Goal: Task Accomplishment & Management: Use online tool/utility

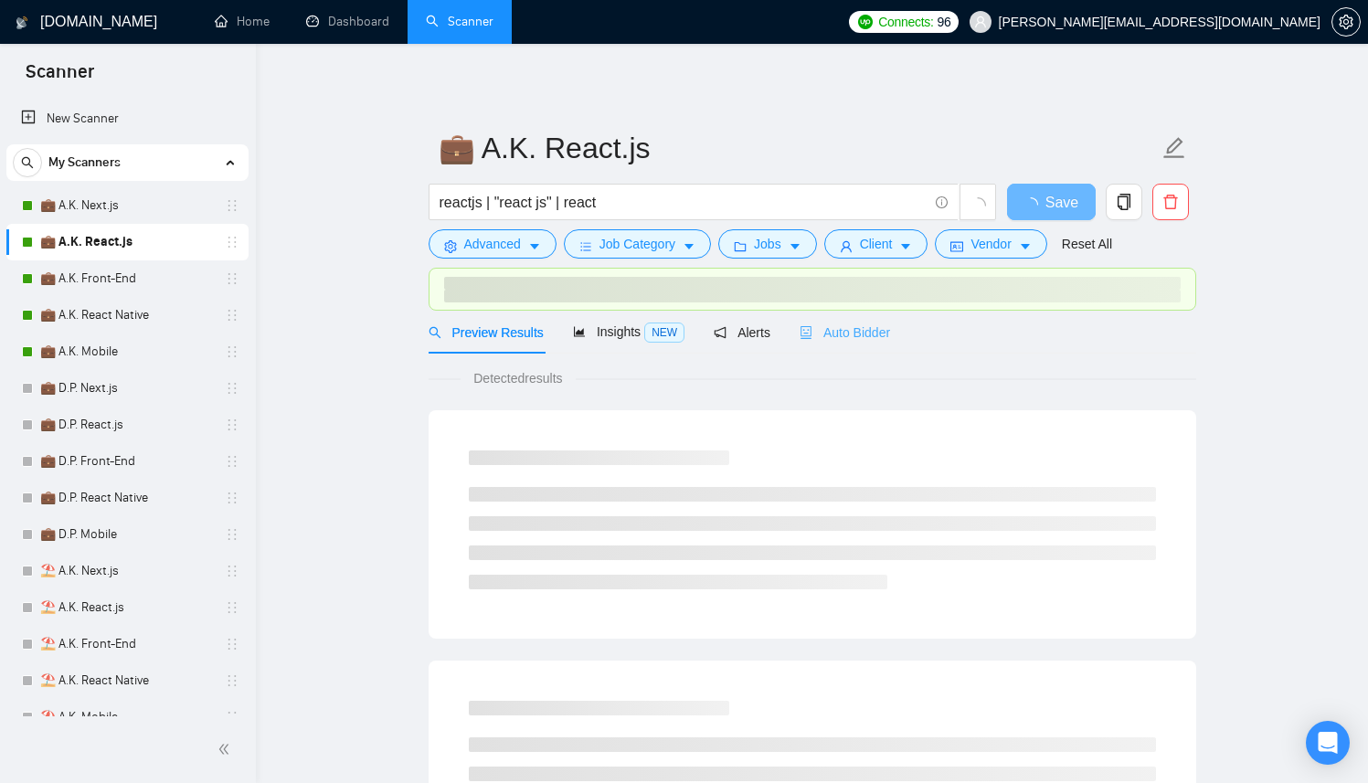
drag, startPoint x: 899, startPoint y: 361, endPoint x: 877, endPoint y: 330, distance: 38.0
click at [877, 330] on span "Auto Bidder" at bounding box center [845, 332] width 90 height 15
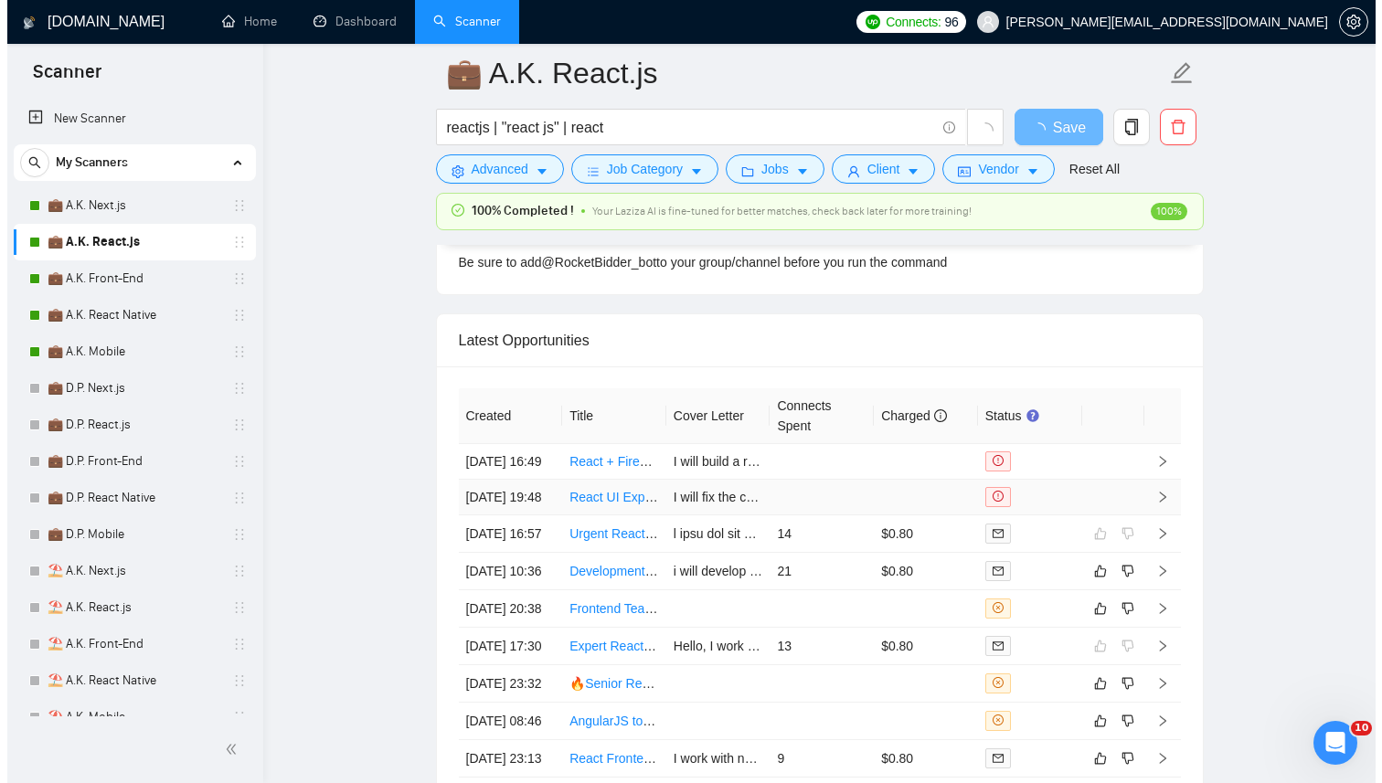
scroll to position [4418, 0]
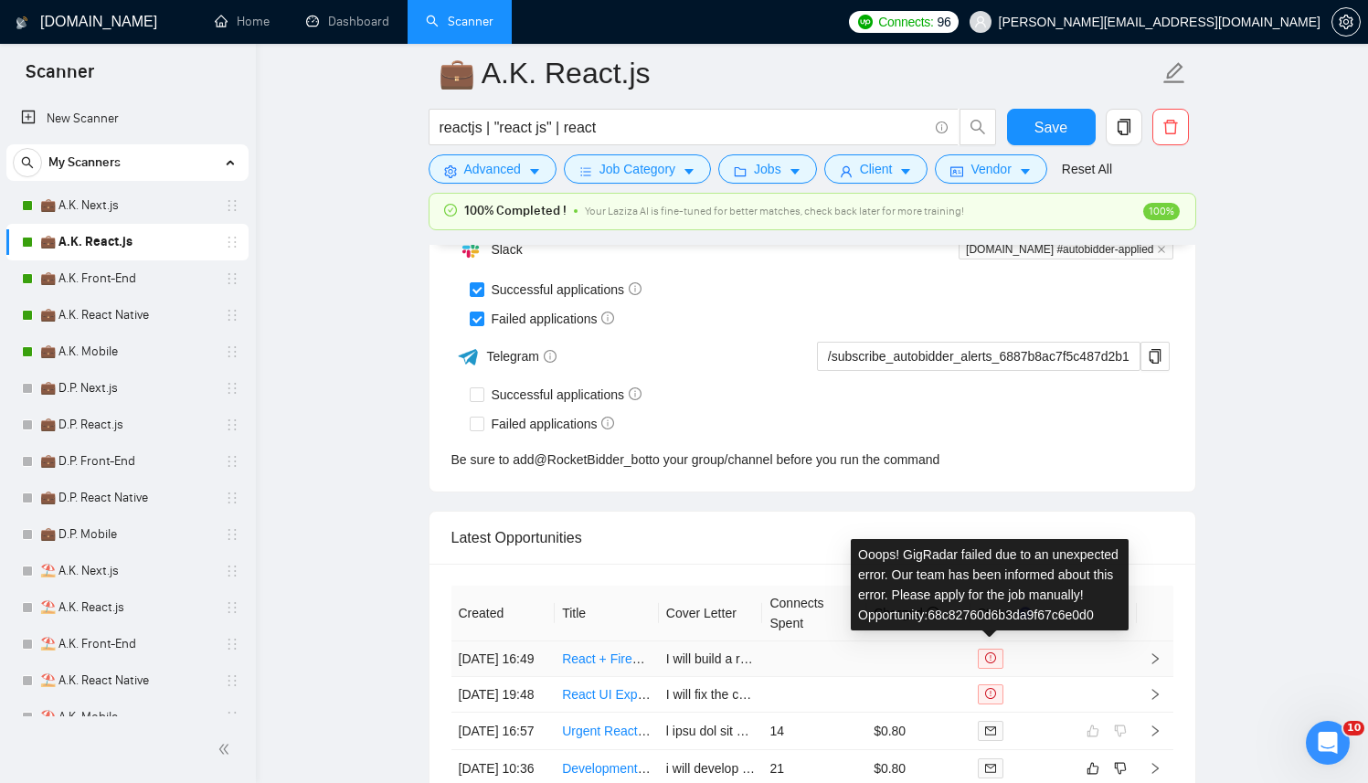
click at [993, 664] on icon "exclamation-circle" at bounding box center [990, 658] width 11 height 11
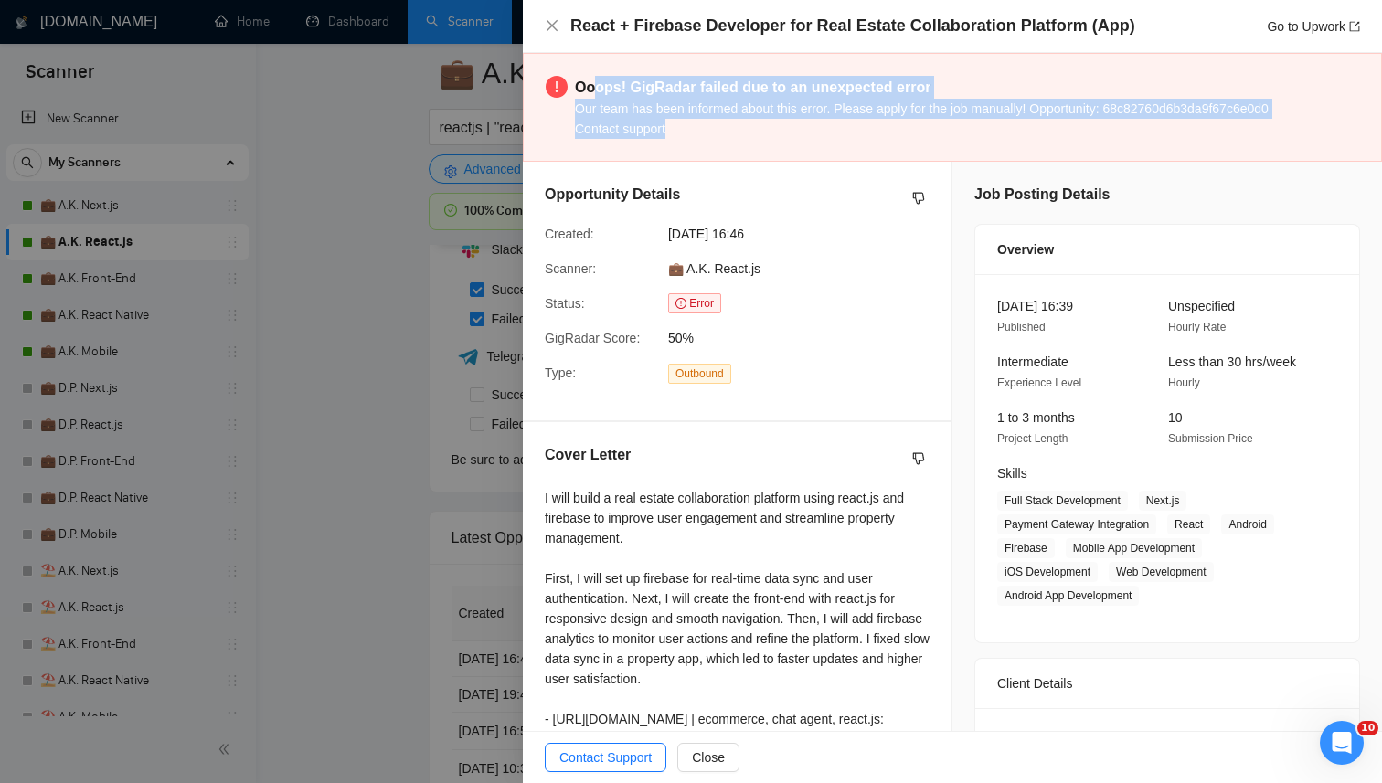
drag, startPoint x: 741, startPoint y: 108, endPoint x: 1030, endPoint y: 119, distance: 289.0
click at [1030, 119] on div "Ooops! GigRadar failed due to an unexpected error Our team has been informed ab…" at bounding box center [922, 107] width 694 height 63
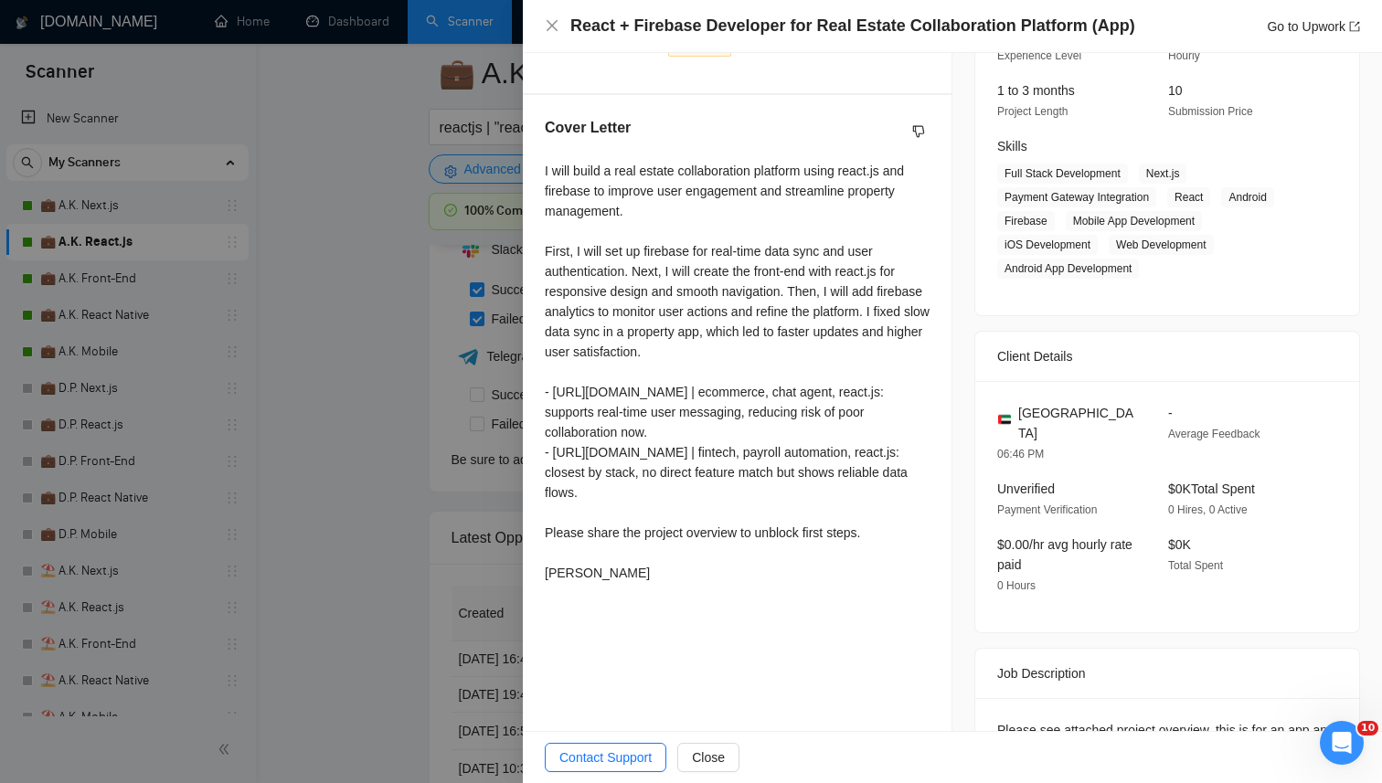
scroll to position [406, 0]
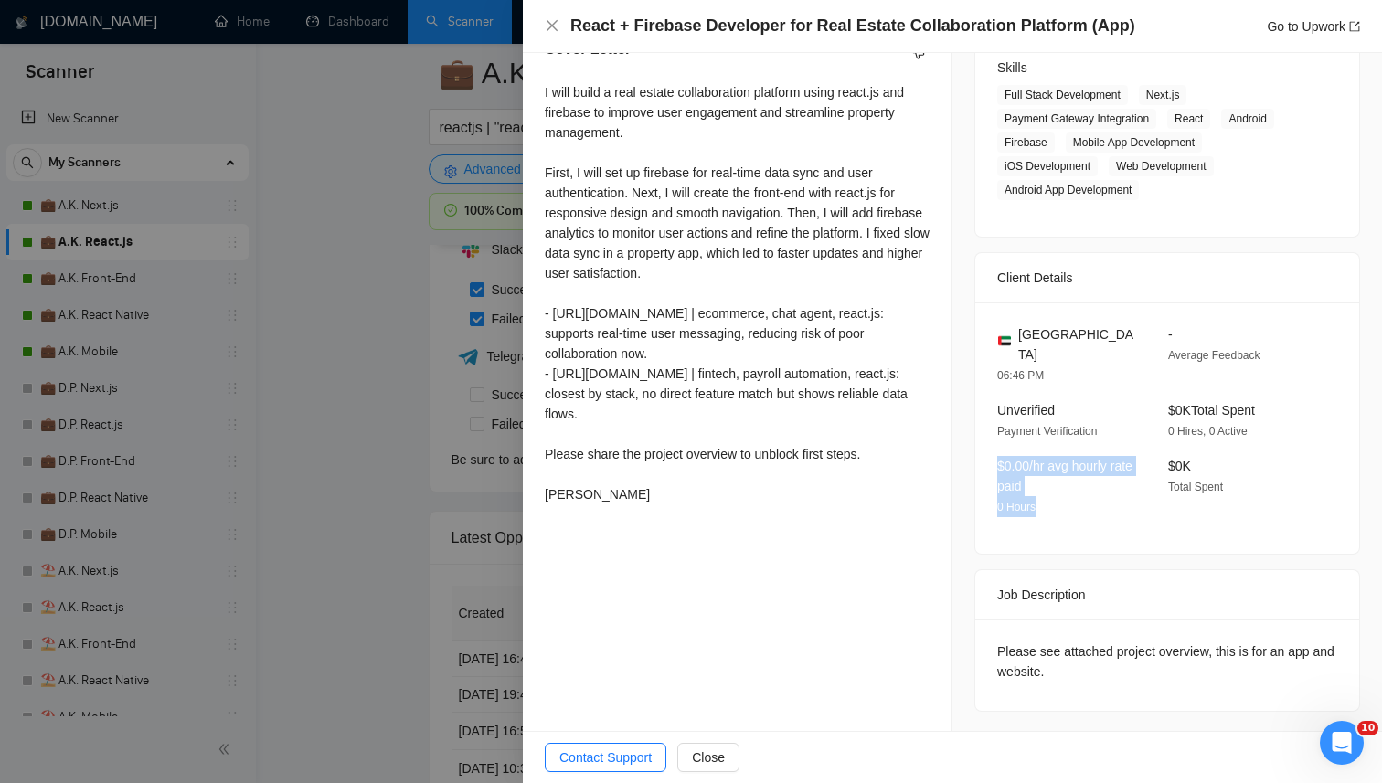
click at [1132, 531] on div "[GEOGRAPHIC_DATA] 06:46 PM - Average Feedback Unverified Payment Verification $…" at bounding box center [1167, 428] width 384 height 251
drag, startPoint x: 1040, startPoint y: 646, endPoint x: 1268, endPoint y: 668, distance: 228.6
click at [1268, 668] on div "Please see attached project overview, this is for an app and website." at bounding box center [1167, 662] width 340 height 40
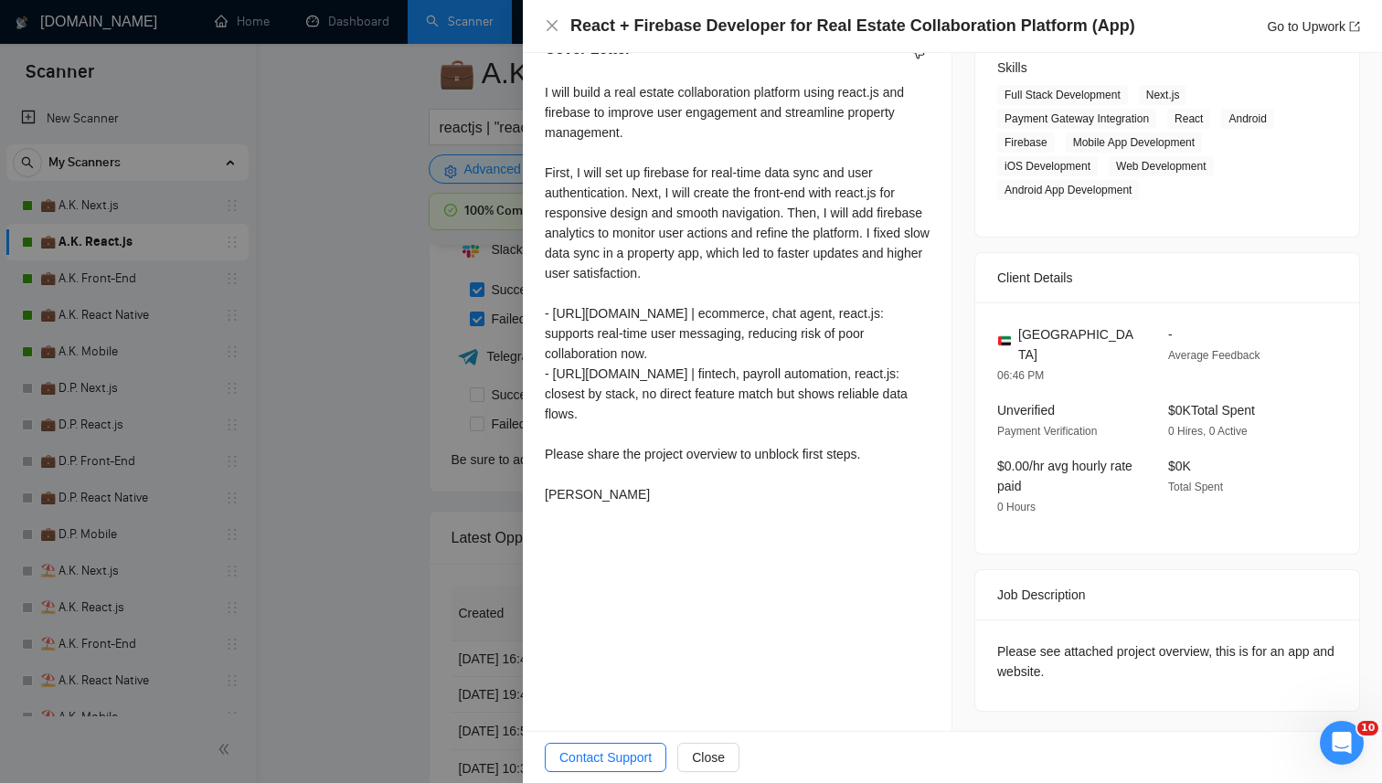
click at [1198, 717] on div "Job Posting Details Overview [DATE] 16:39 Published Unspecified Hourly Rate Int…" at bounding box center [1167, 245] width 430 height 978
click at [515, 387] on div at bounding box center [691, 391] width 1382 height 783
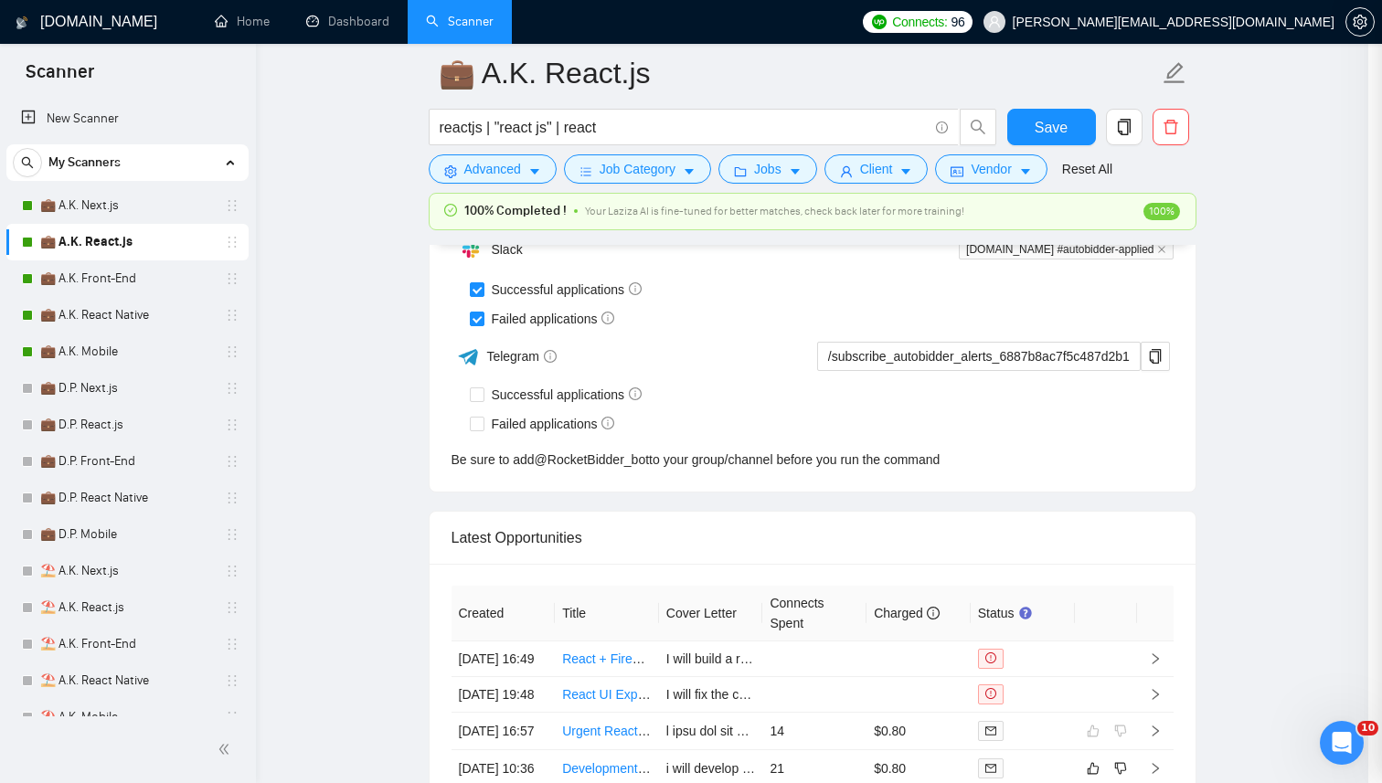
click at [340, 367] on div at bounding box center [691, 391] width 1382 height 783
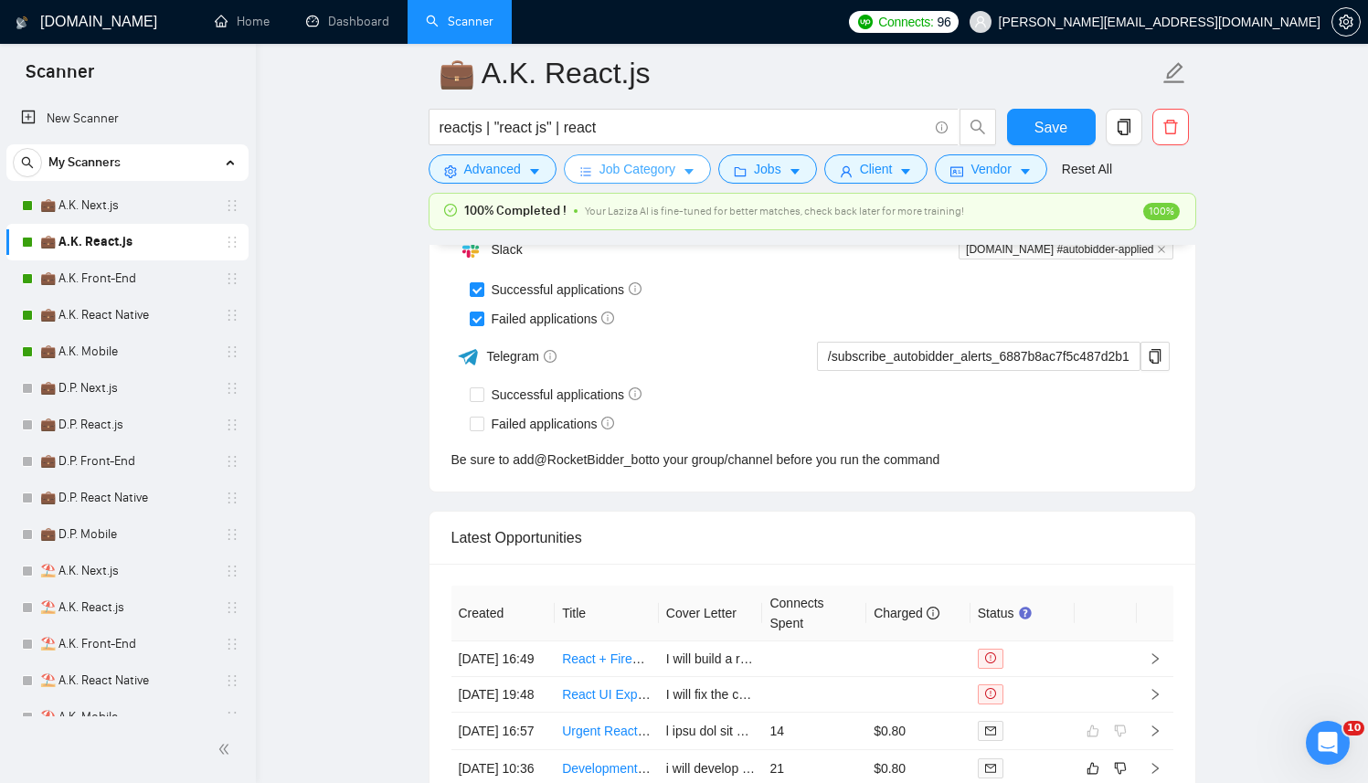
click at [633, 175] on span "Job Category" at bounding box center [638, 169] width 76 height 20
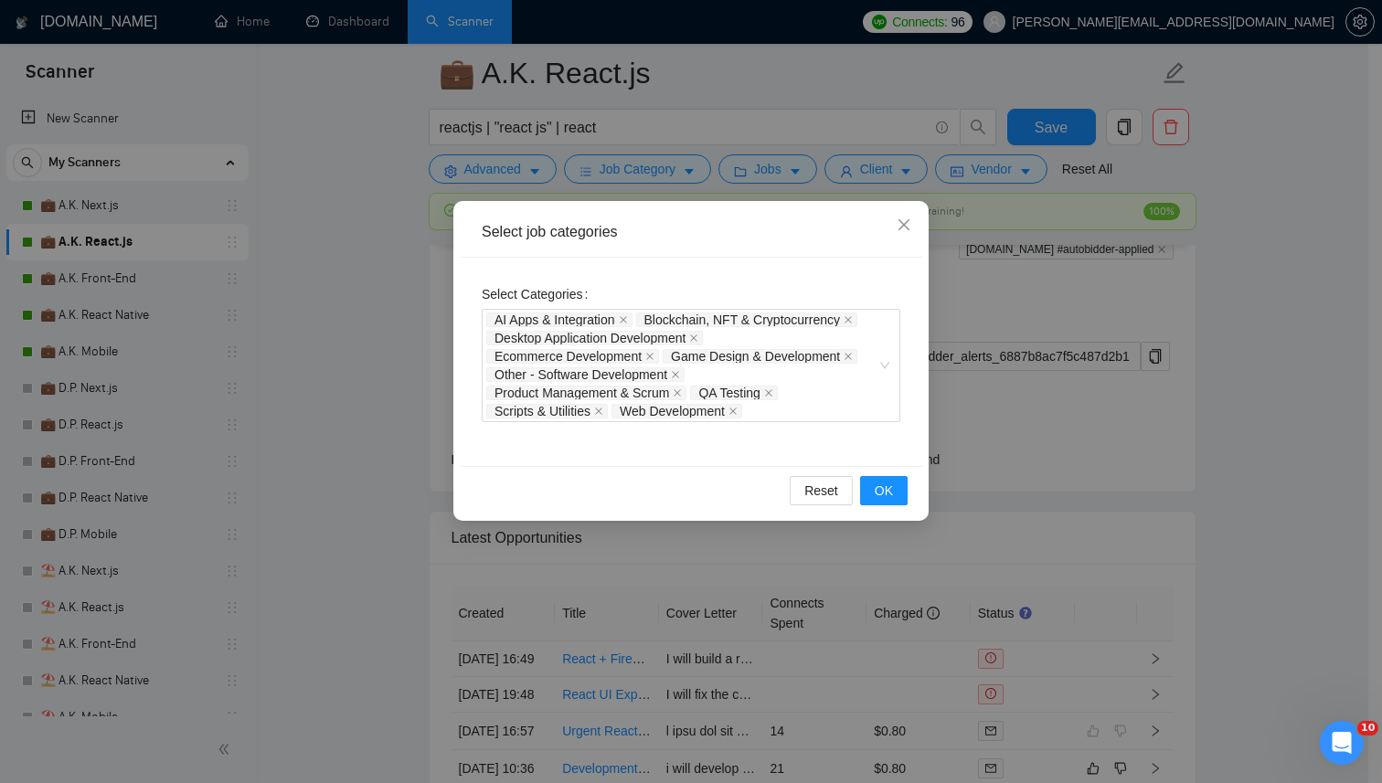
click at [316, 384] on div "Select job categories Select Categories AI Apps & Integration Blockchain, NFT &…" at bounding box center [691, 391] width 1382 height 783
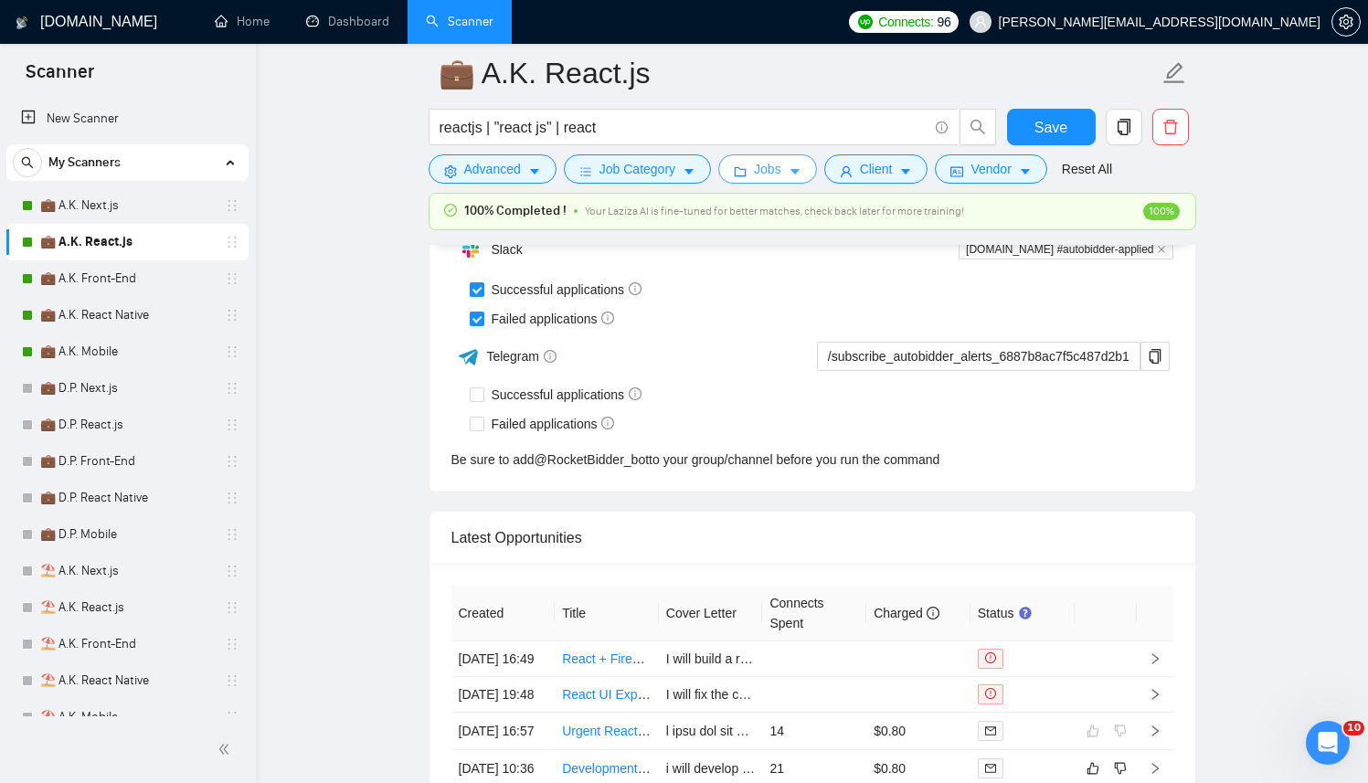
click at [758, 169] on button "Jobs" at bounding box center [767, 168] width 99 height 29
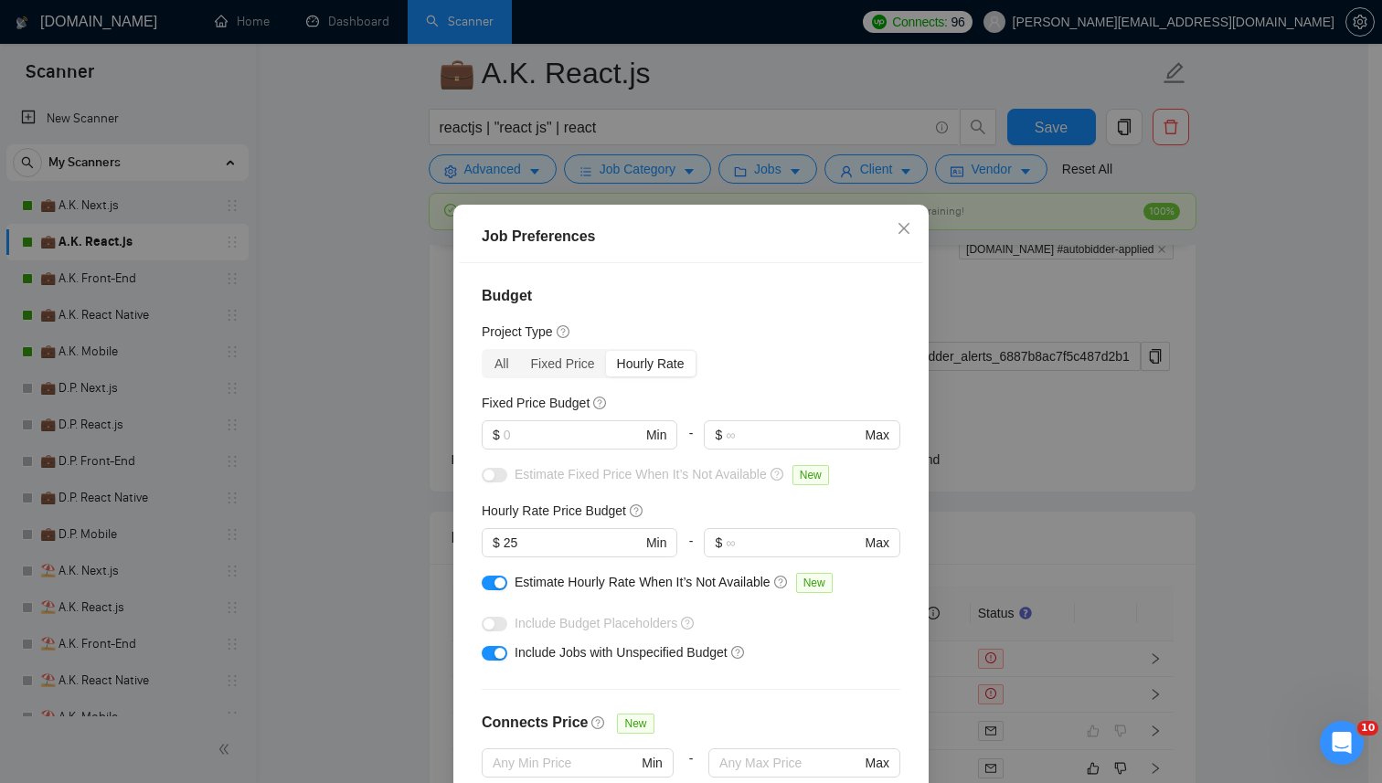
click at [288, 378] on div "Job Preferences Budget Project Type All Fixed Price Hourly Rate Fixed Price Bud…" at bounding box center [691, 391] width 1382 height 783
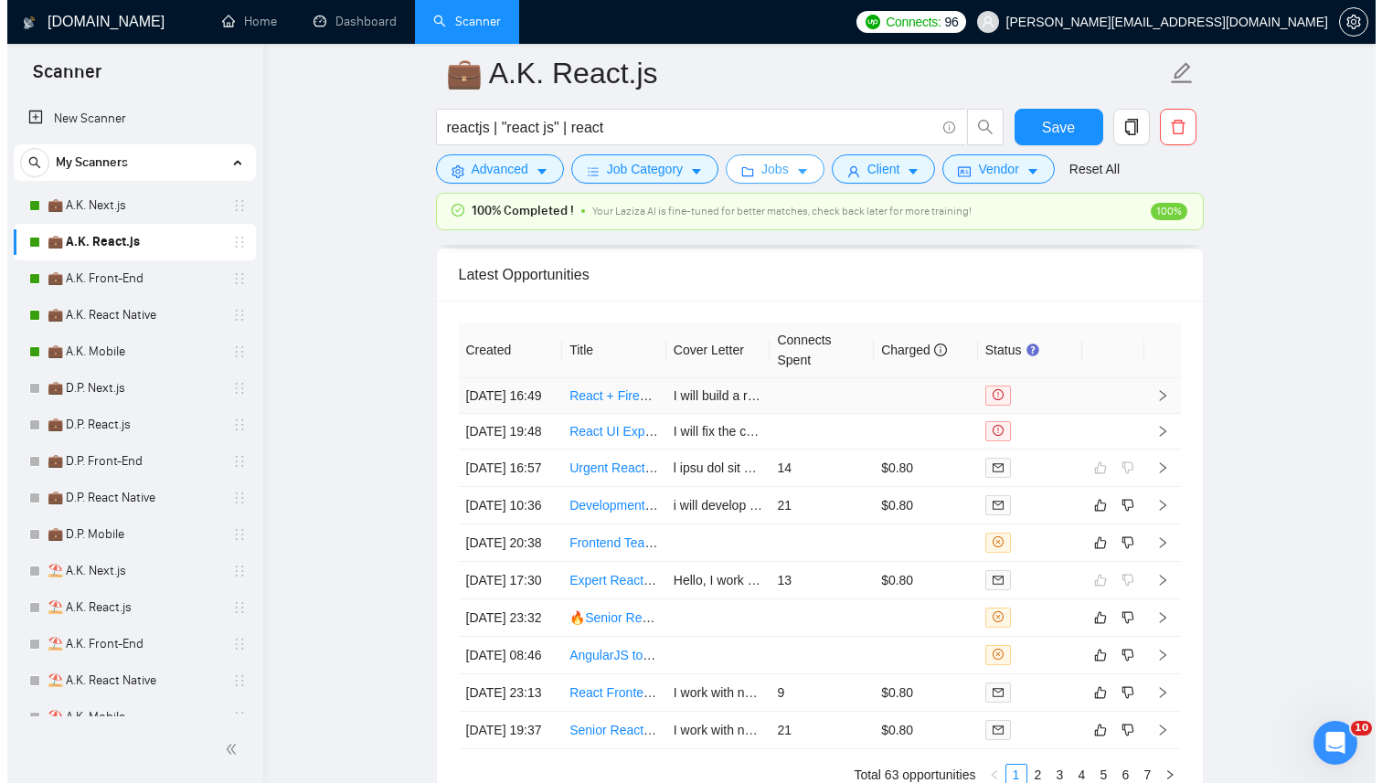
scroll to position [4667, 0]
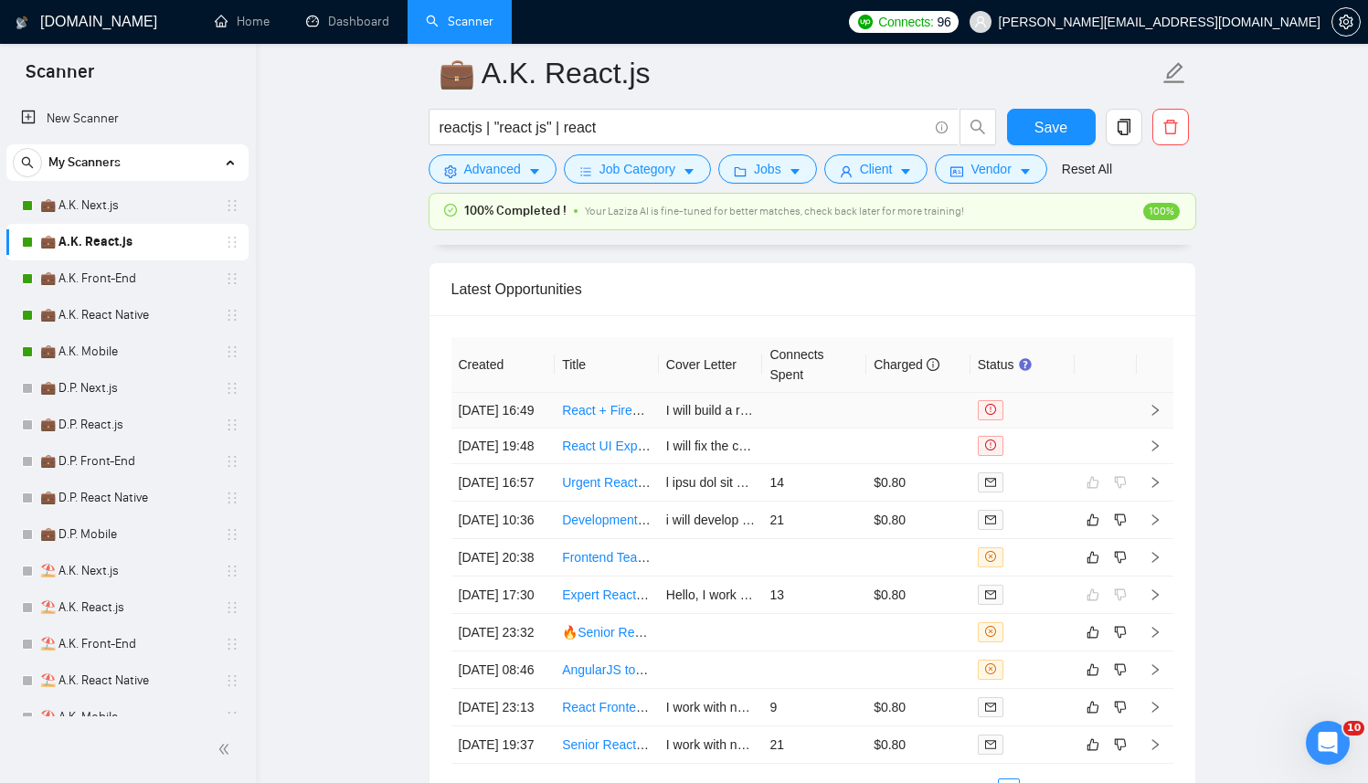
click at [859, 429] on td at bounding box center [814, 411] width 104 height 36
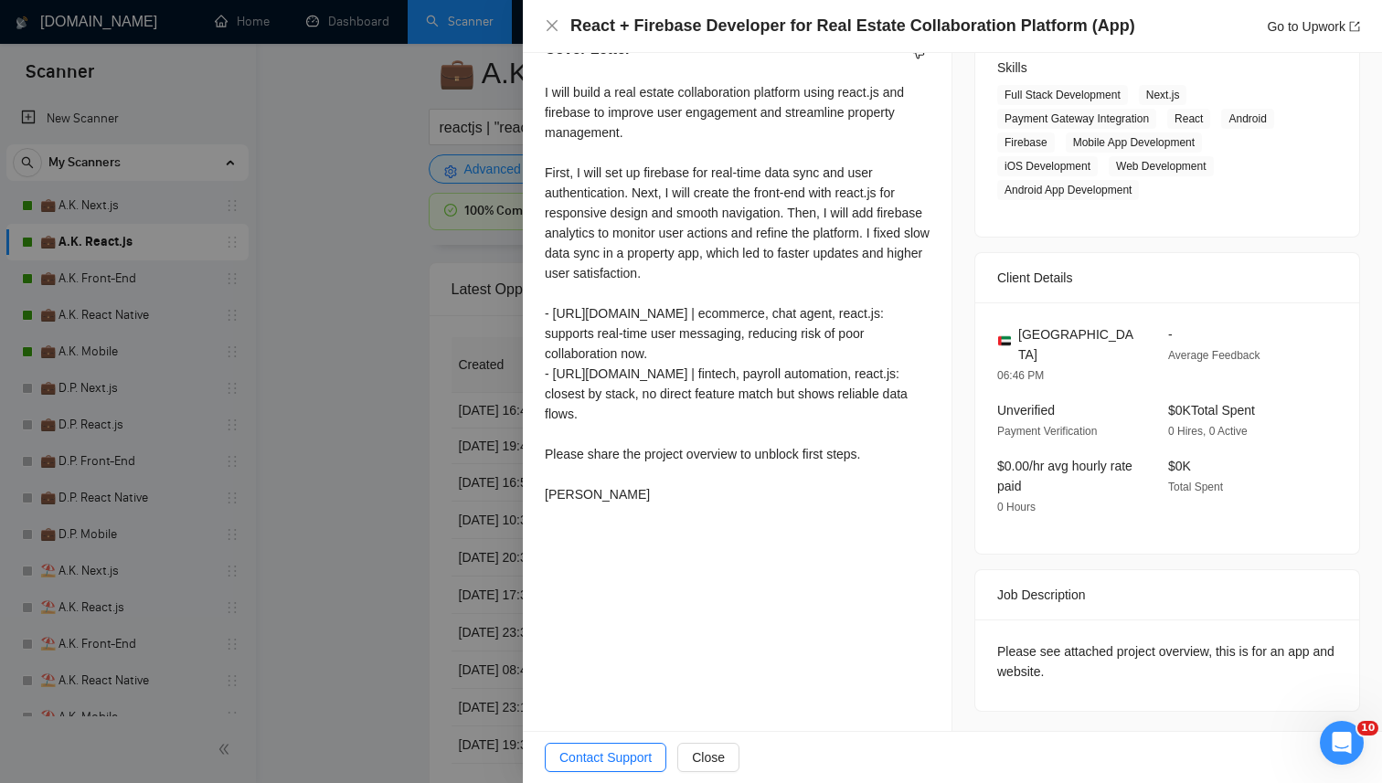
click at [171, 388] on div at bounding box center [691, 391] width 1382 height 783
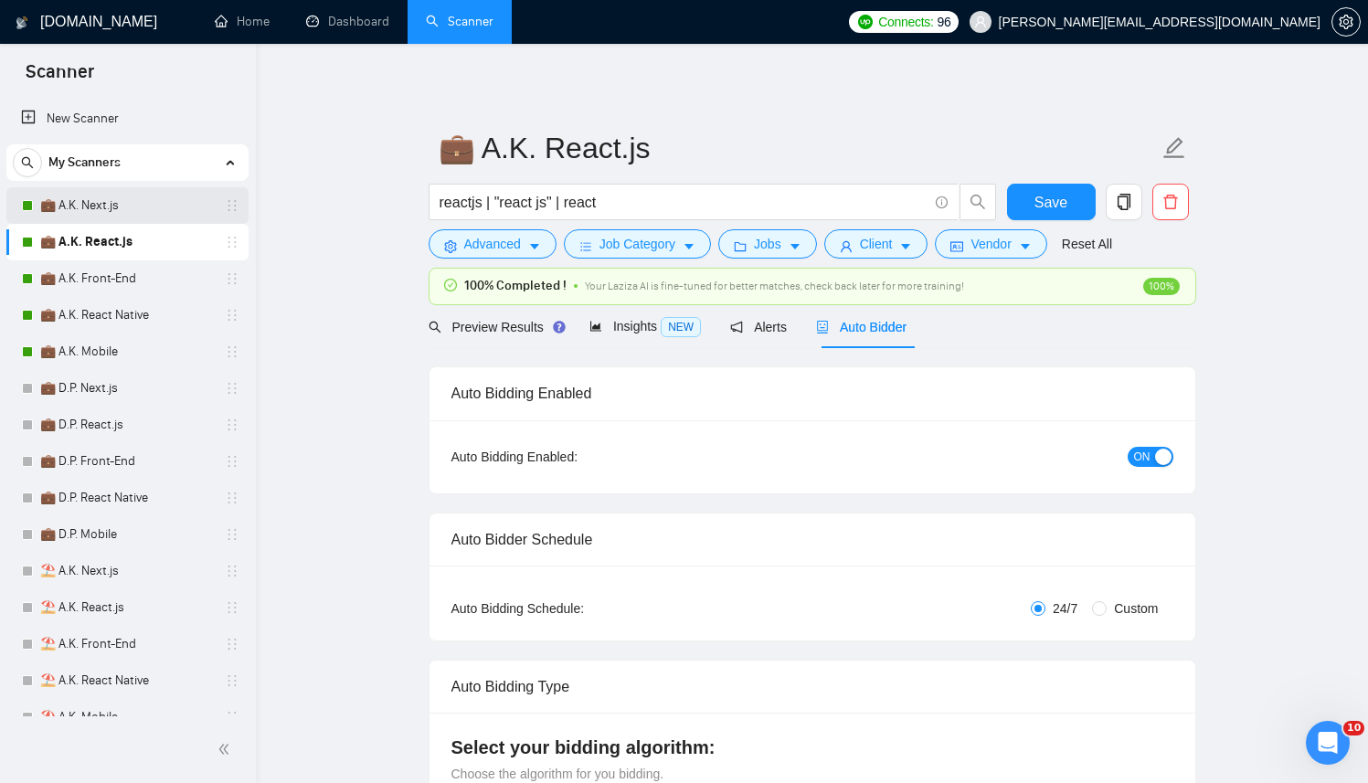
click at [89, 206] on link "💼 A.K. Next.js" at bounding box center [127, 205] width 174 height 37
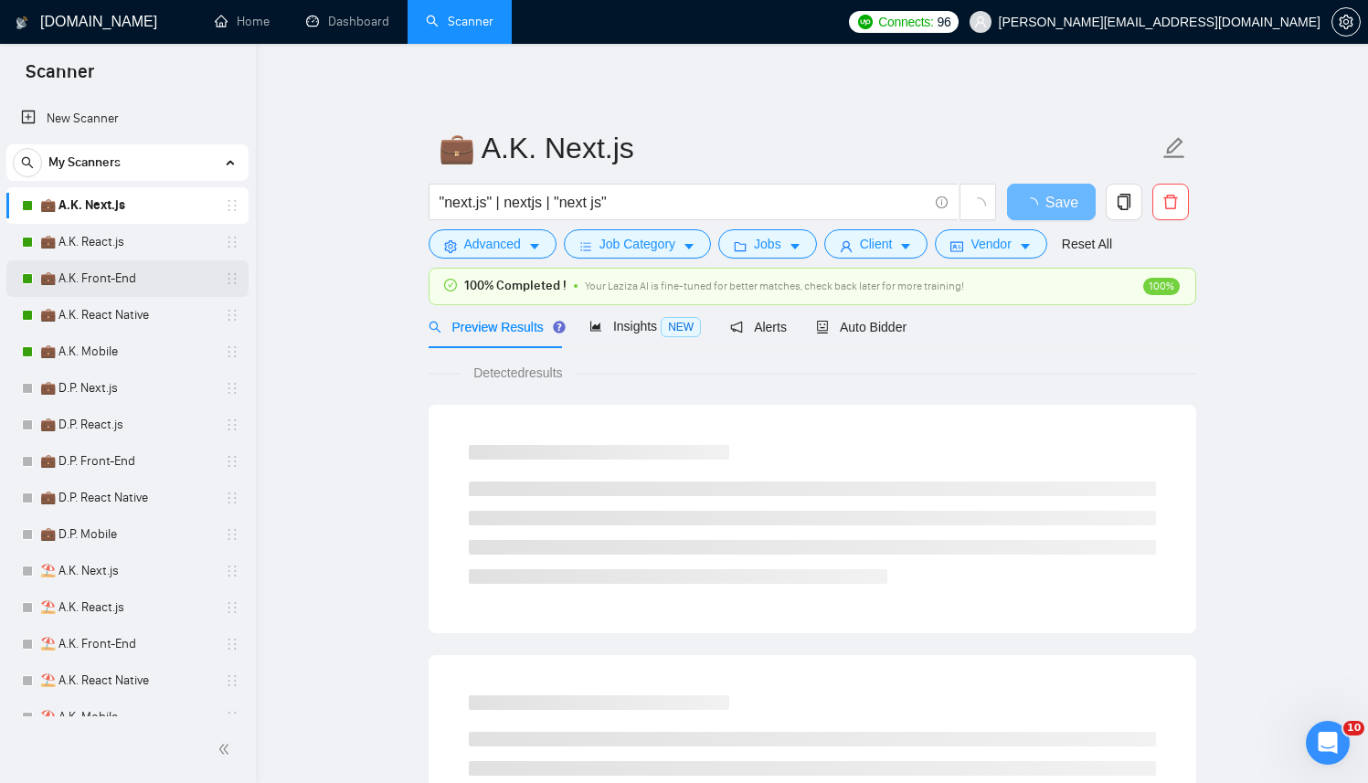
click at [120, 271] on link "💼 A.K. Front-End" at bounding box center [127, 278] width 174 height 37
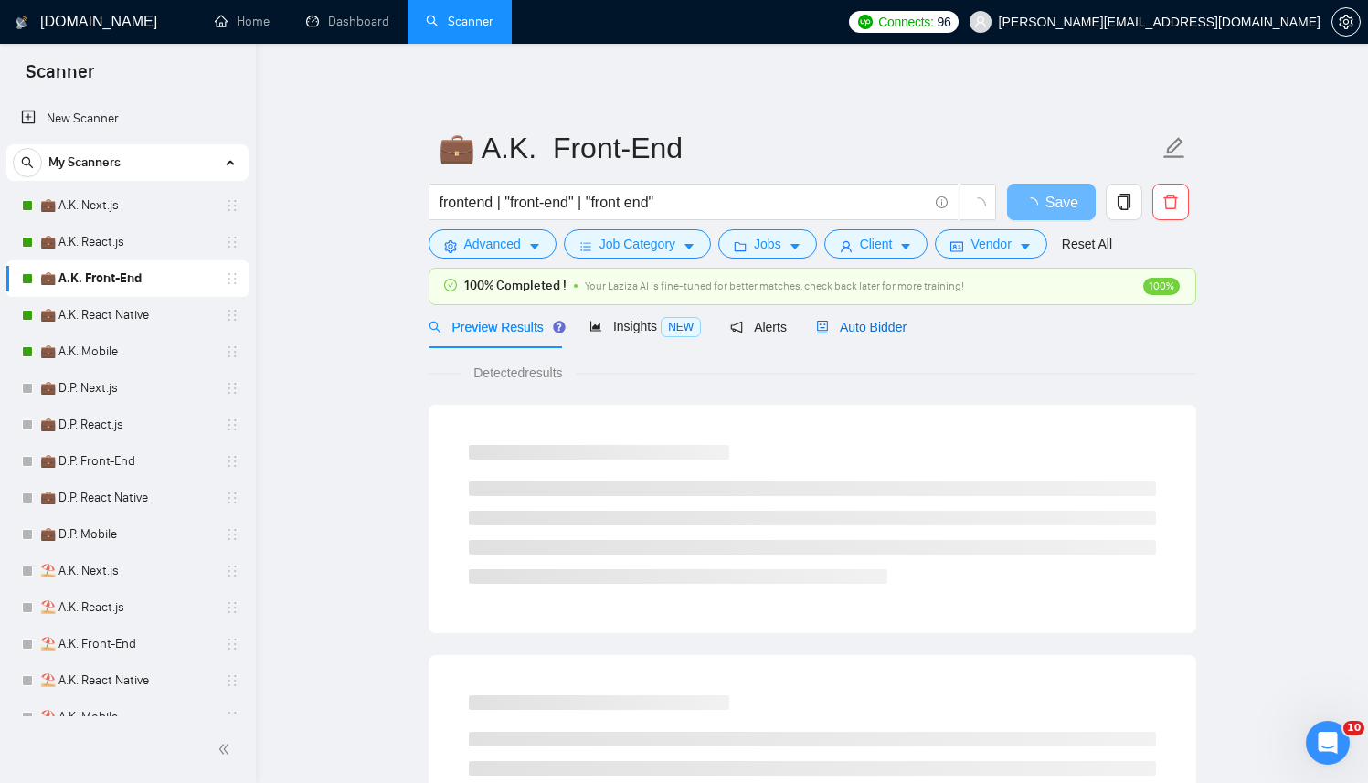
click at [857, 334] on span "Auto Bidder" at bounding box center [861, 327] width 90 height 15
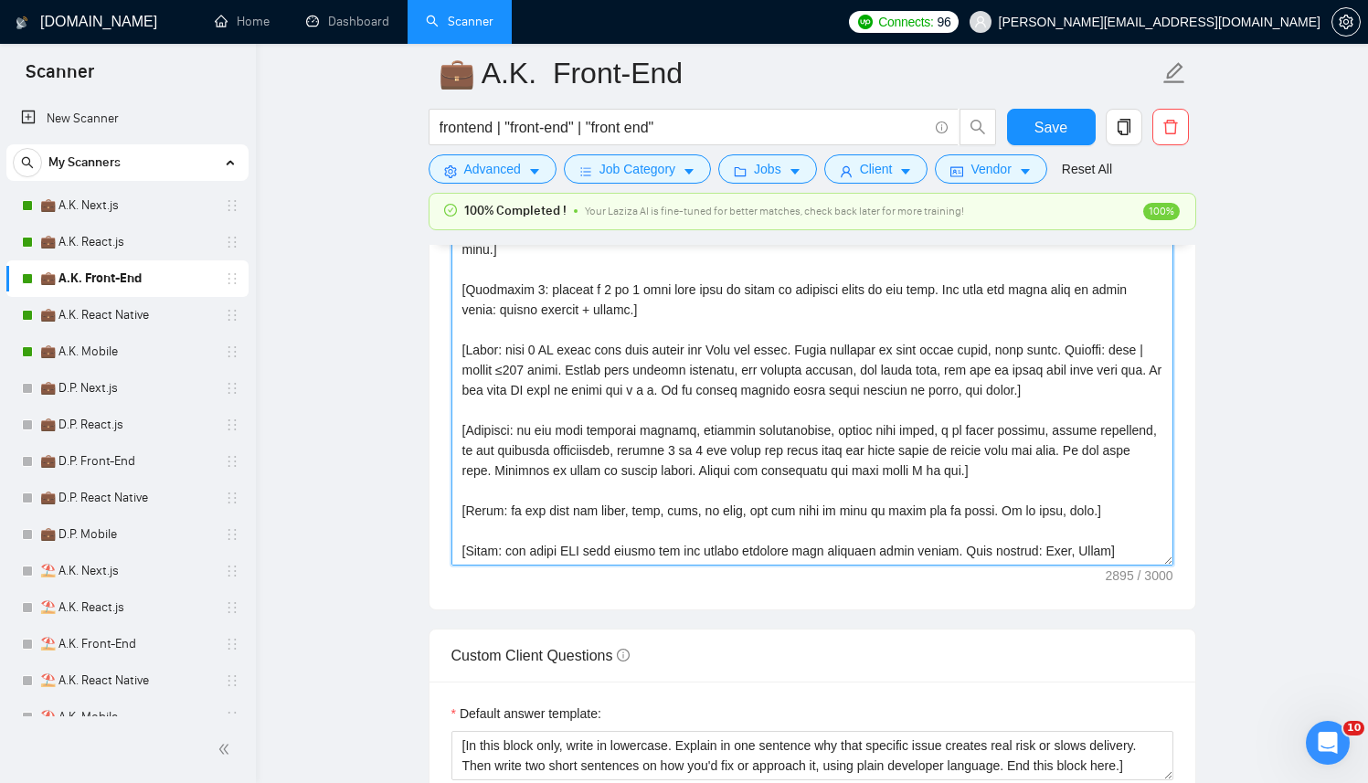
scroll to position [2122, 0]
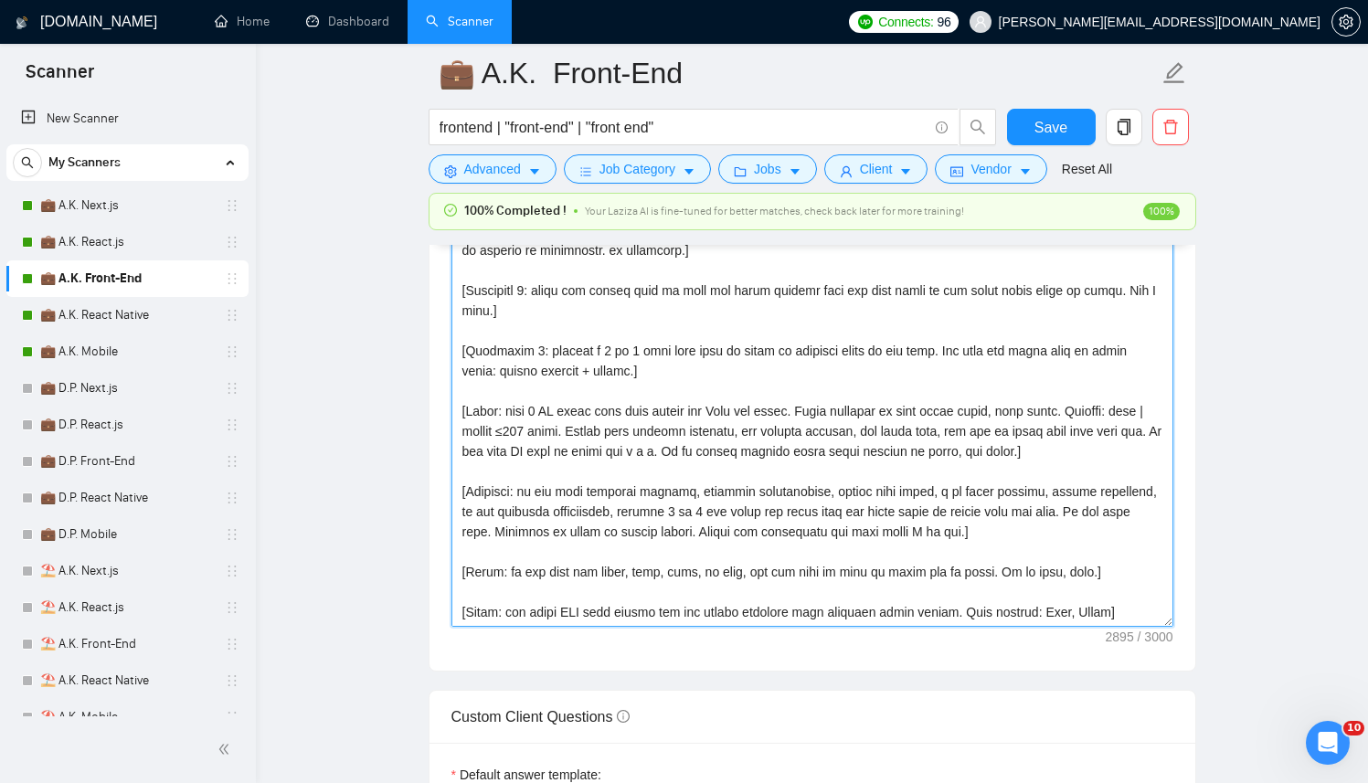
drag, startPoint x: 458, startPoint y: 560, endPoint x: 1104, endPoint y: 624, distance: 649.4
click at [1104, 624] on textarea "Cover letter template:" at bounding box center [813, 421] width 722 height 411
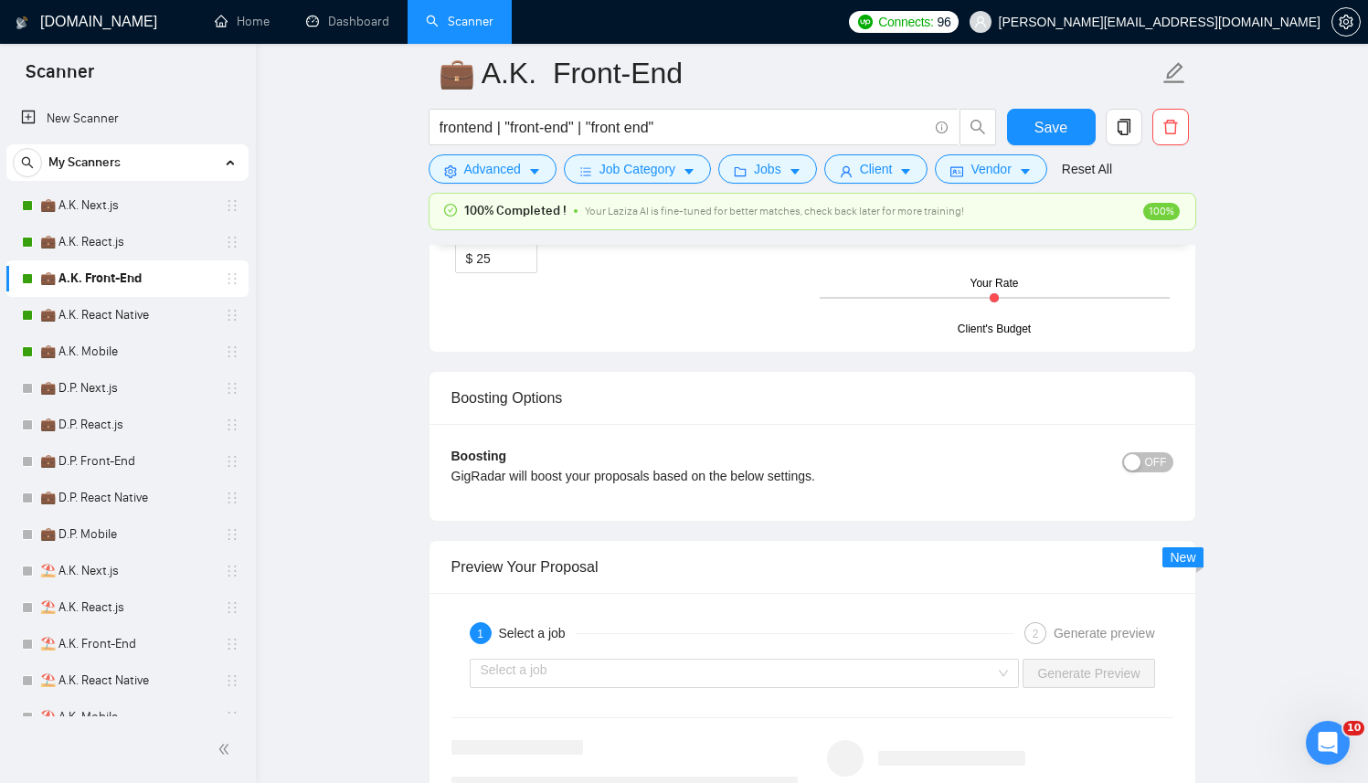
scroll to position [3132, 0]
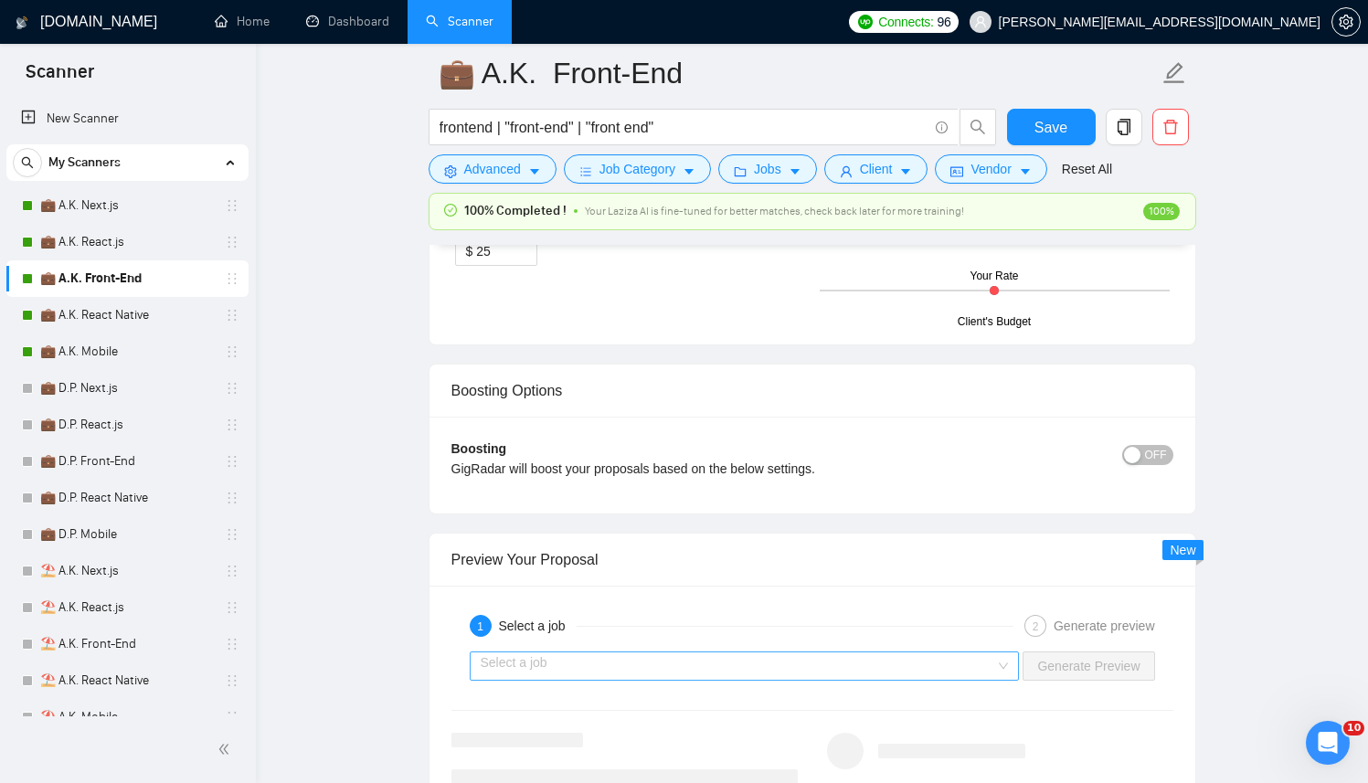
type textarea "[Successful cases DB (reference only, never output directly): 1.[URL][DOMAIN_NA…"
click at [622, 654] on input "search" at bounding box center [738, 666] width 515 height 27
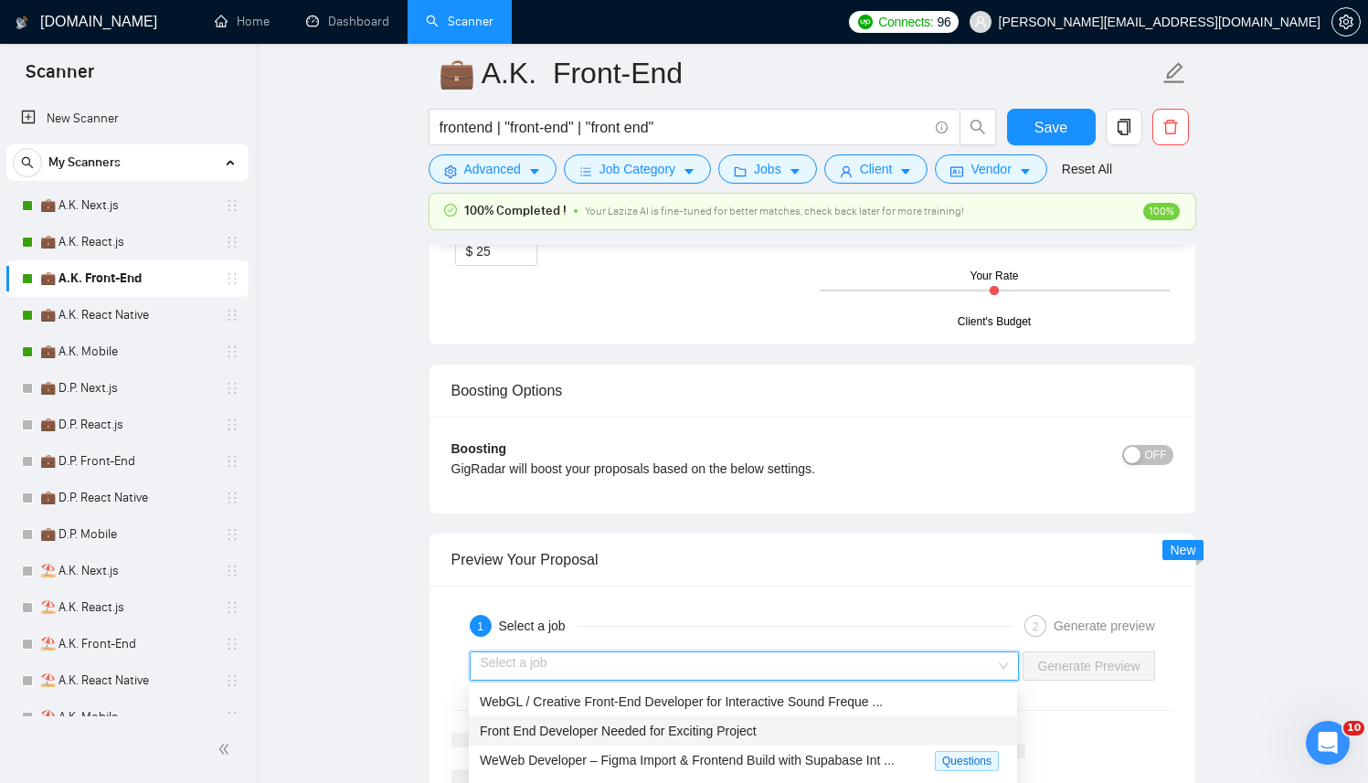
click at [778, 725] on div "Front End Developer Needed for Exciting Project" at bounding box center [743, 731] width 526 height 20
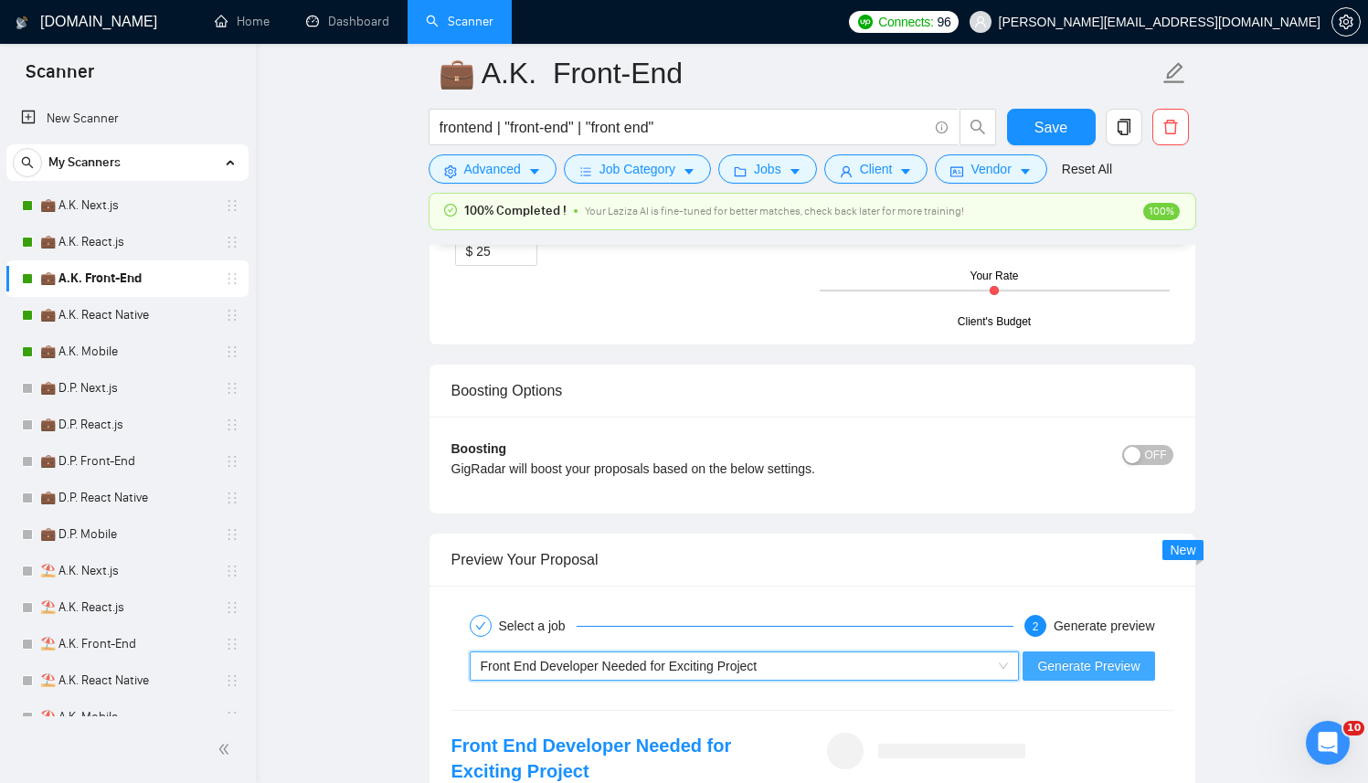
click at [1116, 670] on span "Generate Preview" at bounding box center [1088, 666] width 102 height 20
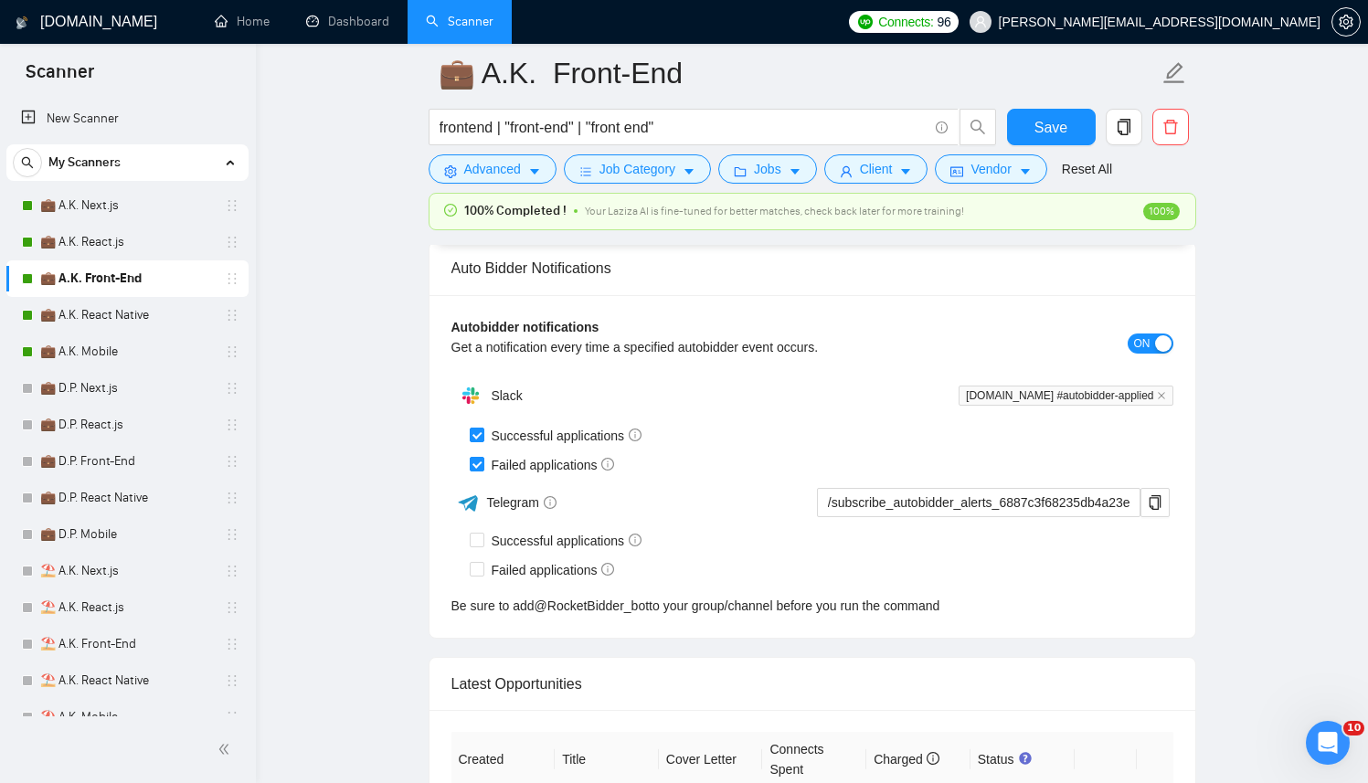
scroll to position [4742, 0]
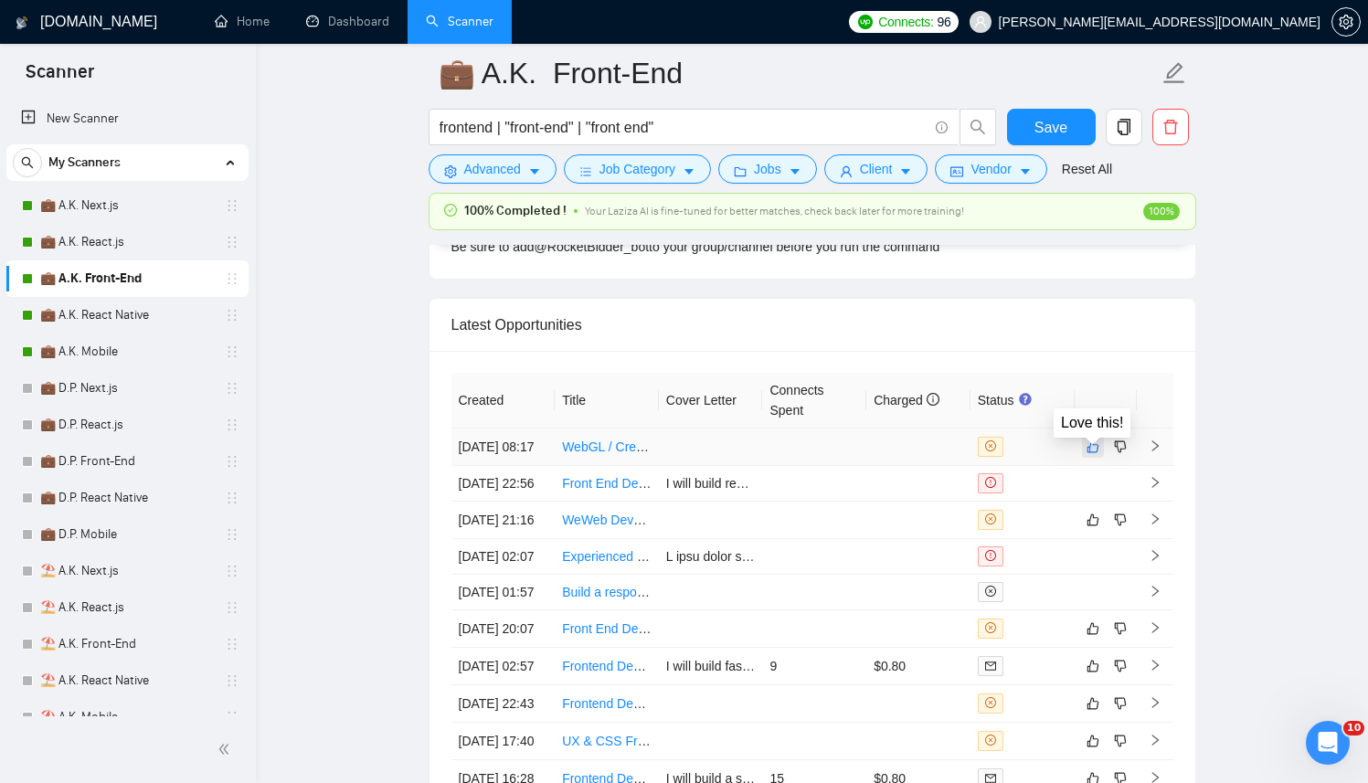
click at [1098, 454] on icon "like" at bounding box center [1093, 447] width 13 height 15
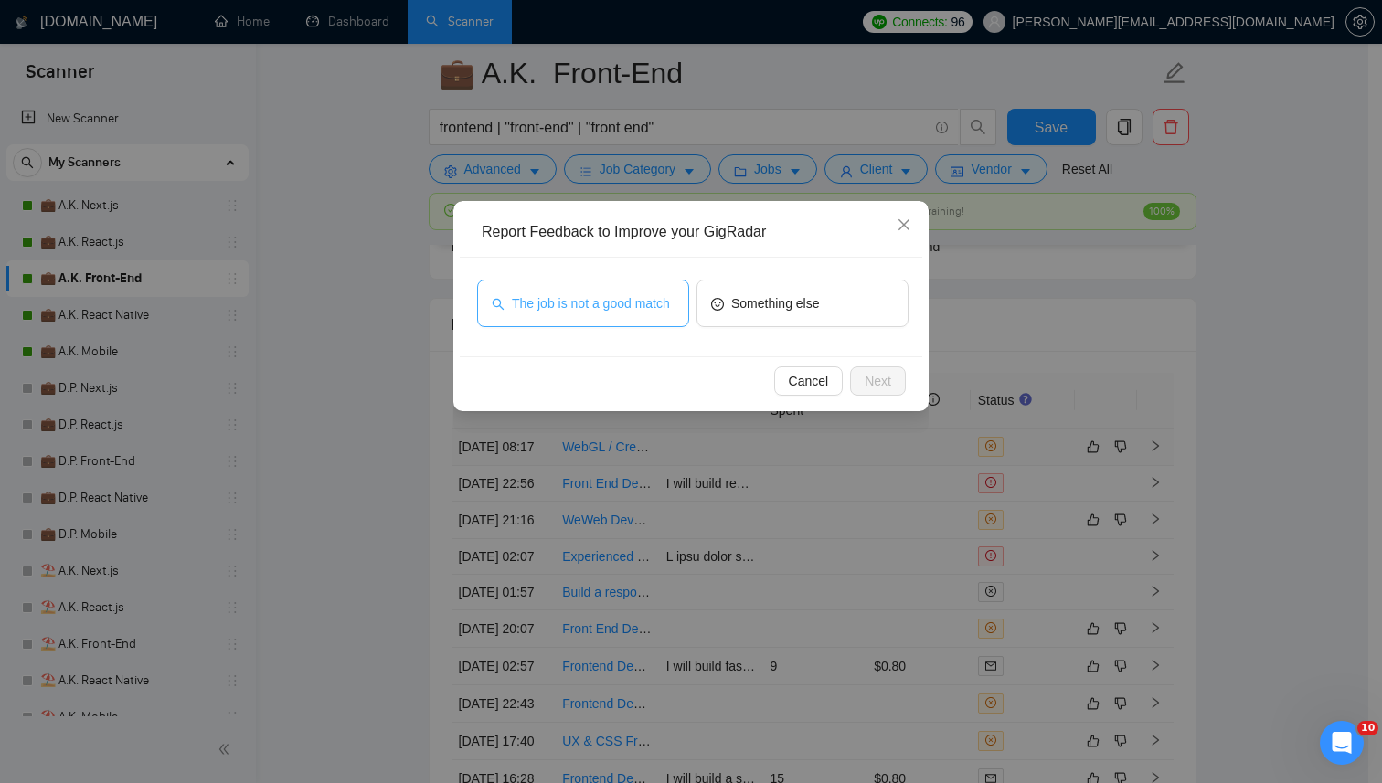
click at [670, 314] on span "The job is not a good match" at bounding box center [591, 303] width 158 height 20
click at [891, 388] on button "Next" at bounding box center [878, 381] width 56 height 29
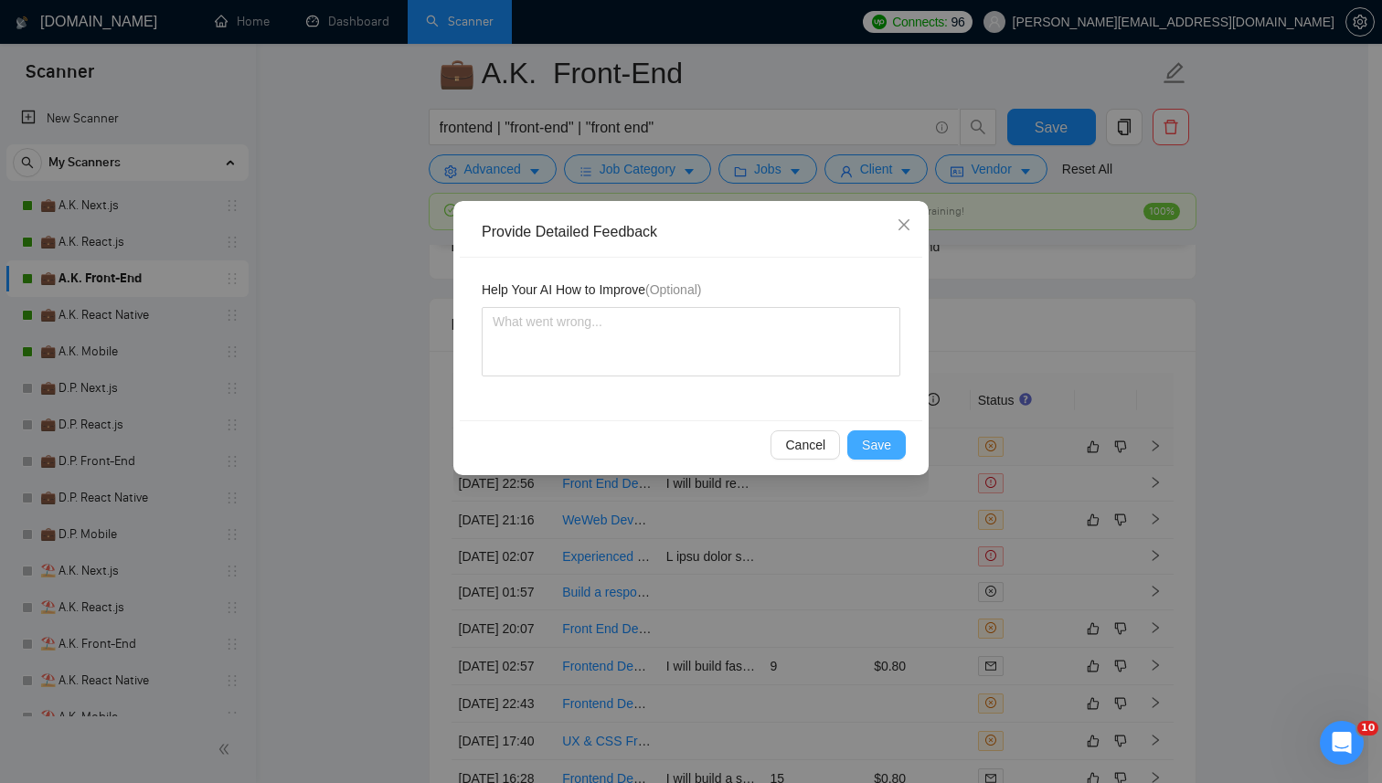
click at [869, 448] on span "Save" at bounding box center [876, 445] width 29 height 20
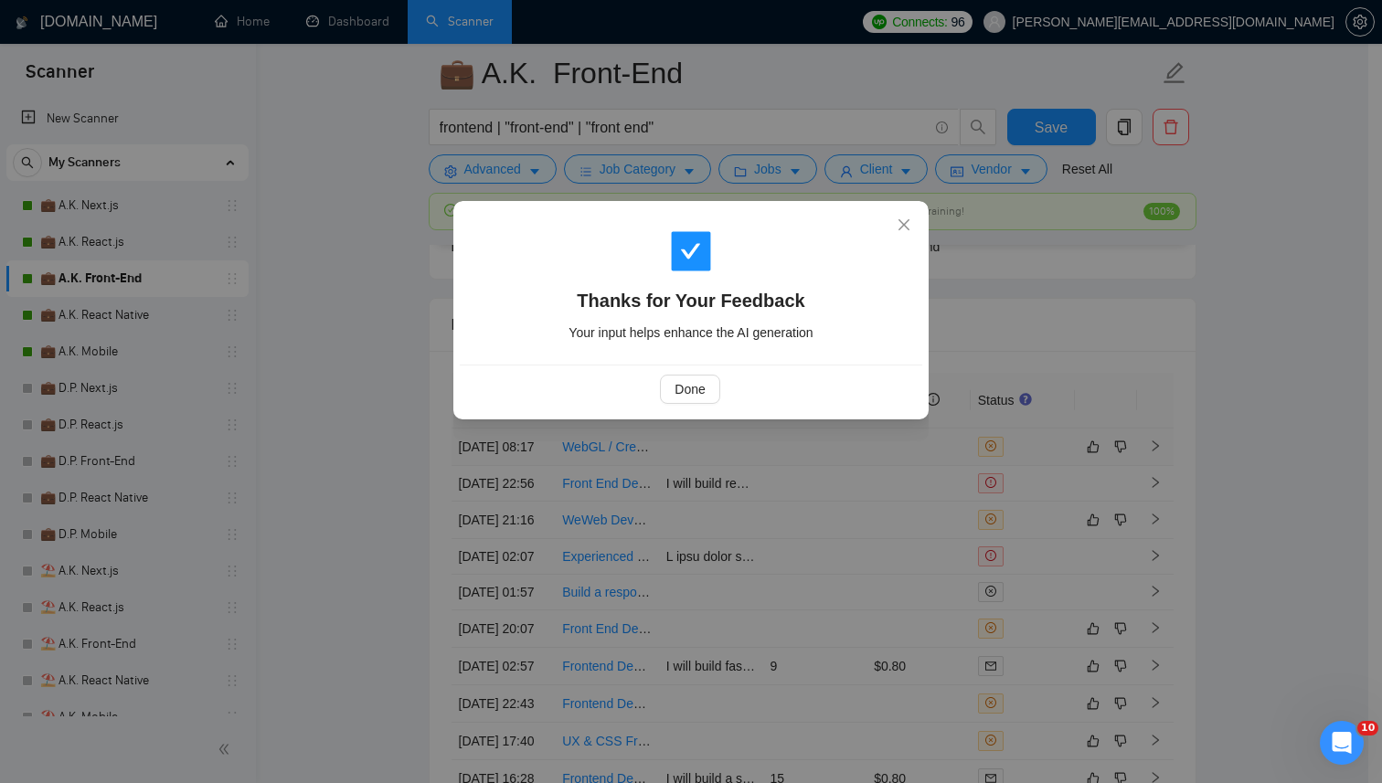
click at [871, 452] on div "Thanks for Your Feedback Your input helps enhance the AI generation Done" at bounding box center [691, 391] width 1382 height 783
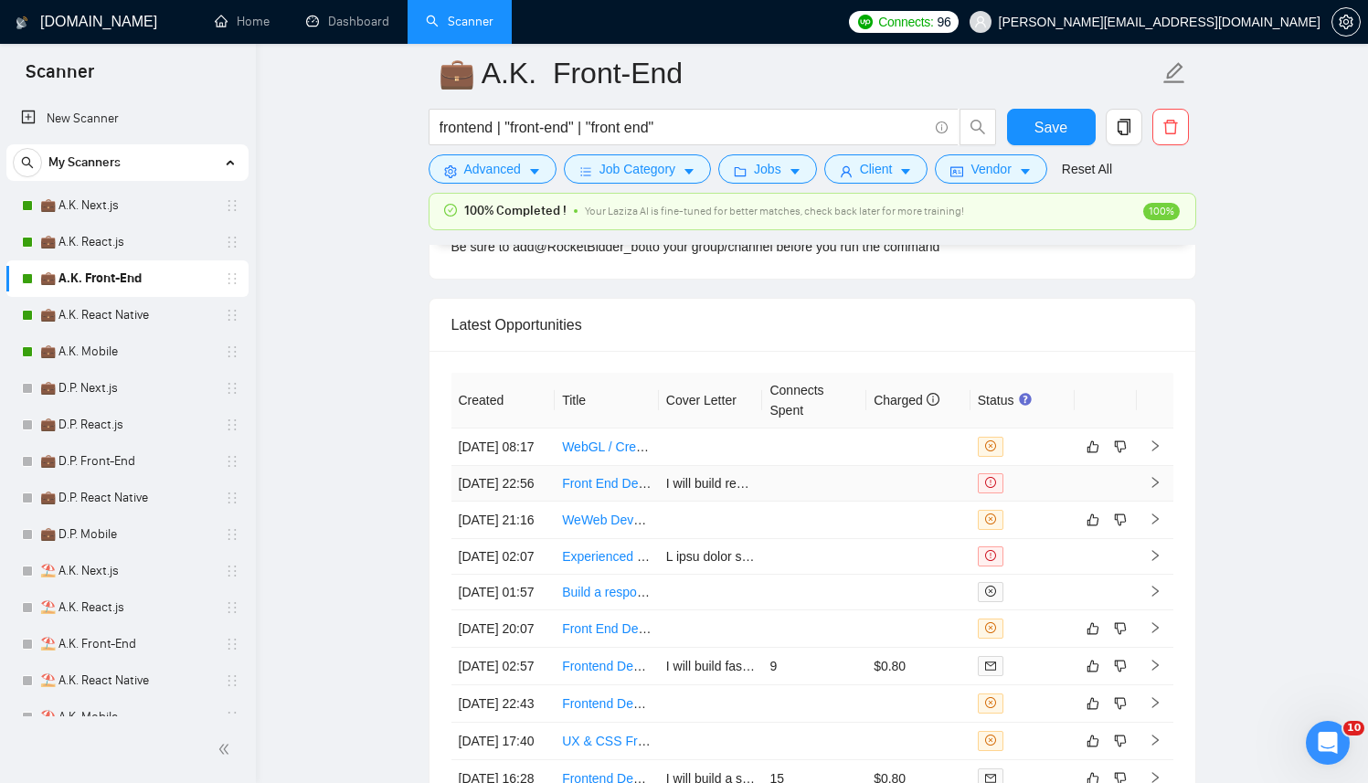
click at [814, 502] on td at bounding box center [814, 484] width 104 height 36
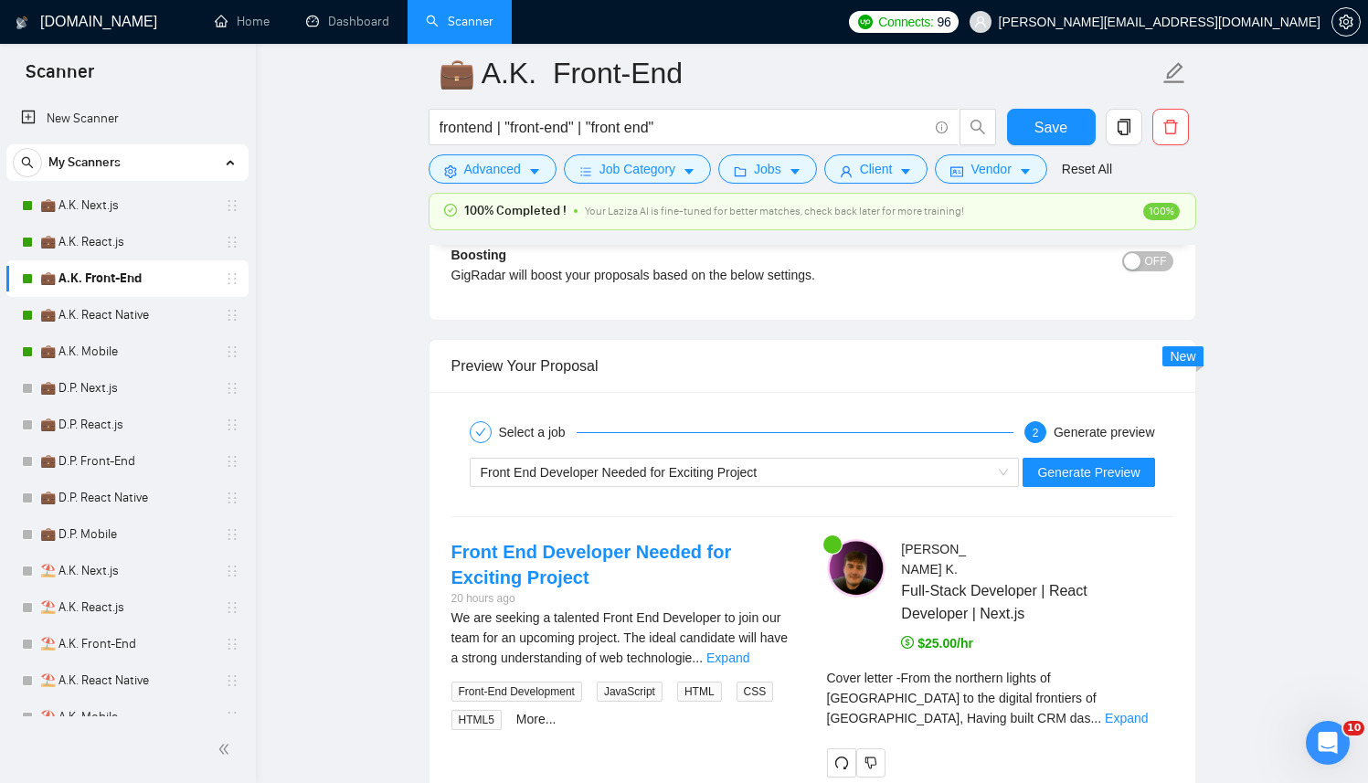
scroll to position [3346, 0]
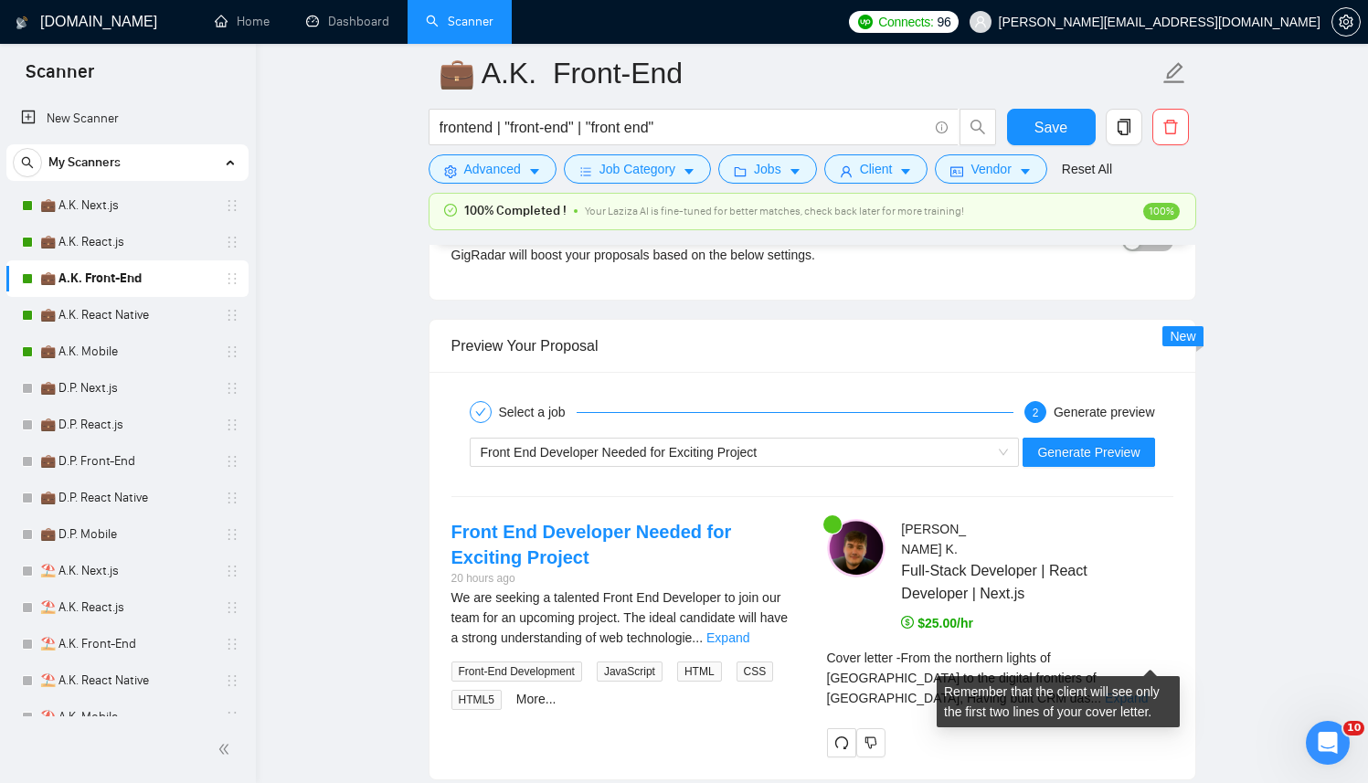
click at [1148, 691] on link "Expand" at bounding box center [1126, 698] width 43 height 15
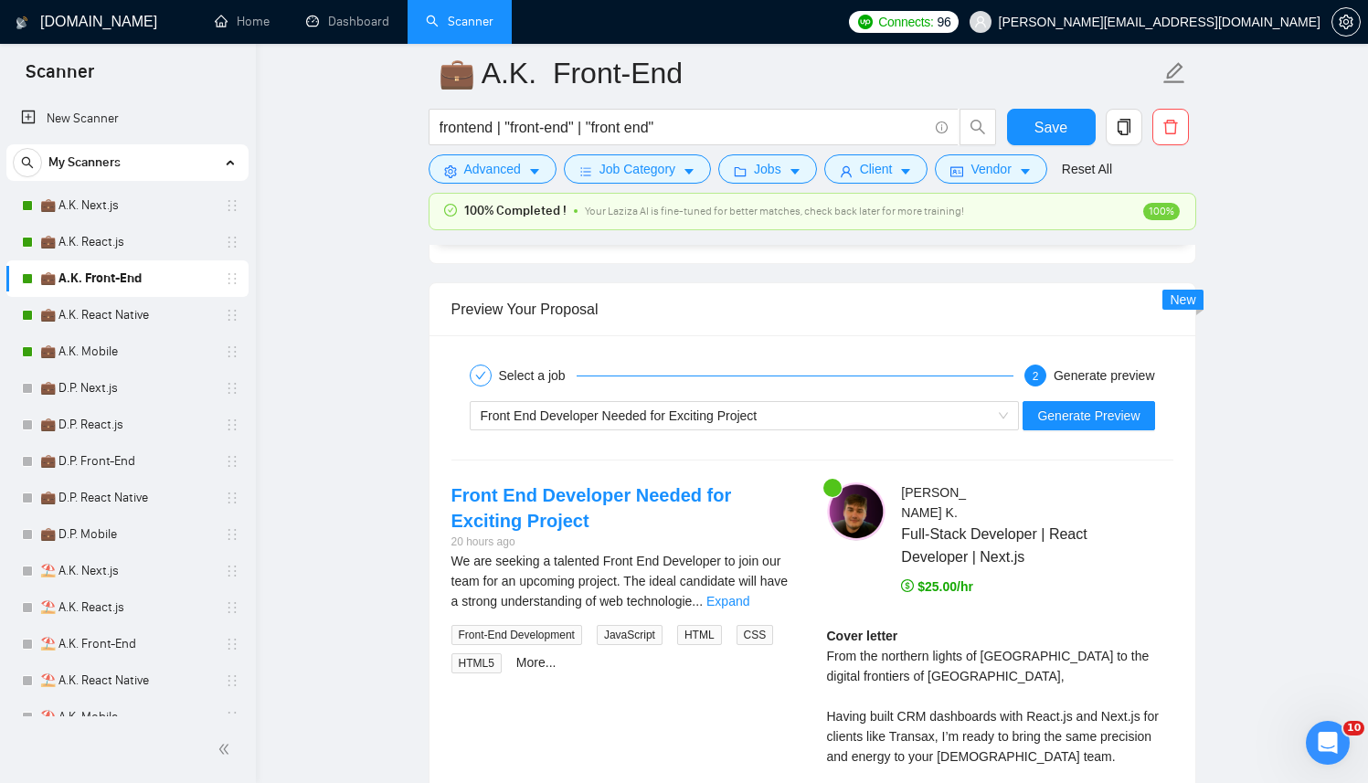
scroll to position [3376, 0]
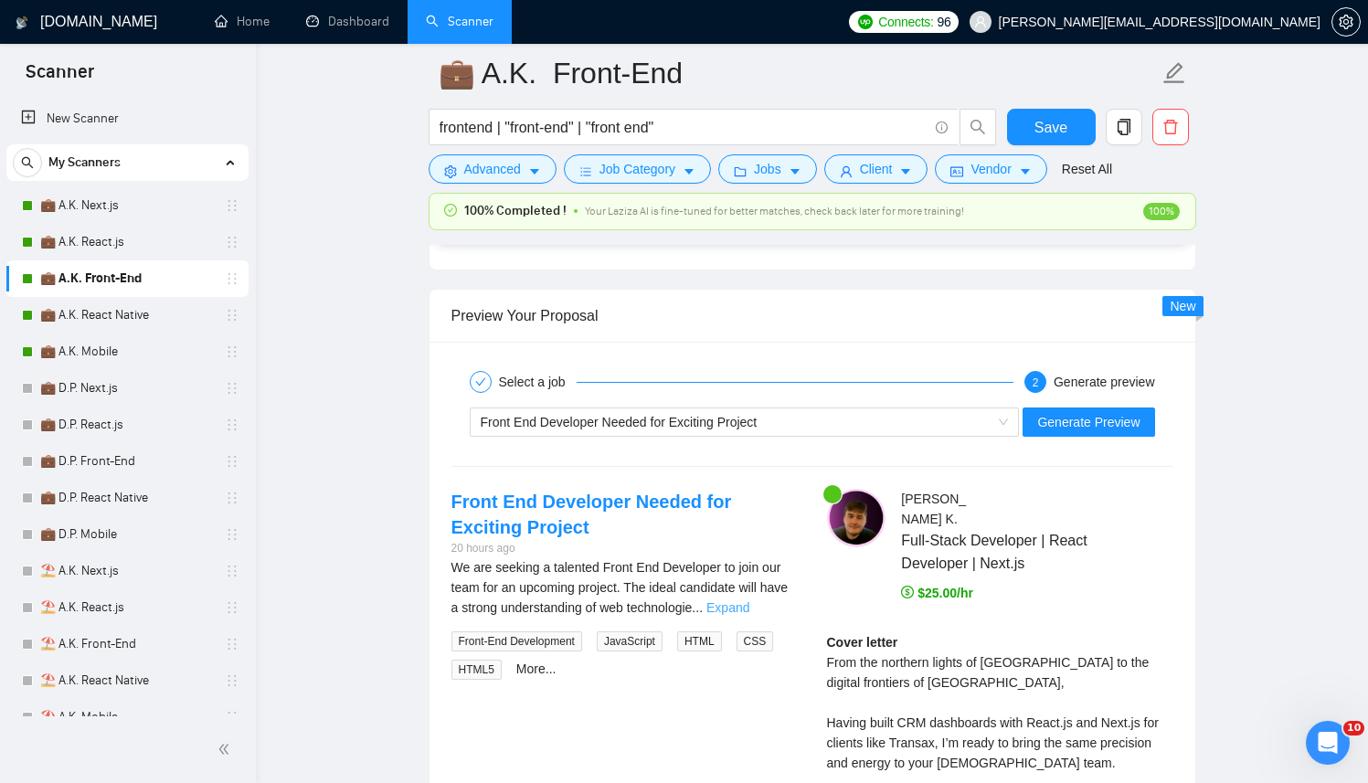
click at [749, 601] on link "Expand" at bounding box center [728, 608] width 43 height 15
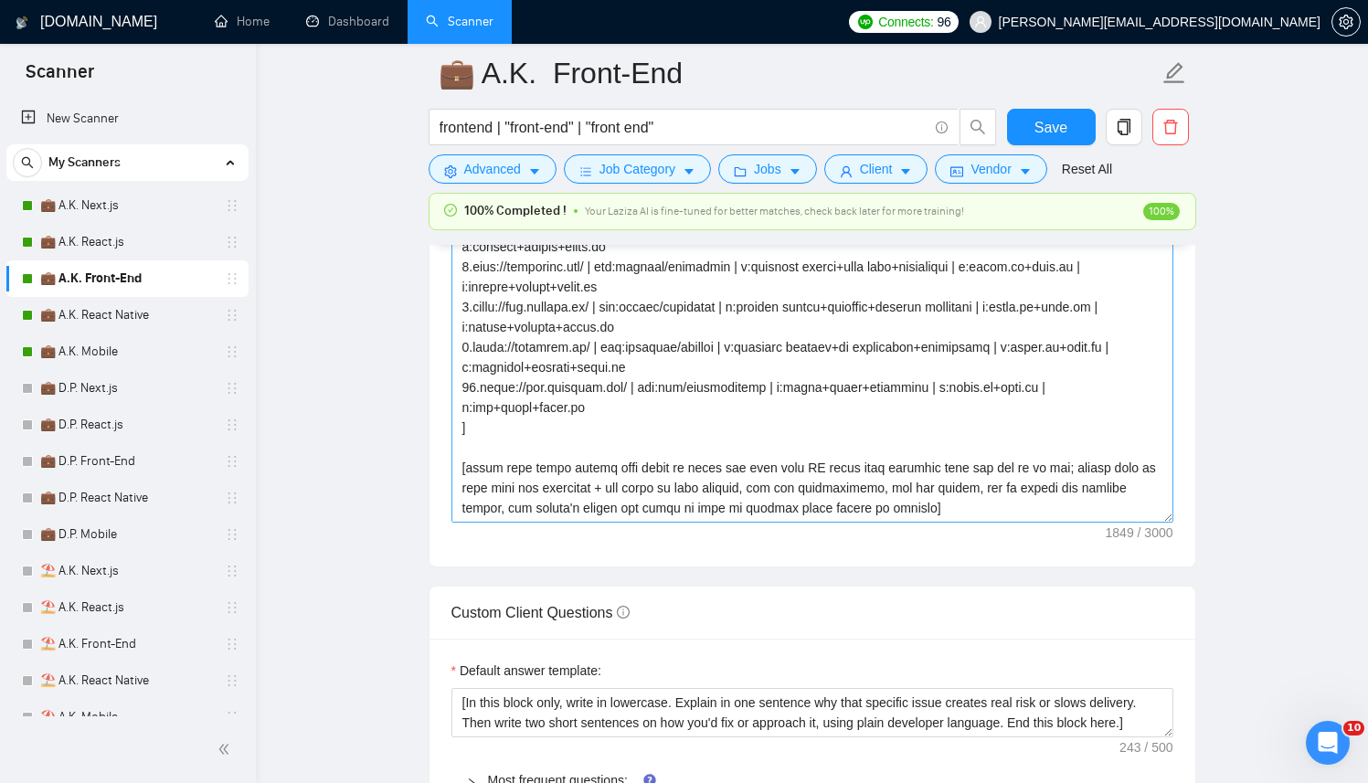
scroll to position [2273, 0]
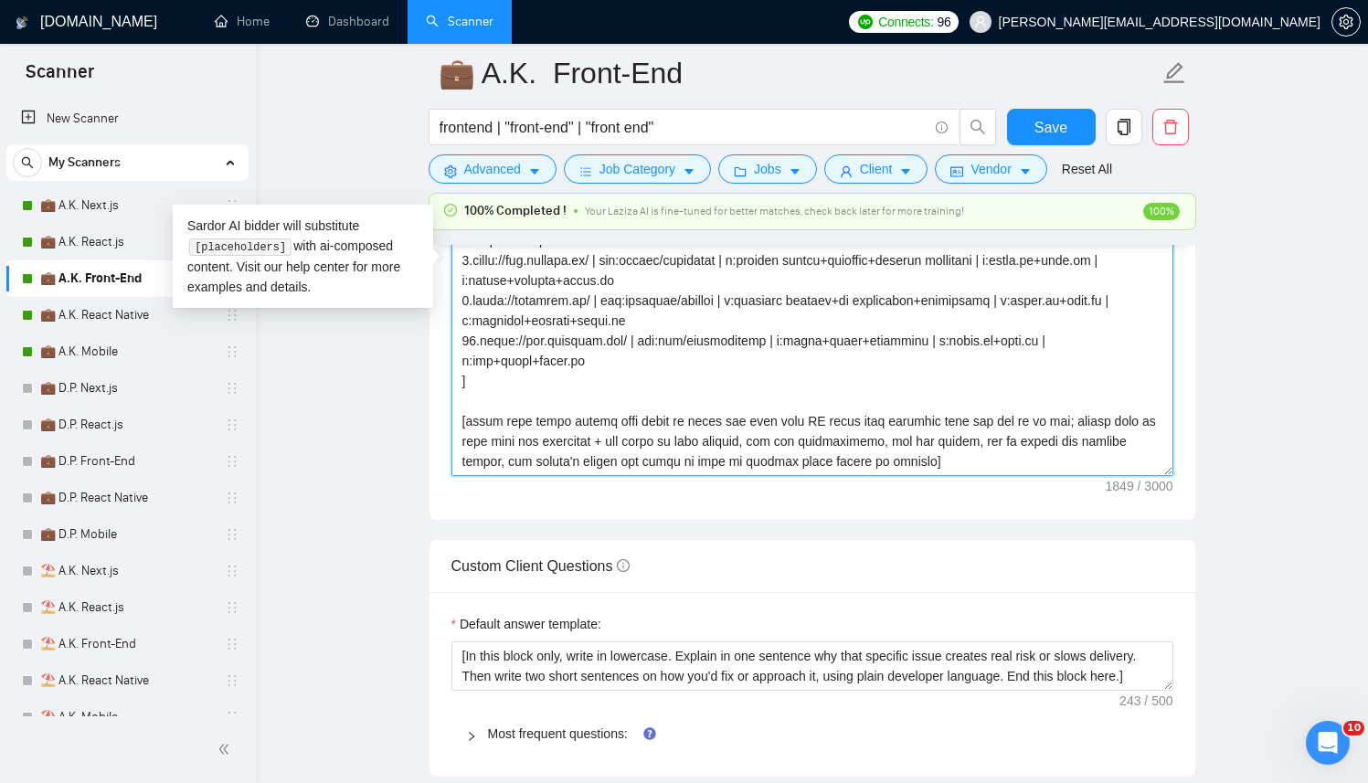
drag, startPoint x: 700, startPoint y: 458, endPoint x: 396, endPoint y: 416, distance: 307.3
click at [396, 416] on main "💼 A.K. Front-End frontend | "front-end" | "front end" Save Advanced Job Categor…" at bounding box center [812, 664] width 1054 height 5728
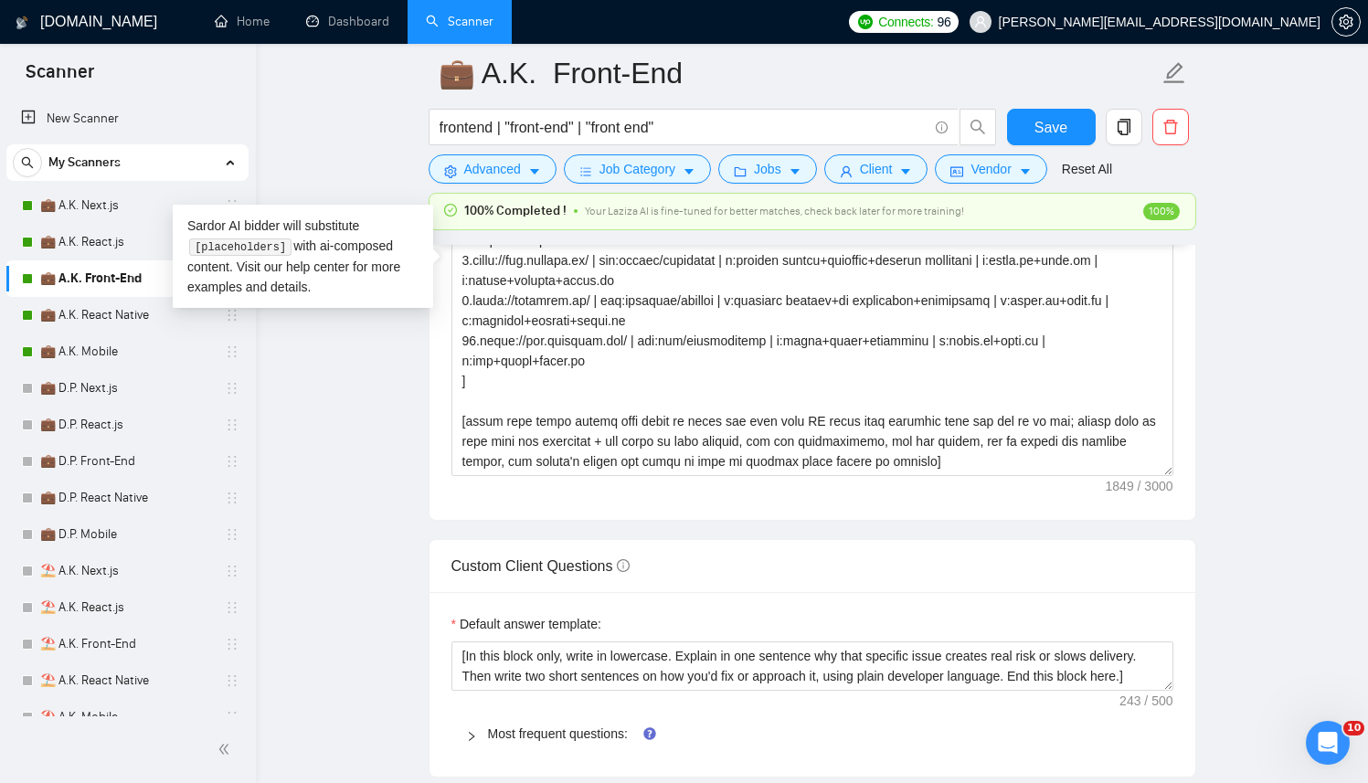
click at [441, 423] on div "Cover letter template:" at bounding box center [813, 268] width 766 height 505
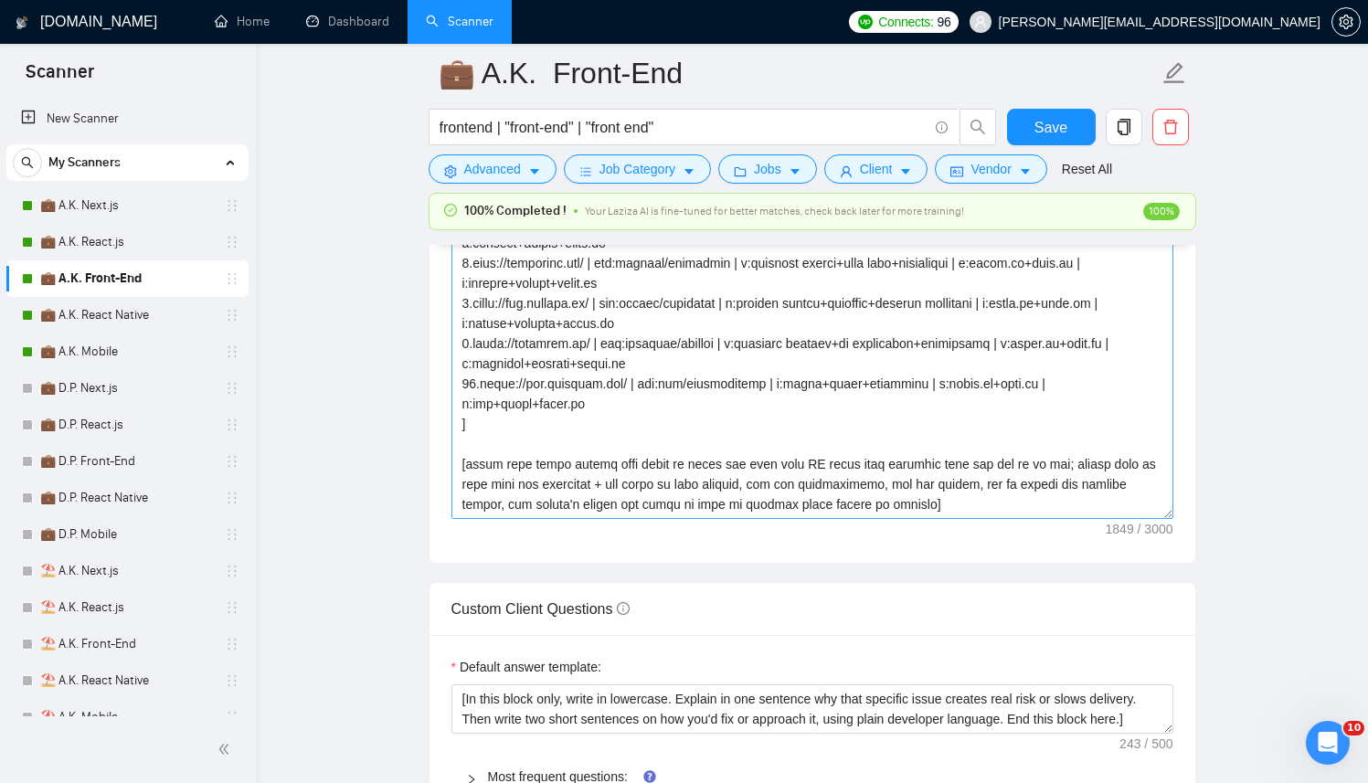
scroll to position [2266, 0]
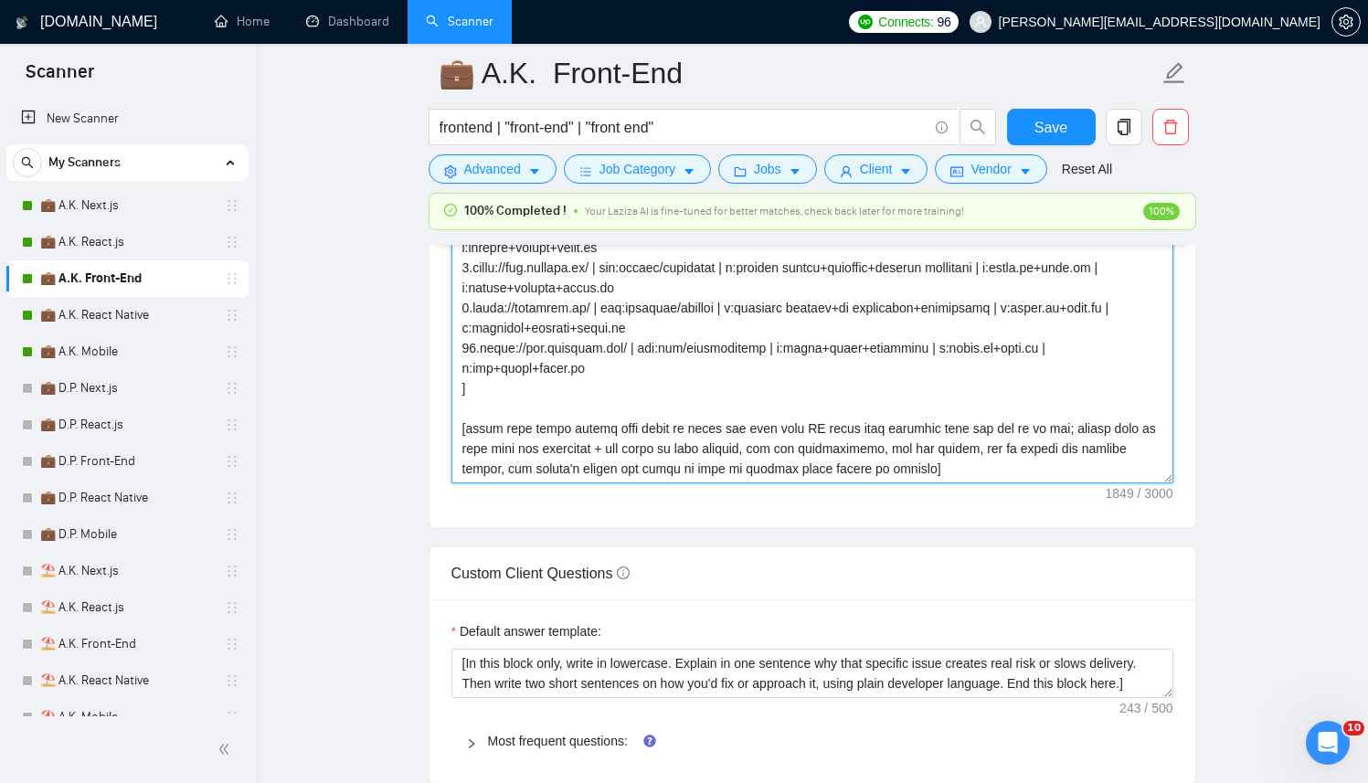
click at [677, 410] on textarea "Cover letter template:" at bounding box center [813, 277] width 722 height 411
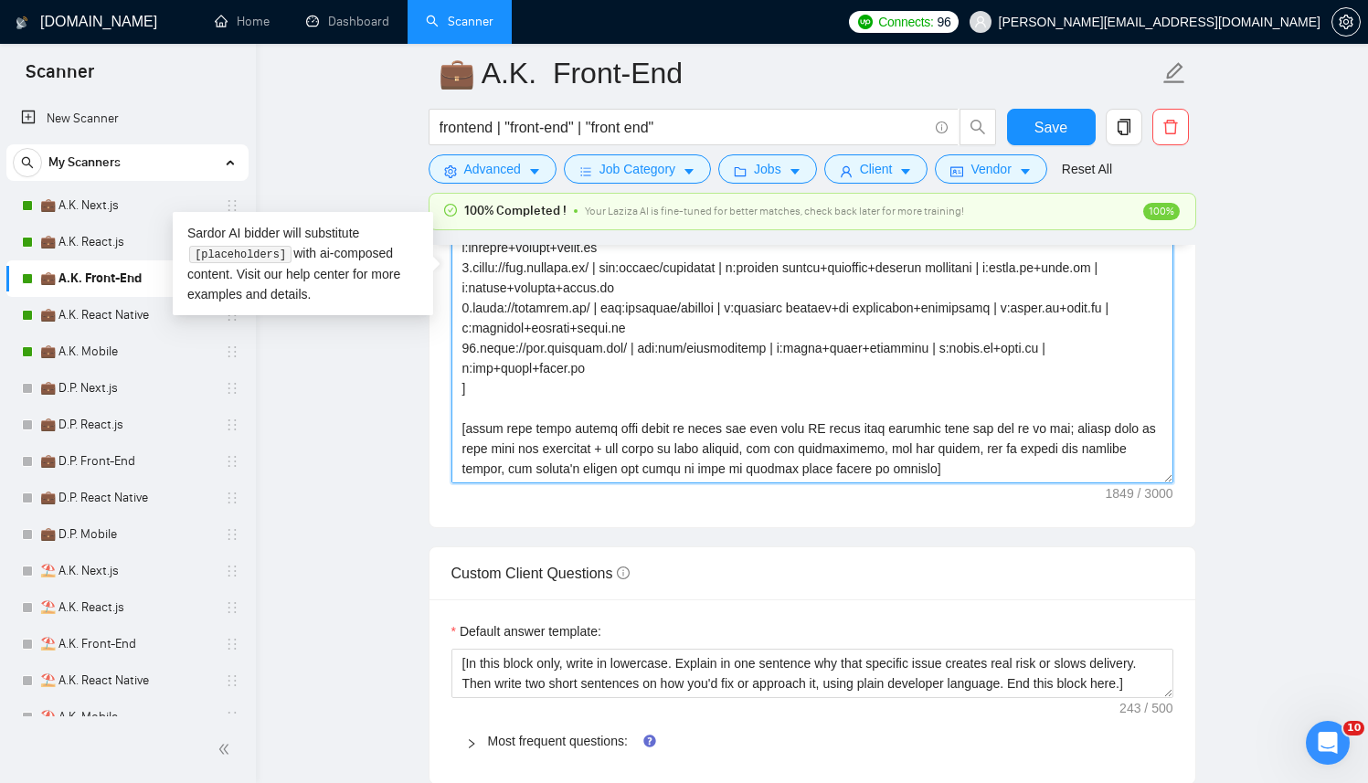
drag, startPoint x: 461, startPoint y: 418, endPoint x: 1035, endPoint y: 487, distance: 578.2
click at [1035, 487] on div "Cover letter template:" at bounding box center [813, 275] width 766 height 505
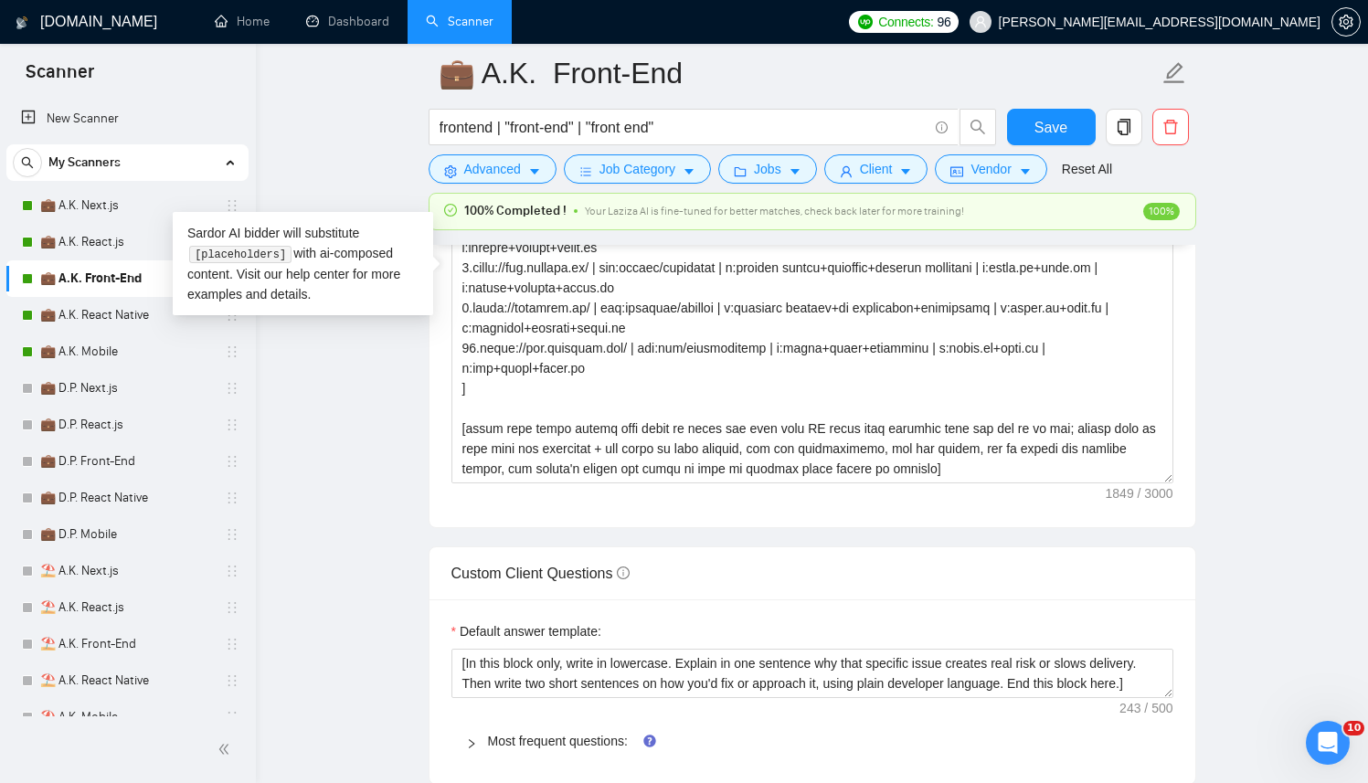
click at [1024, 483] on div "Cover letter template:" at bounding box center [813, 275] width 766 height 505
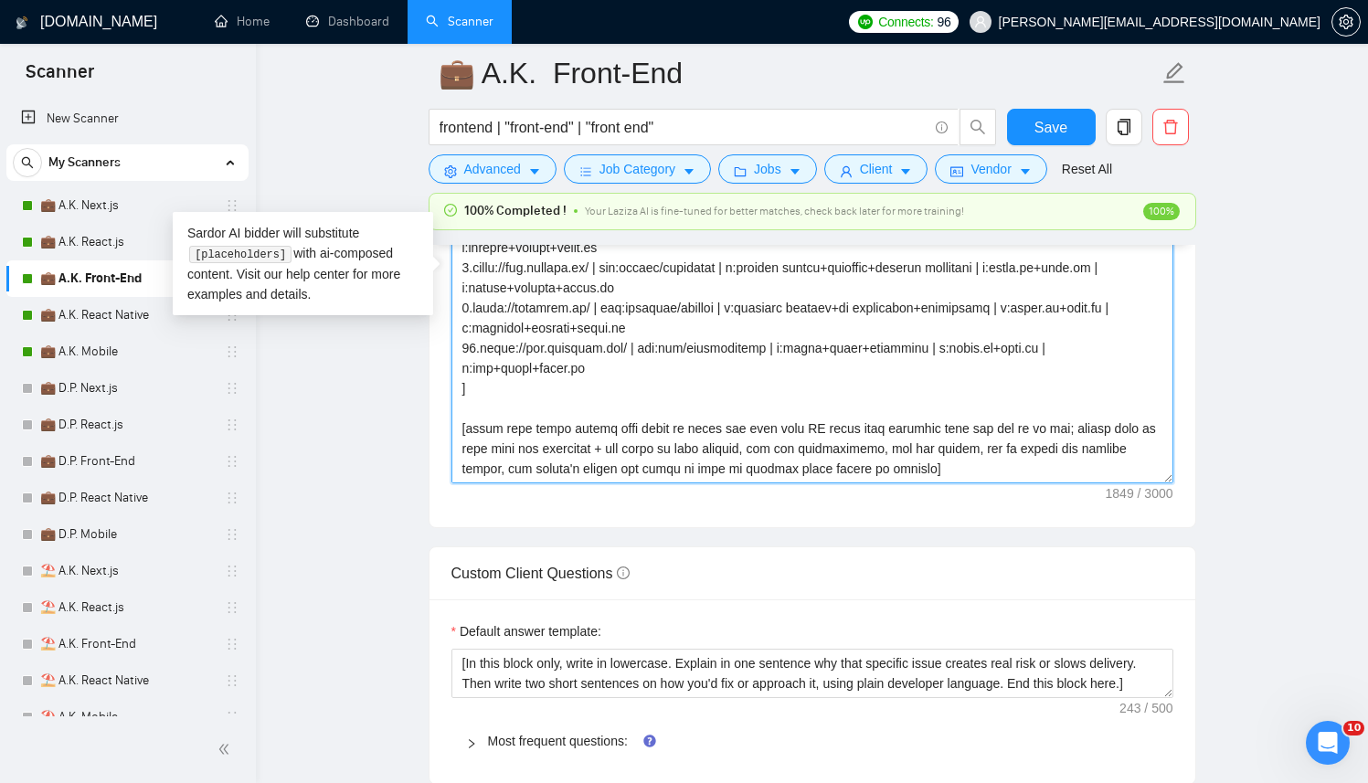
drag, startPoint x: 1023, startPoint y: 472, endPoint x: 439, endPoint y: 429, distance: 585.6
click at [439, 429] on div "Cover letter template:" at bounding box center [813, 275] width 766 height 505
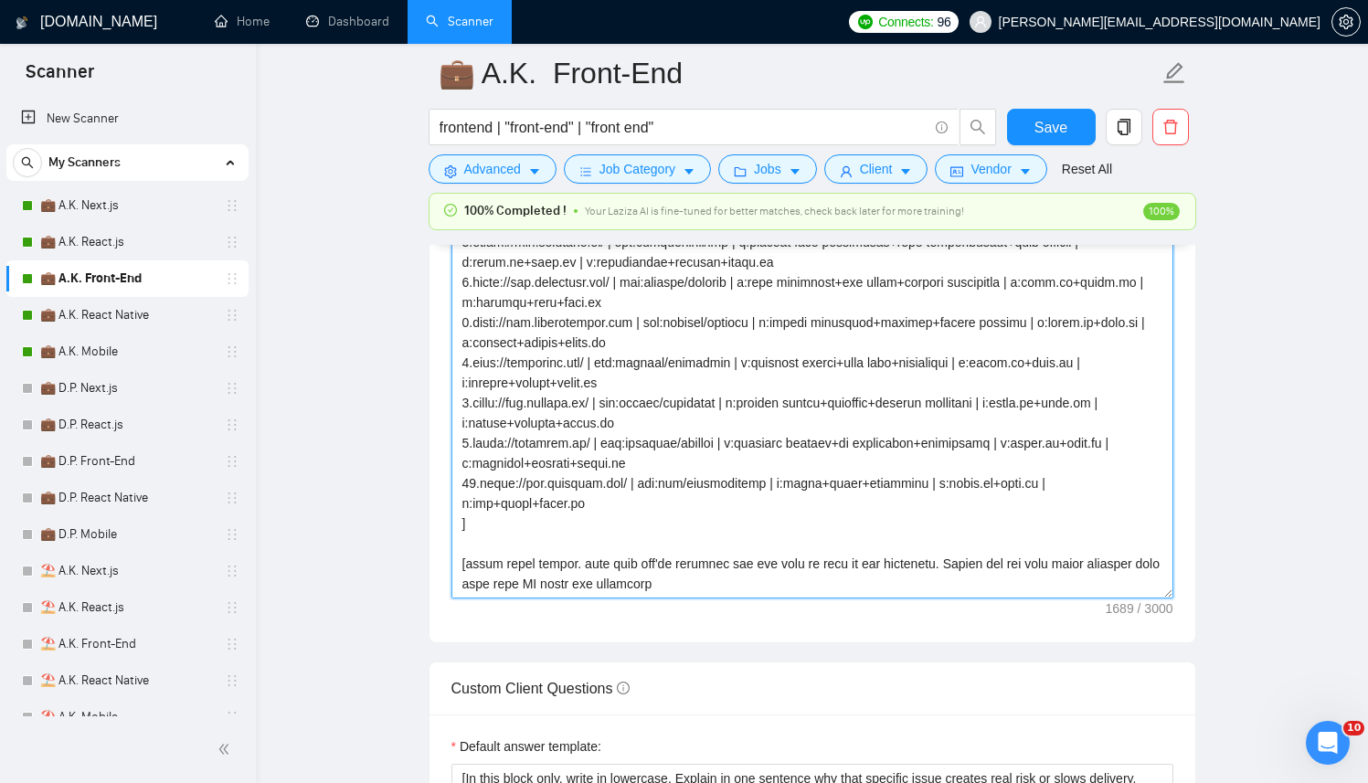
scroll to position [2349, 0]
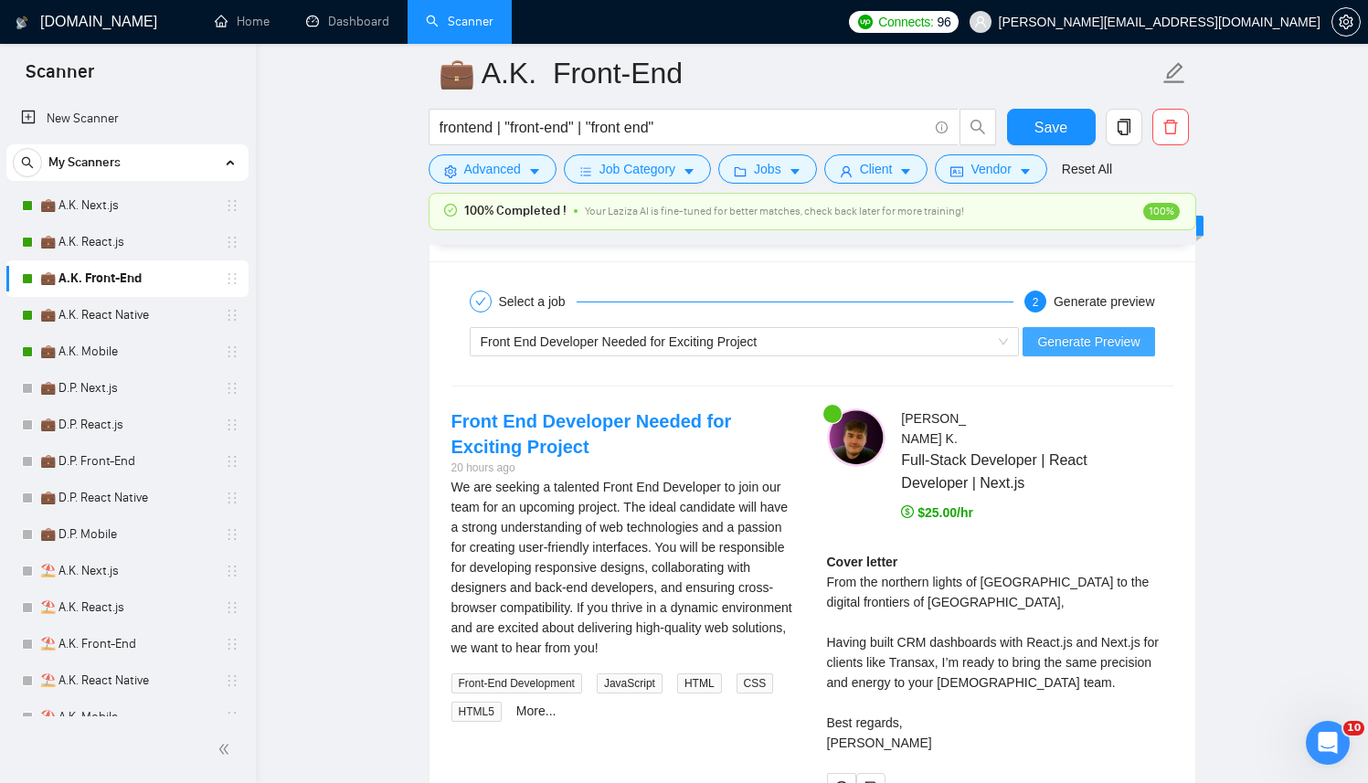
type textarea "[Successful cases DB (reference only, never output directly): 1.[URL][DOMAIN_NA…"
click at [1111, 351] on span "Generate Preview" at bounding box center [1088, 342] width 102 height 20
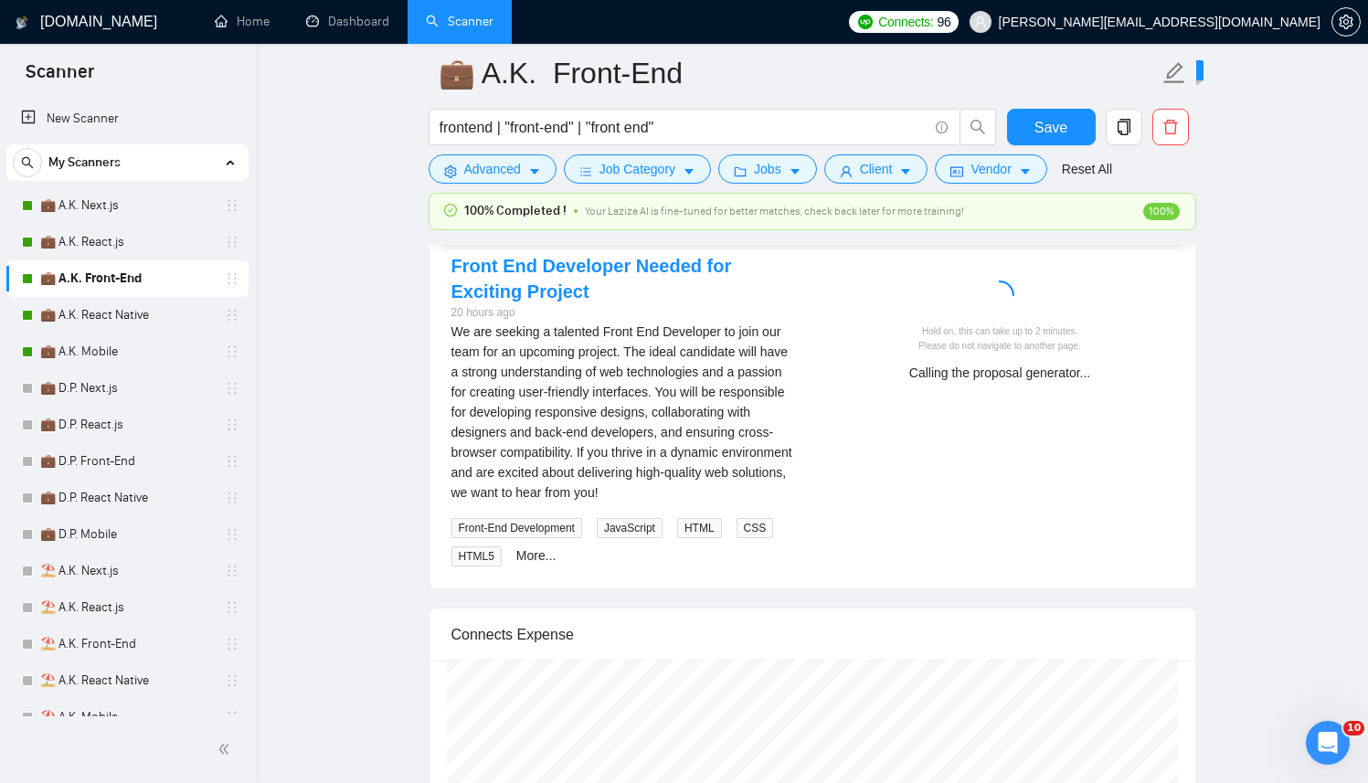
scroll to position [3614, 0]
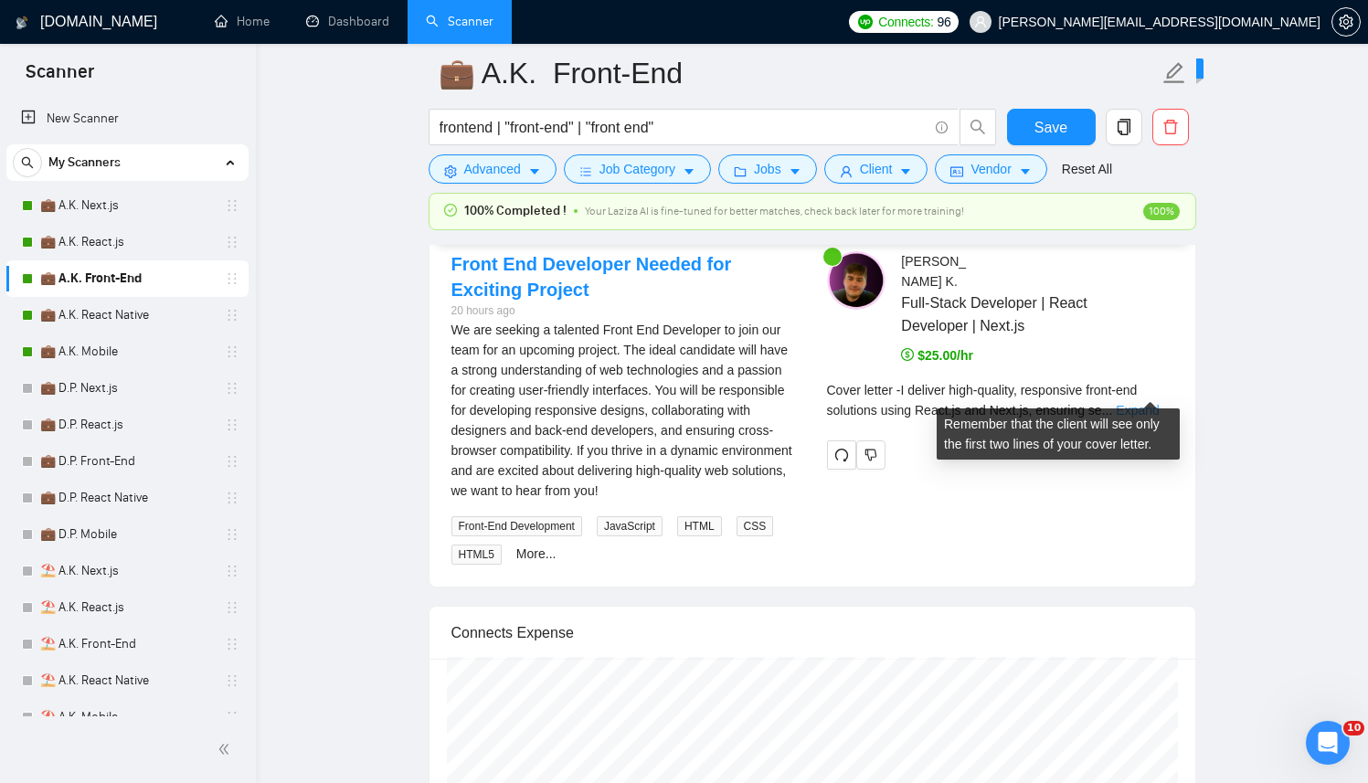
click at [1128, 403] on link "Expand" at bounding box center [1137, 410] width 43 height 15
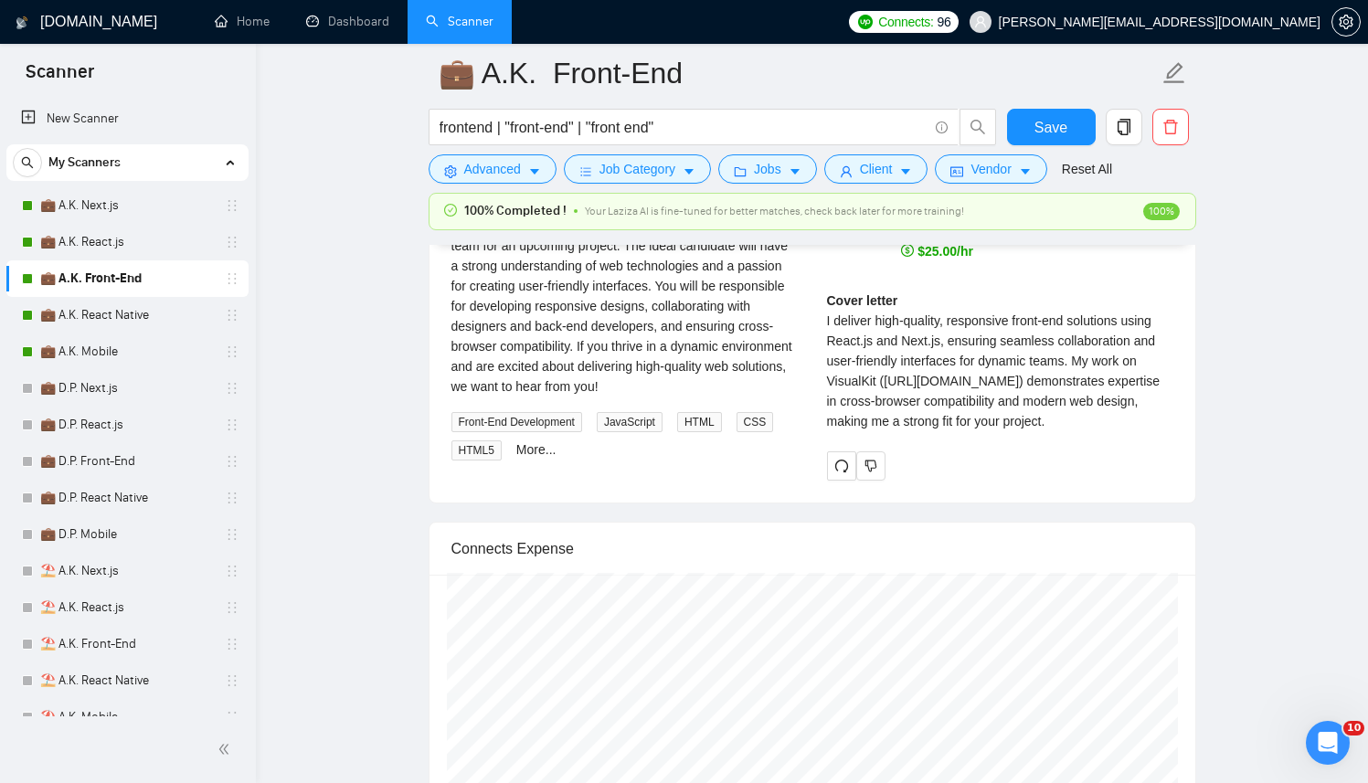
scroll to position [3497, 0]
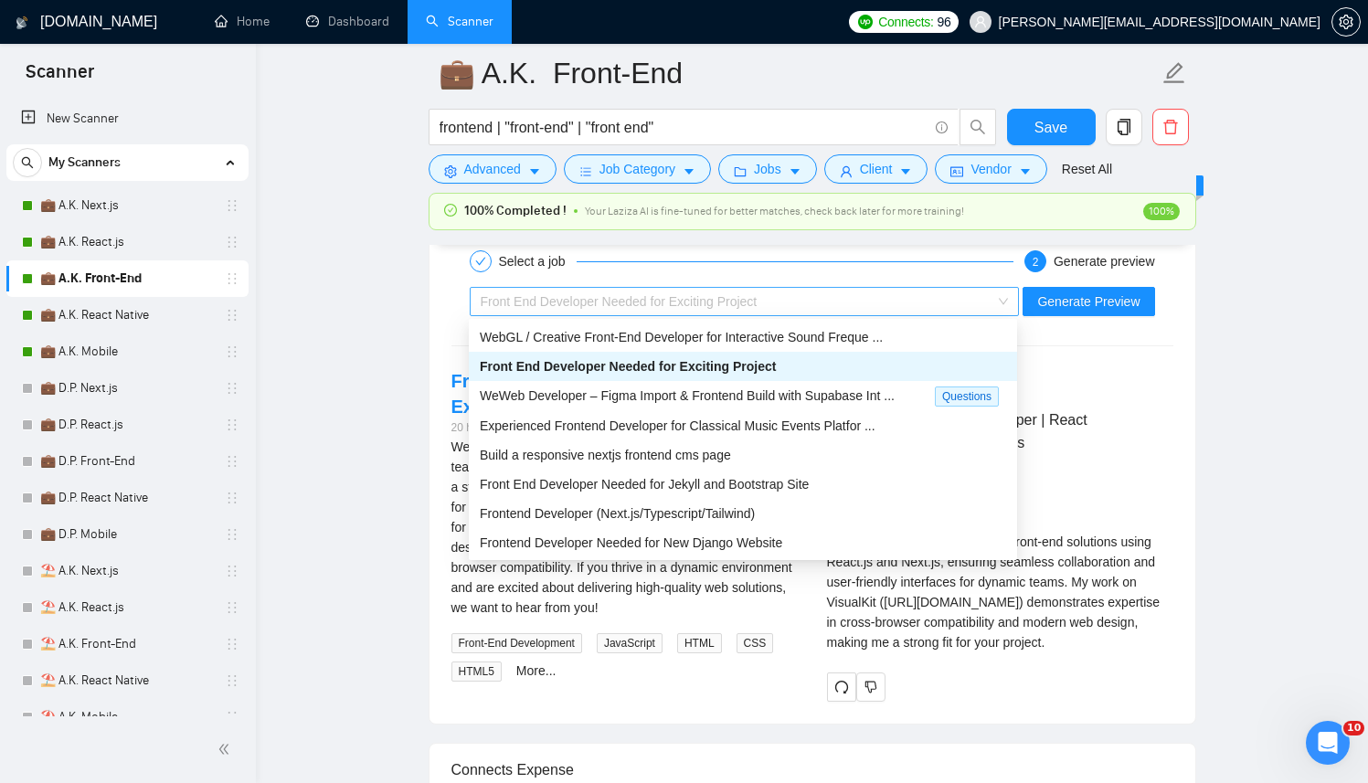
click at [802, 295] on div "Front End Developer Needed for Exciting Project" at bounding box center [737, 301] width 512 height 27
click at [682, 490] on span "Front End Developer Needed for Jekyll and Bootstrap Site" at bounding box center [644, 484] width 329 height 15
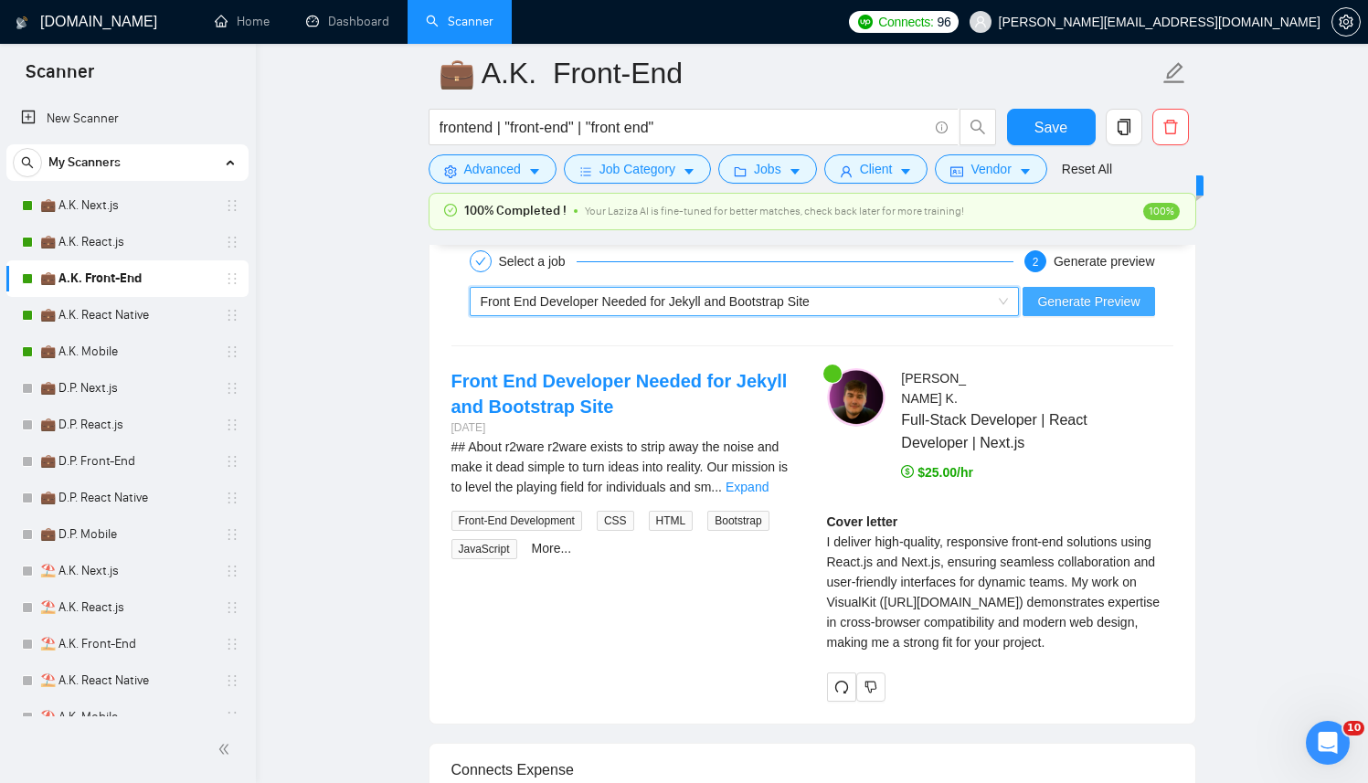
click at [1128, 295] on span "Generate Preview" at bounding box center [1088, 302] width 102 height 20
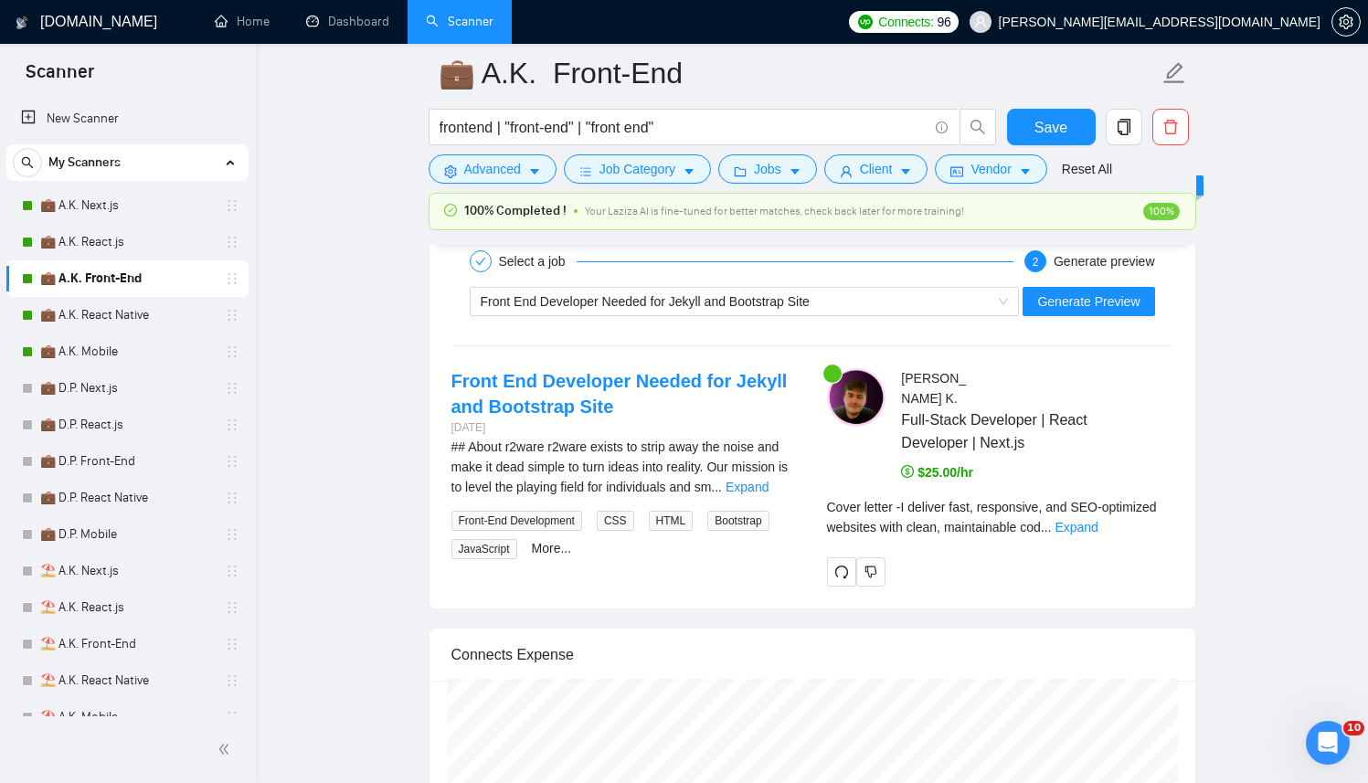
click at [1174, 510] on div "[PERSON_NAME] Full-Stack Developer | React Developer | Next.js $25.00/hr Cover …" at bounding box center [1001, 477] width 376 height 218
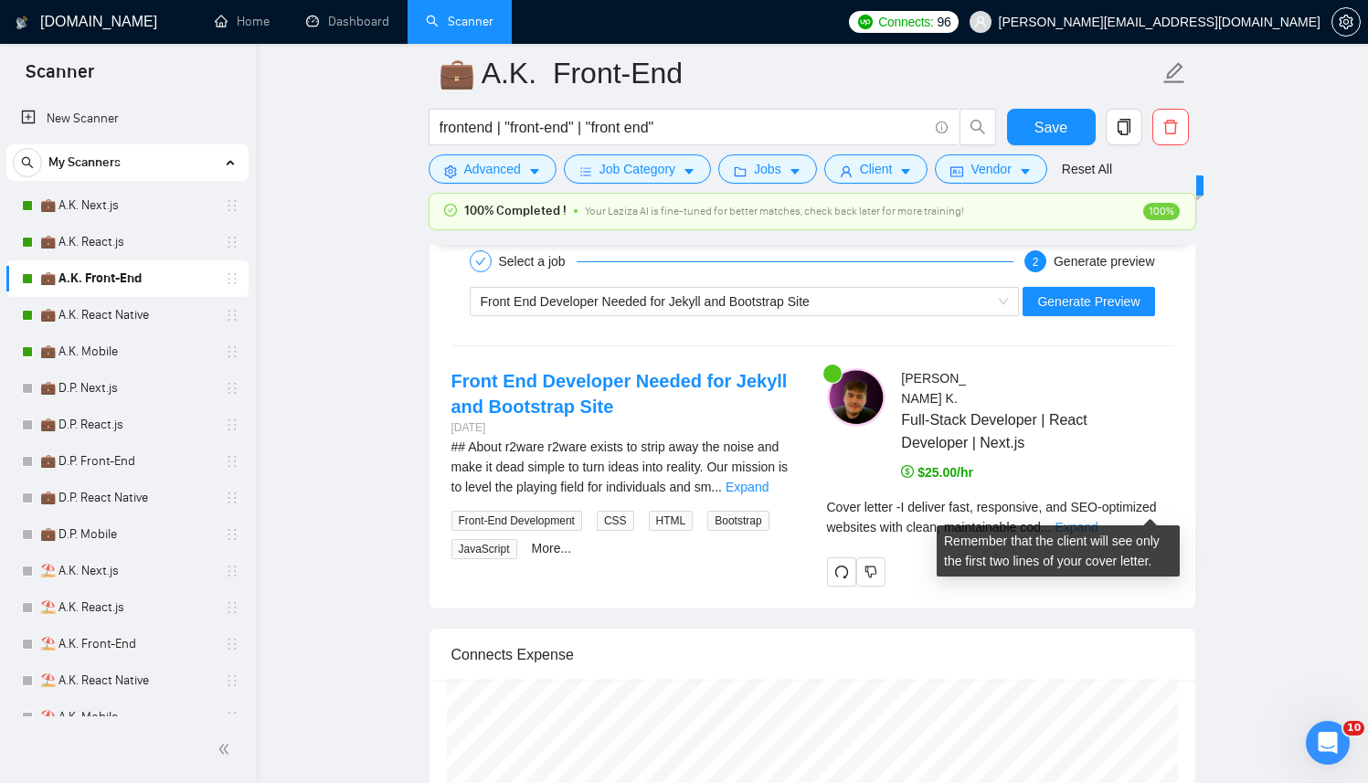
click at [1098, 520] on link "Expand" at bounding box center [1076, 527] width 43 height 15
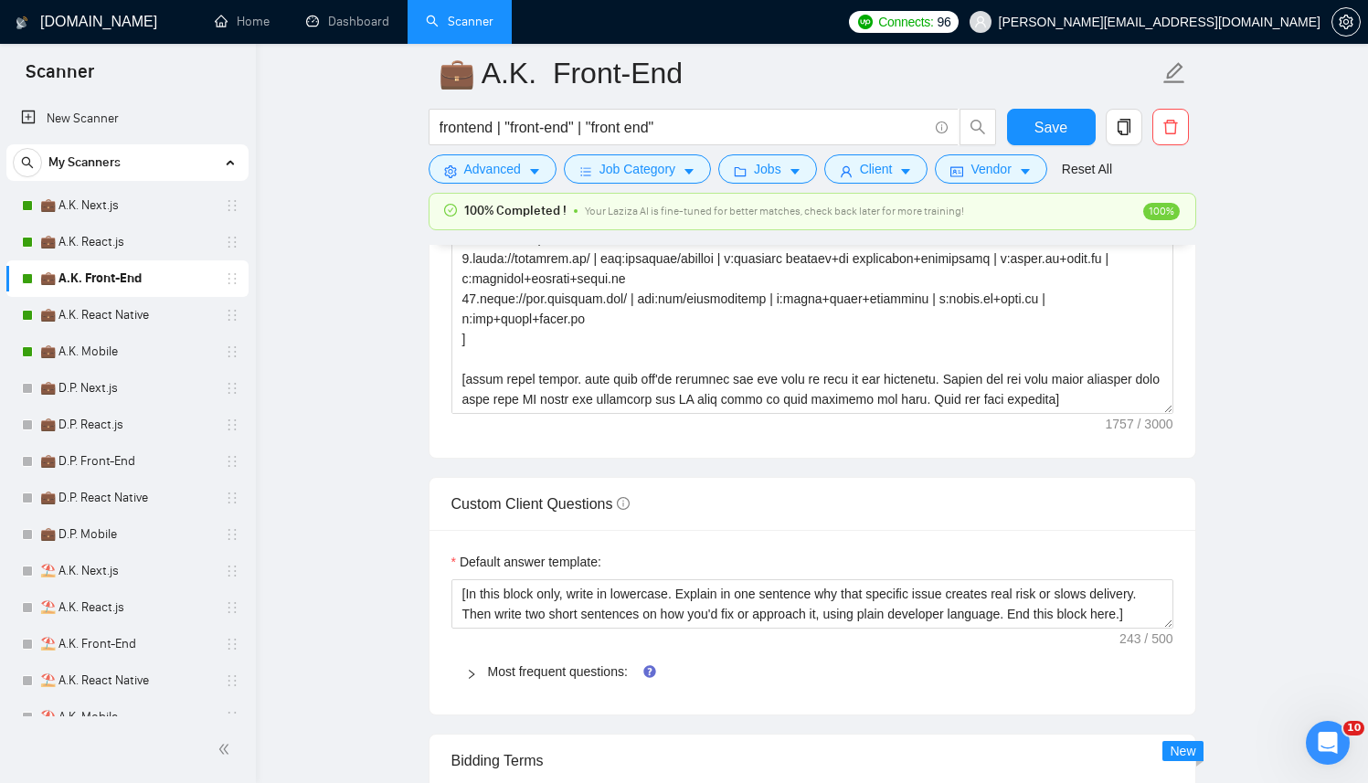
scroll to position [2339, 0]
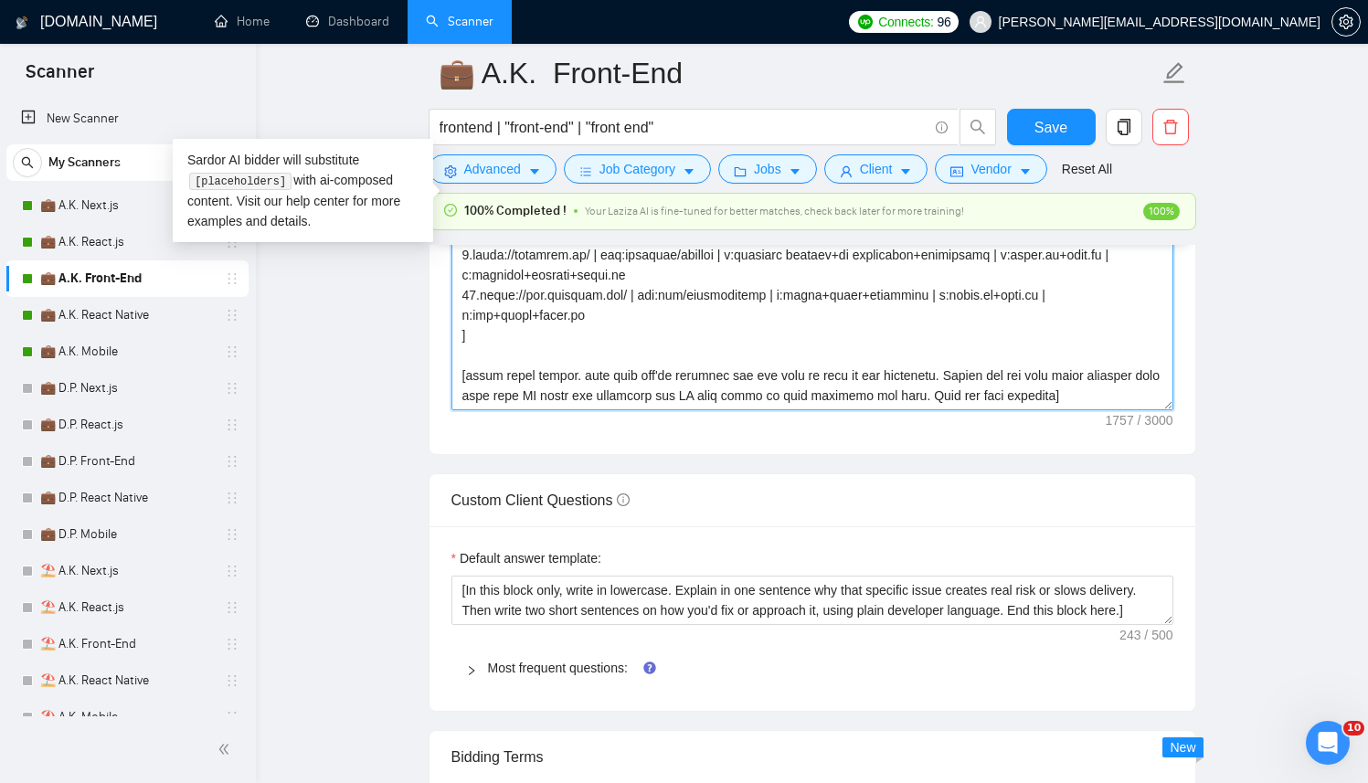
drag, startPoint x: 464, startPoint y: 377, endPoint x: 1186, endPoint y: 409, distance: 722.8
click at [1186, 409] on div "Cover letter template:" at bounding box center [813, 202] width 766 height 505
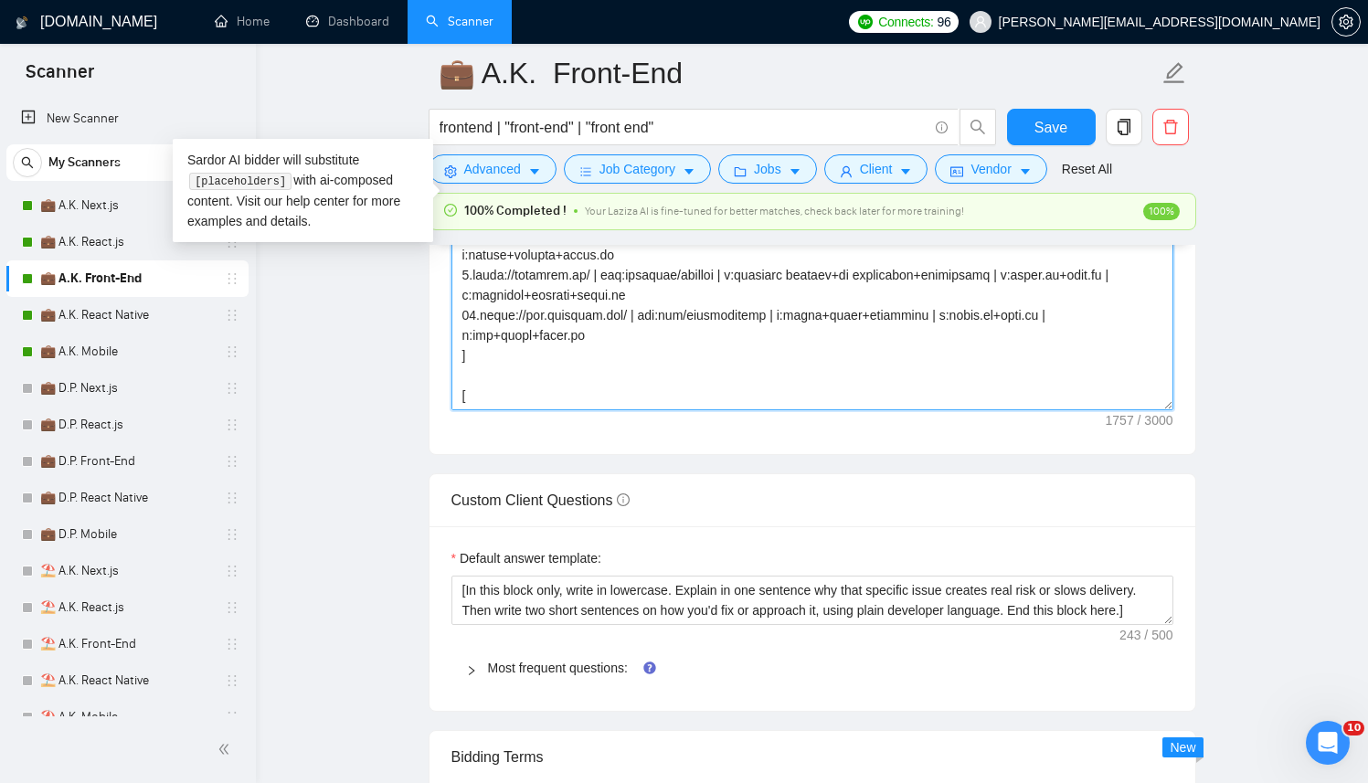
scroll to position [121, 0]
paste textarea "MEDDPICC"
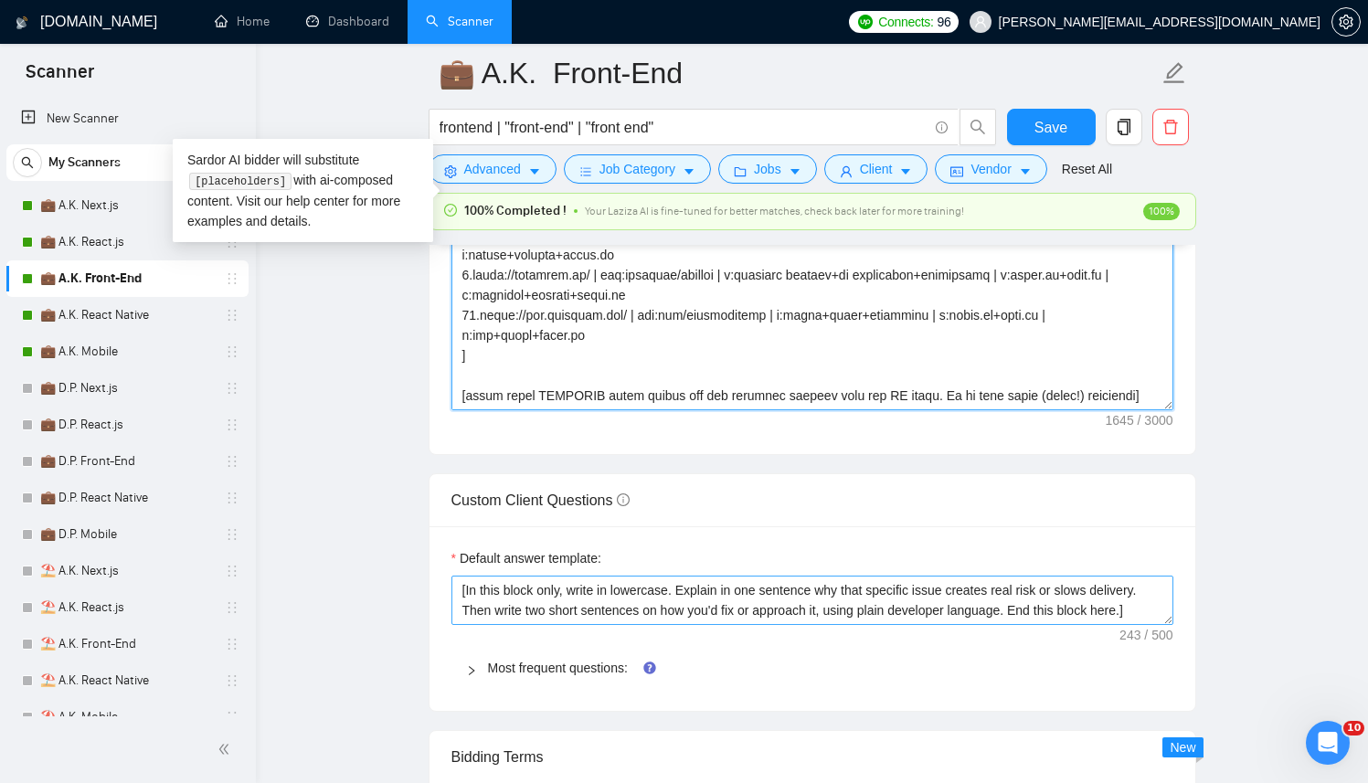
scroll to position [20, 0]
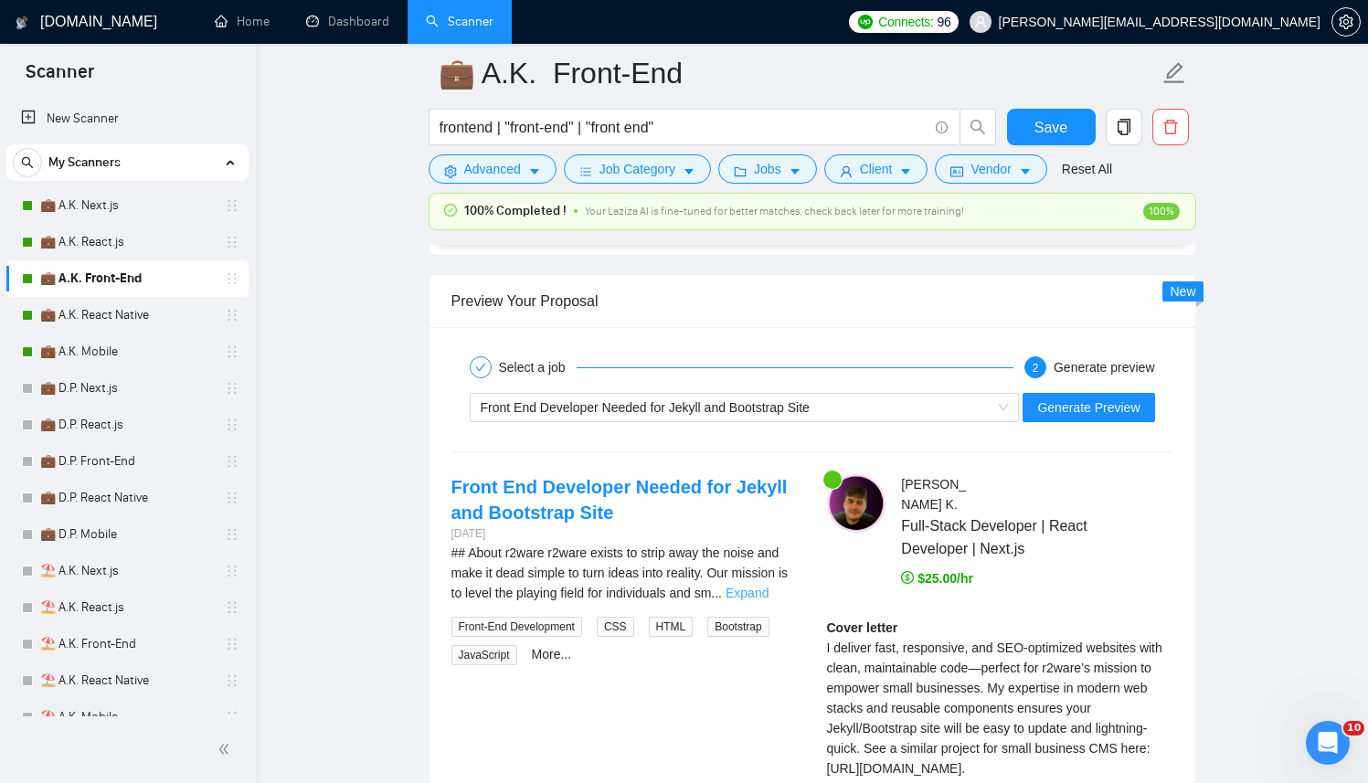
click at [761, 590] on link "Expand" at bounding box center [747, 593] width 43 height 15
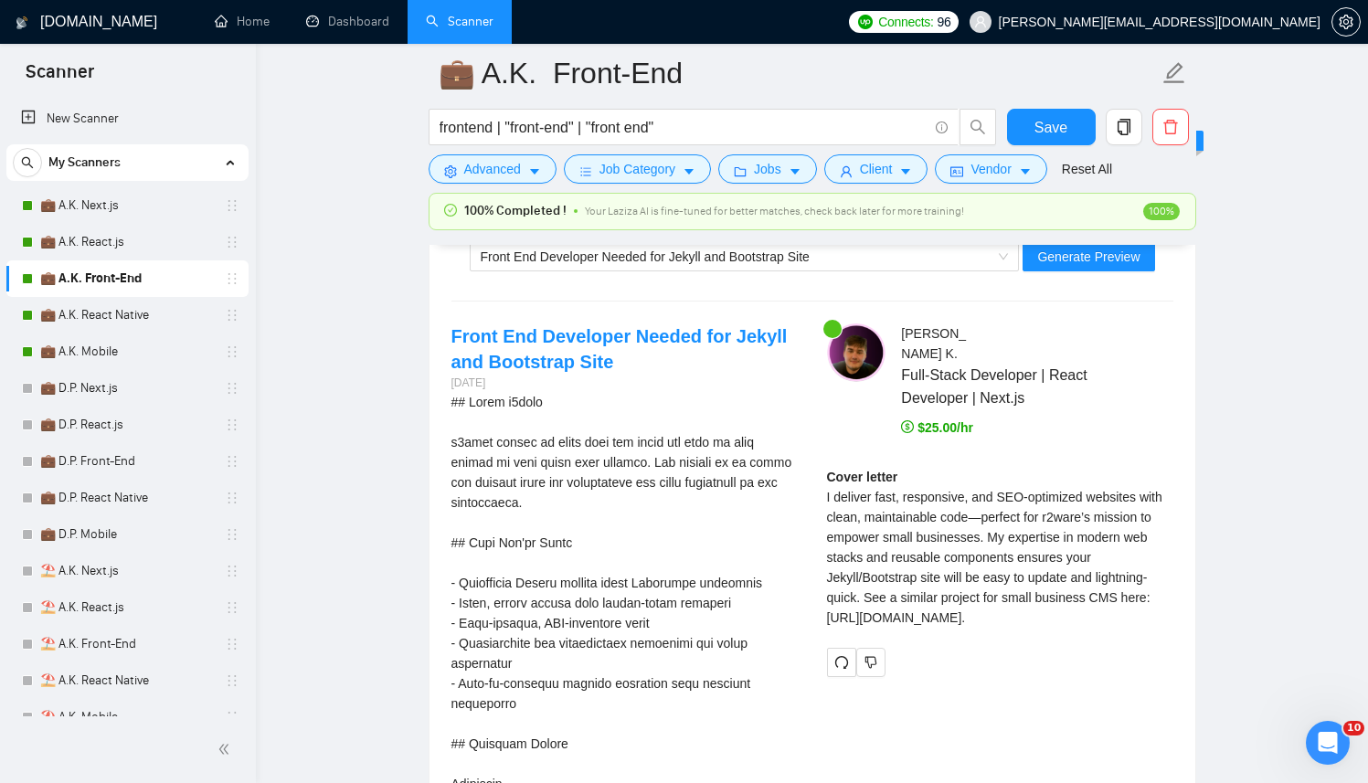
scroll to position [3507, 0]
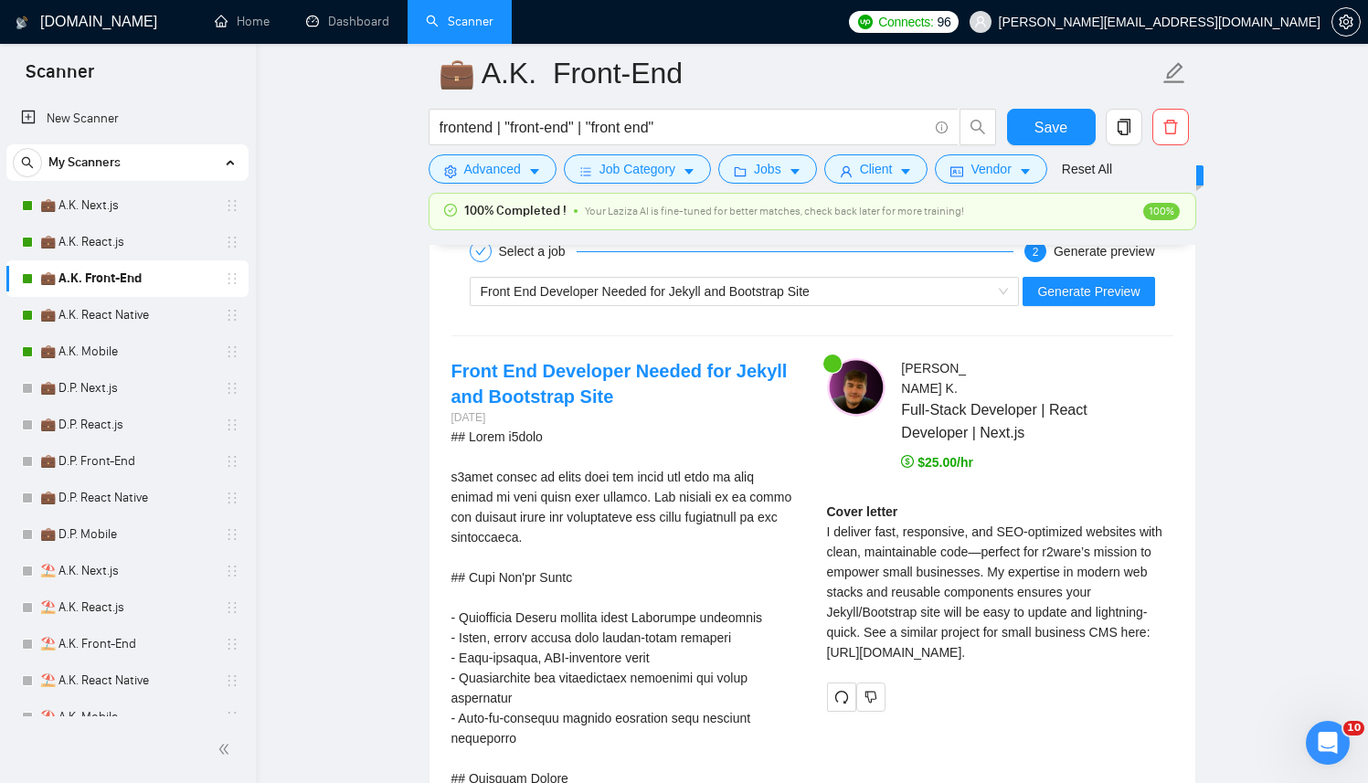
click at [1079, 310] on div "Front End Developer Needed for Jekyll and Bootstrap Site Generate Preview" at bounding box center [813, 292] width 726 height 44
click at [1141, 295] on button "Generate Preview" at bounding box center [1089, 291] width 132 height 29
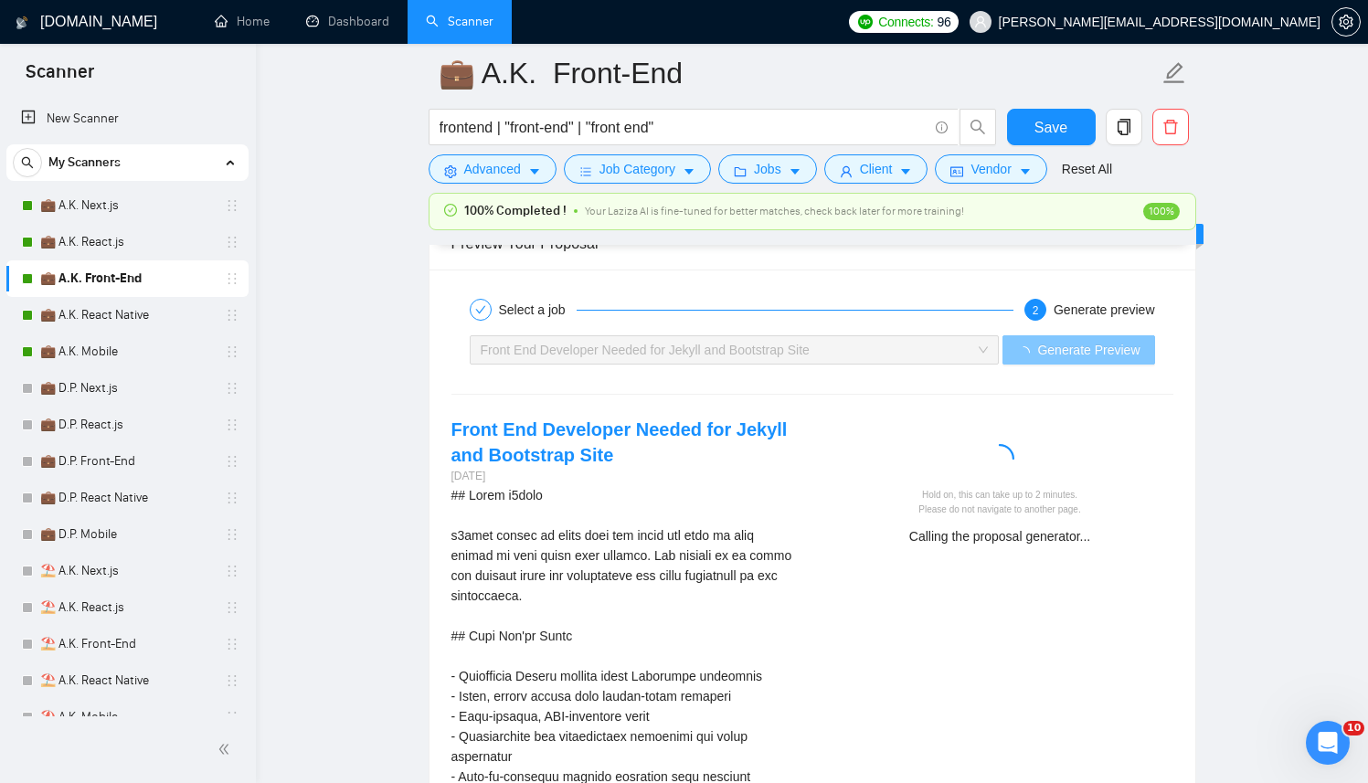
scroll to position [3428, 0]
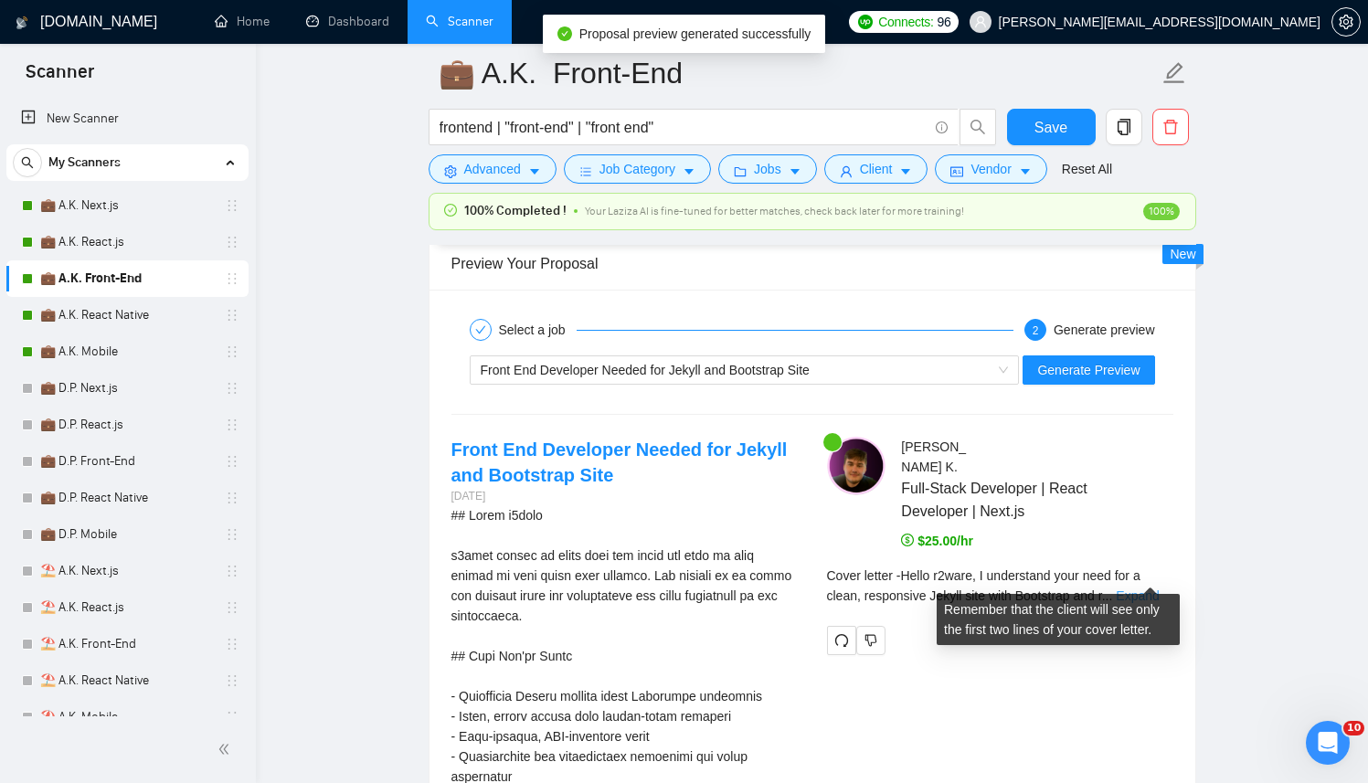
click at [1131, 589] on link "Expand" at bounding box center [1137, 596] width 43 height 15
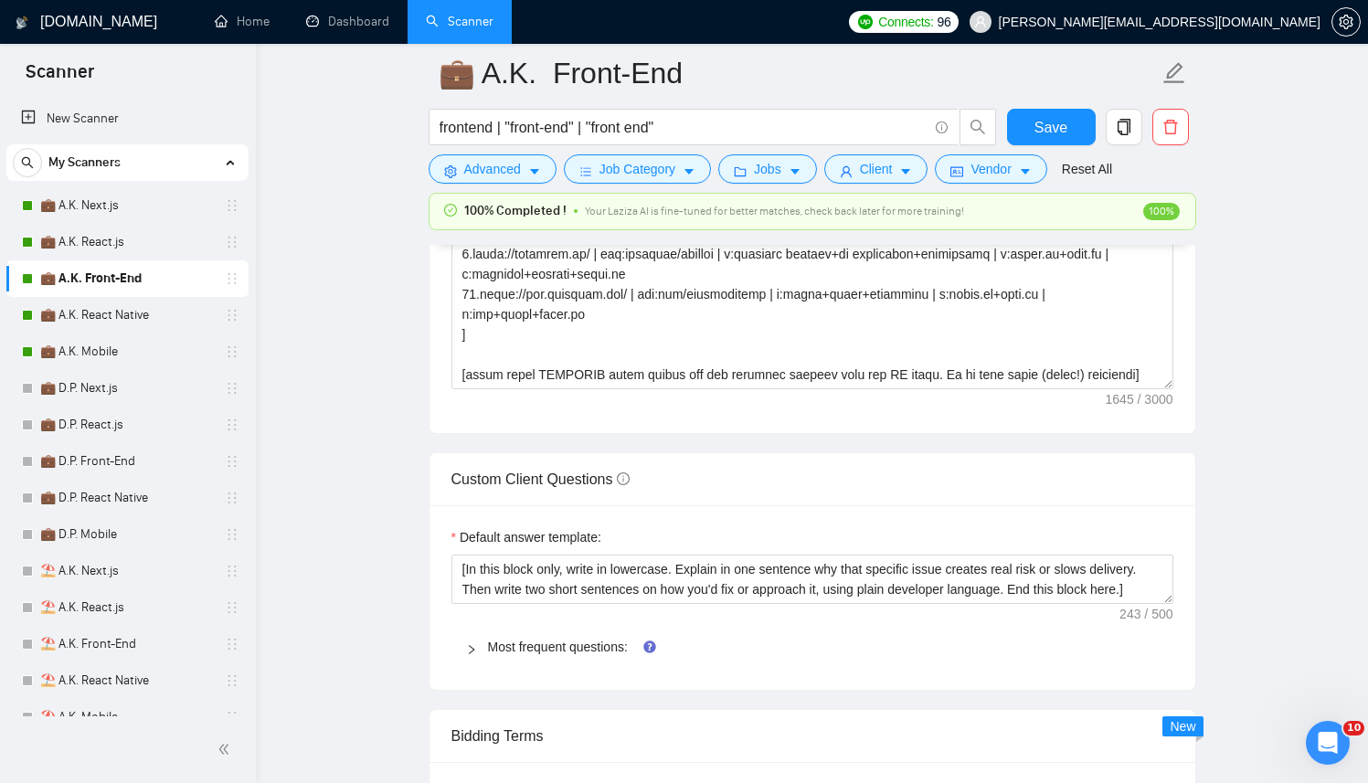
scroll to position [2355, 0]
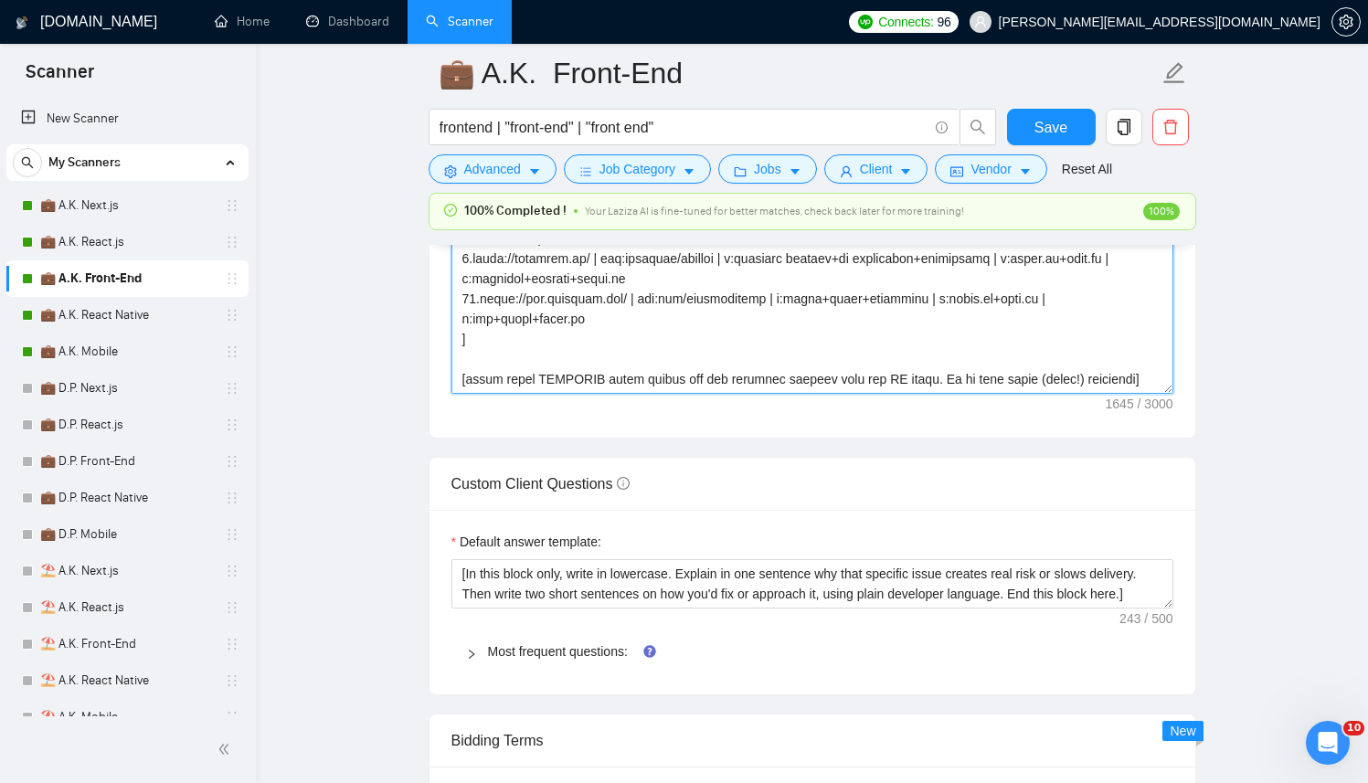
click at [1139, 382] on textarea "Cover letter template:" at bounding box center [813, 188] width 722 height 411
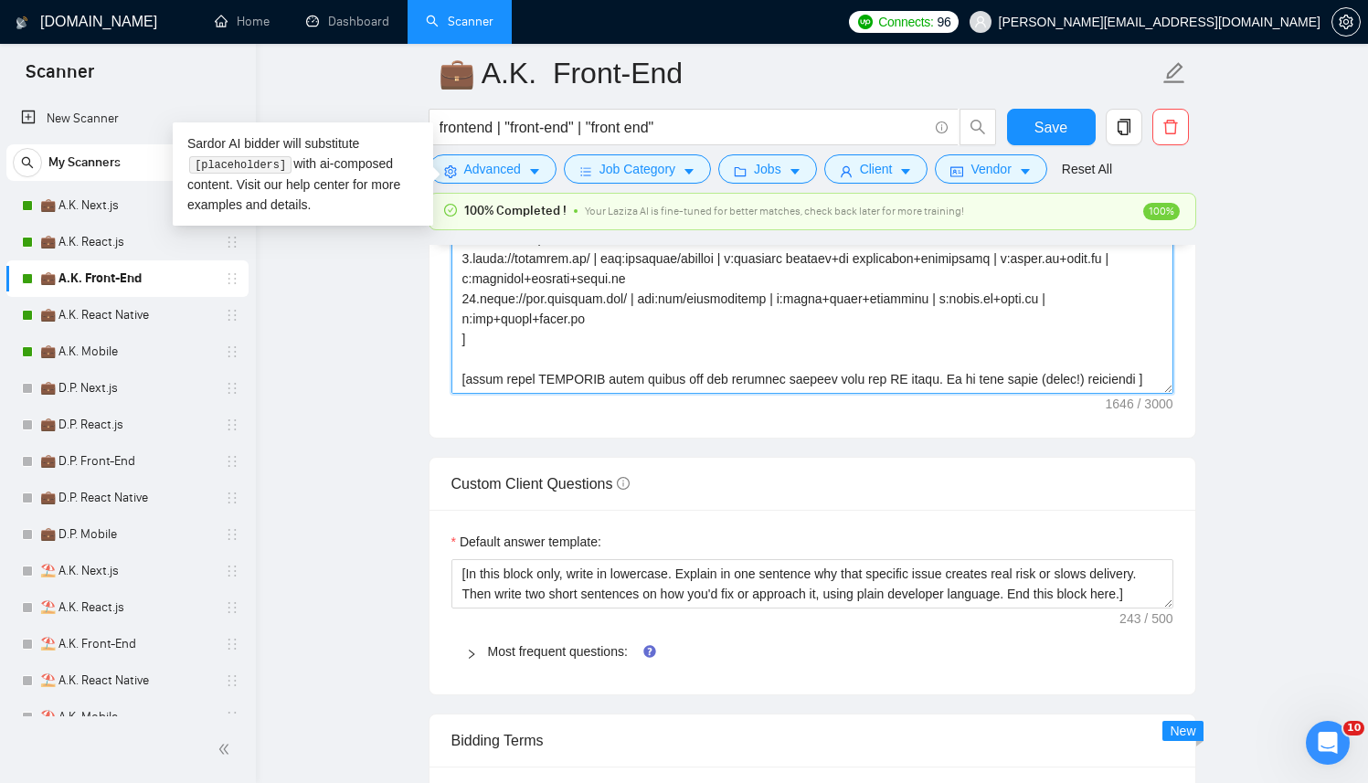
scroll to position [141, 0]
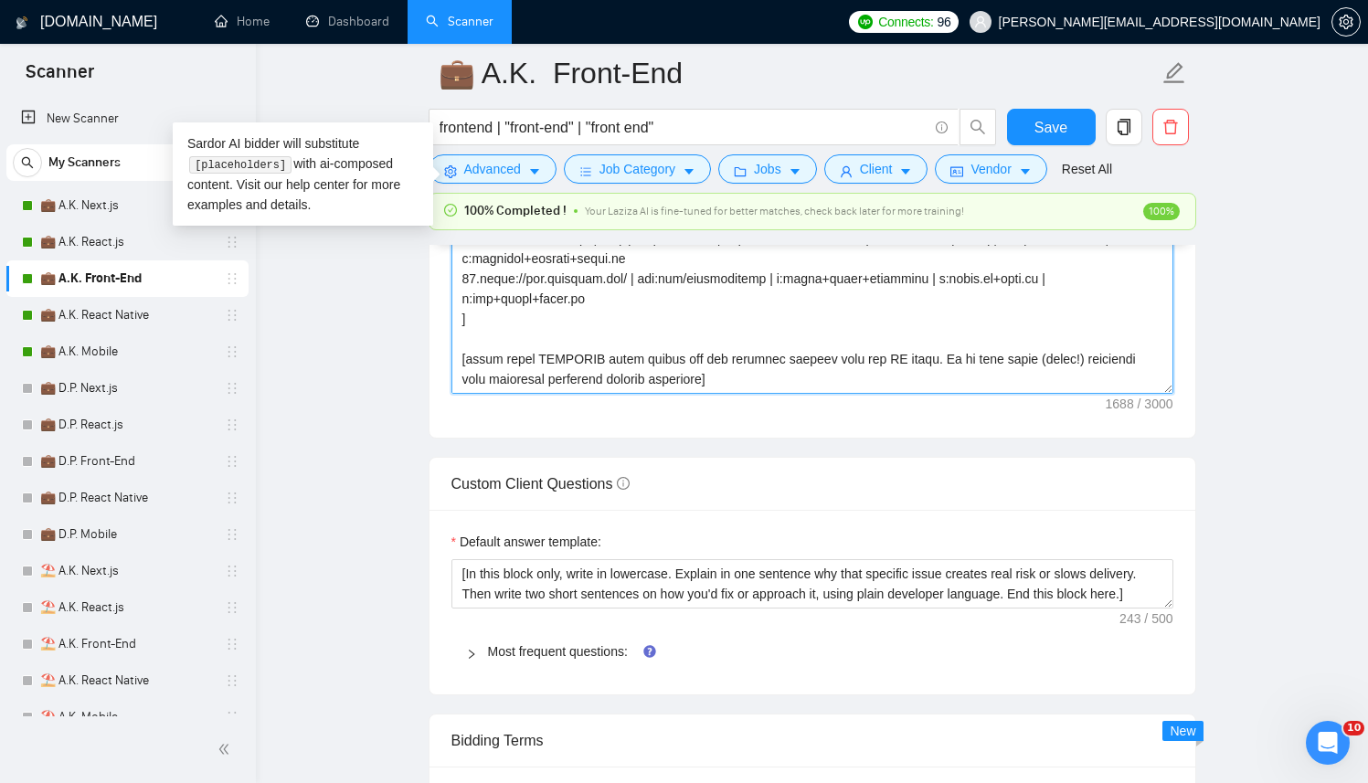
click at [528, 356] on textarea "Cover letter template:" at bounding box center [813, 188] width 722 height 411
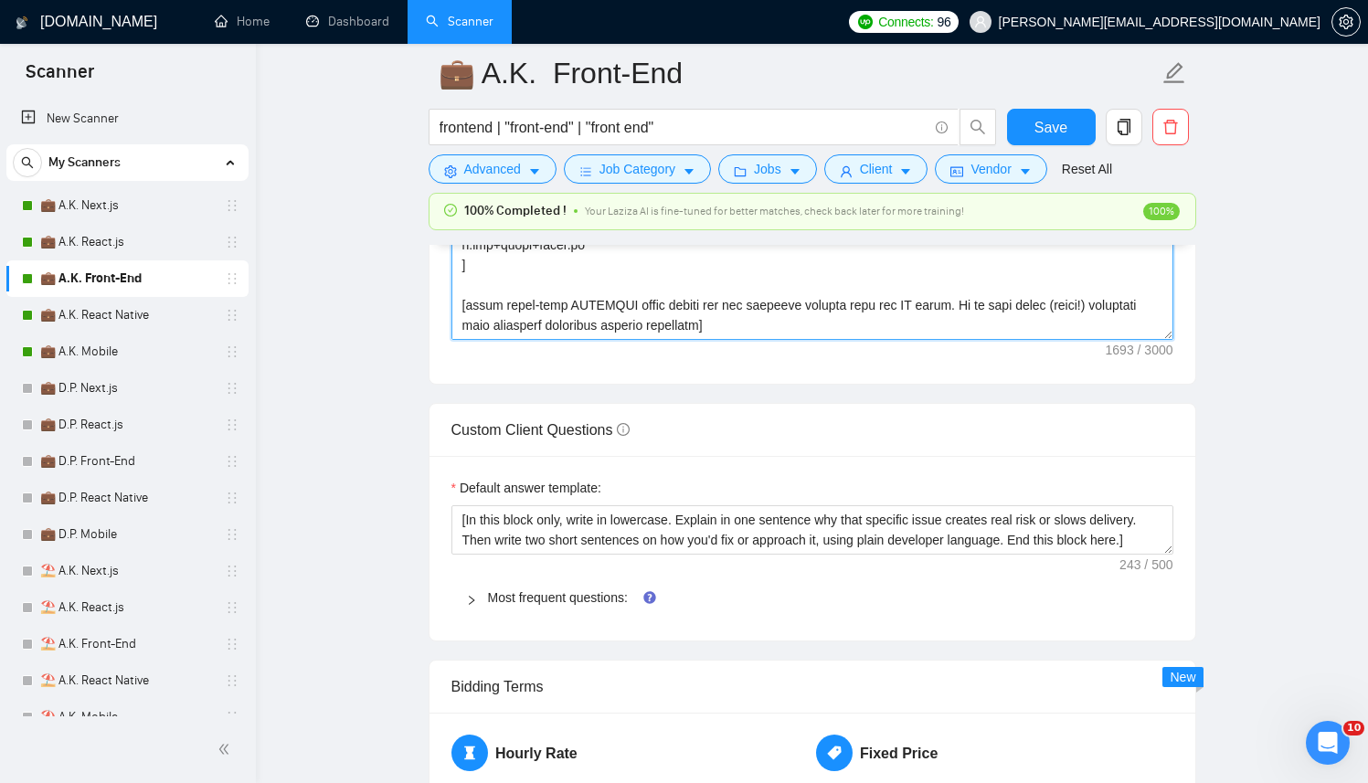
scroll to position [2434, 0]
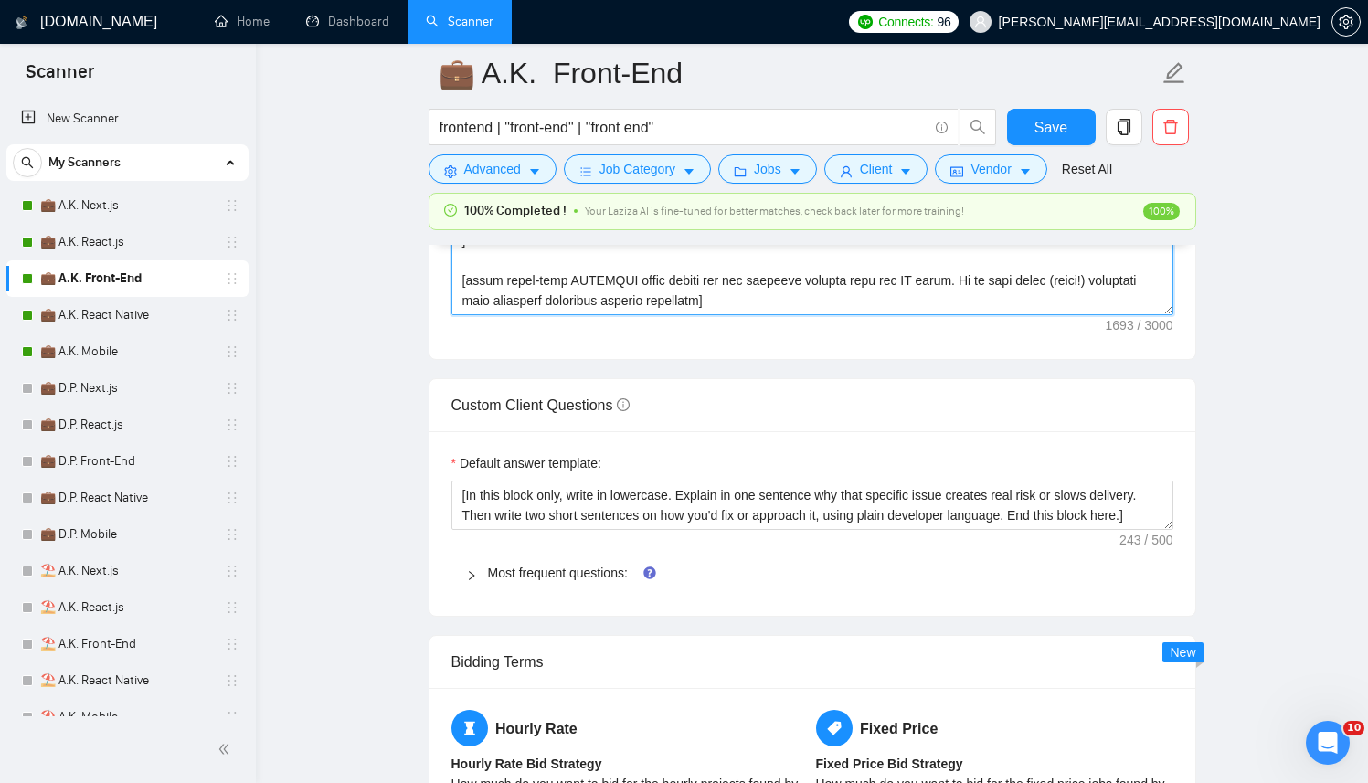
click at [625, 276] on textarea "Cover letter template:" at bounding box center [813, 109] width 722 height 411
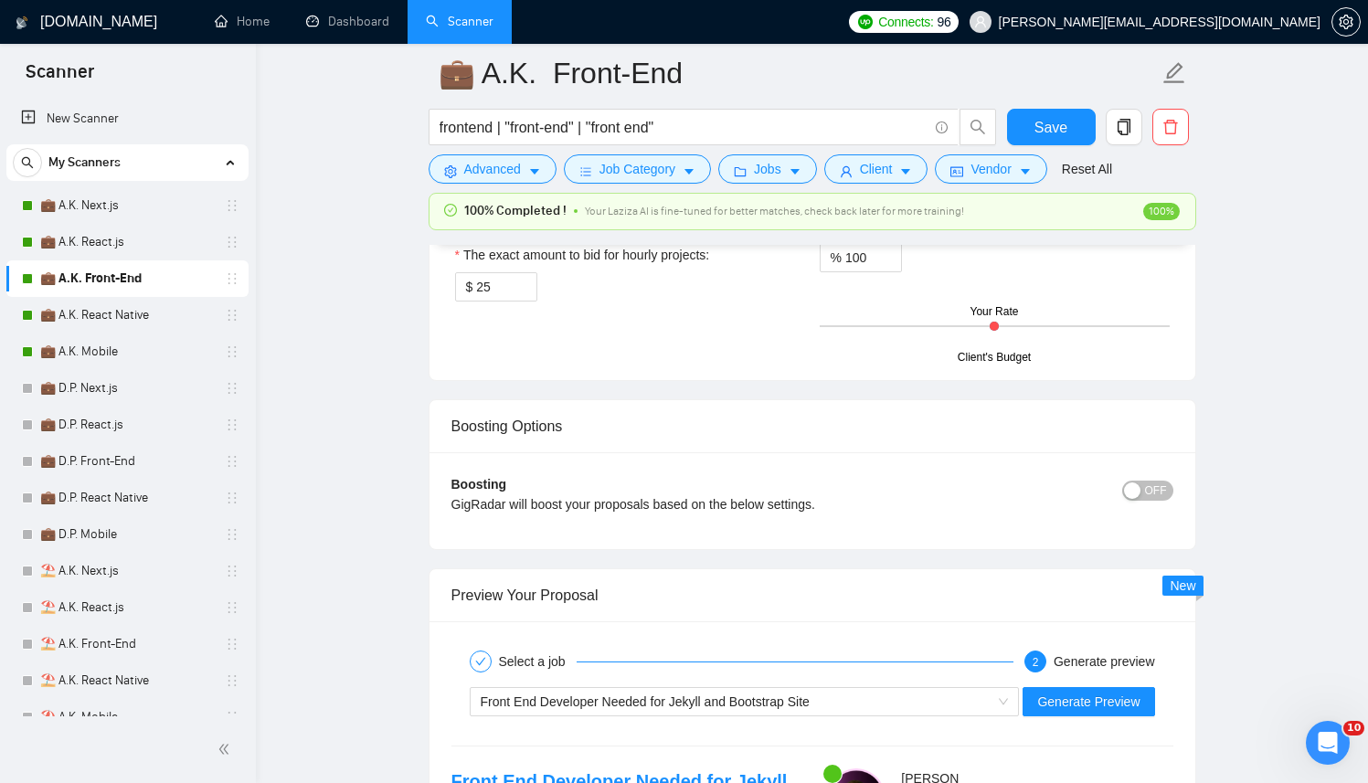
scroll to position [3100, 0]
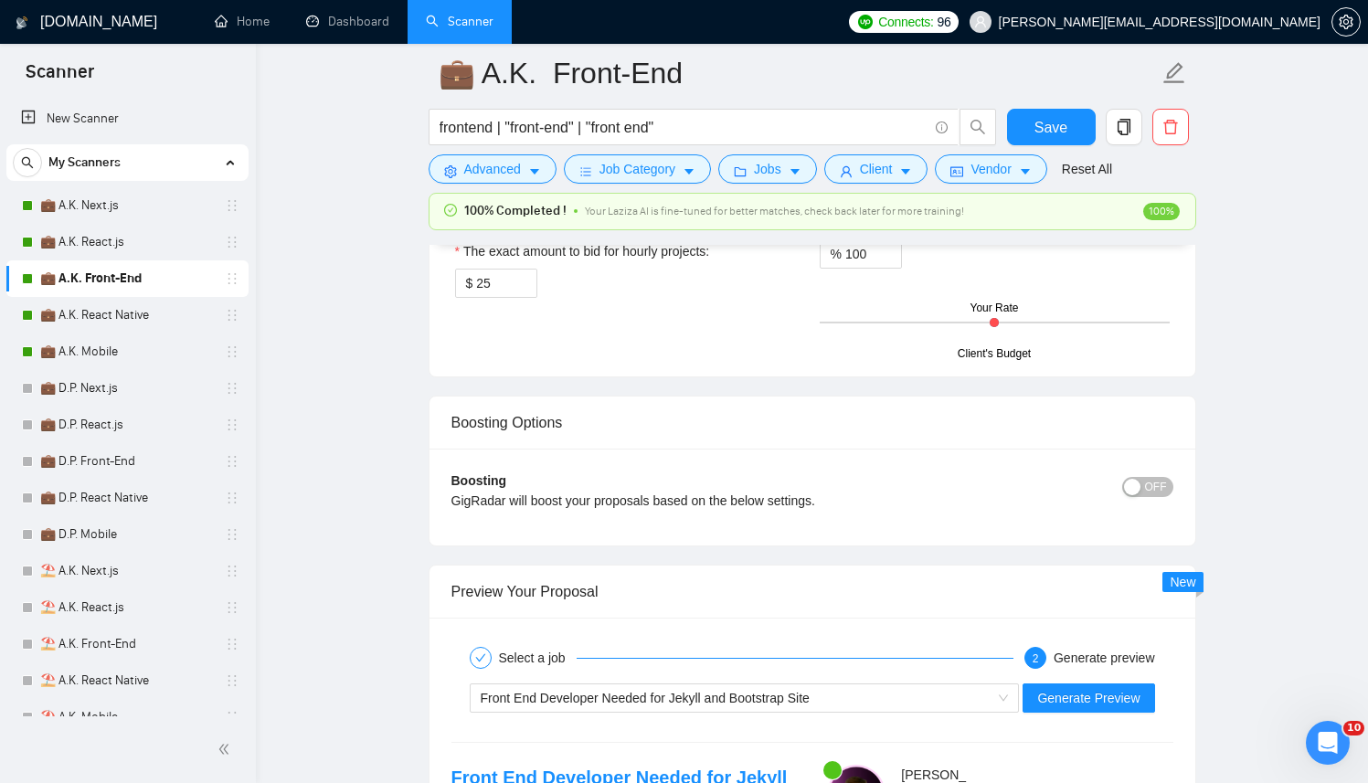
click at [1093, 680] on div "Front End Developer Needed for Jekyll and Bootstrap Site Generate Preview" at bounding box center [813, 698] width 726 height 44
click at [1090, 686] on button "Generate Preview" at bounding box center [1089, 698] width 132 height 29
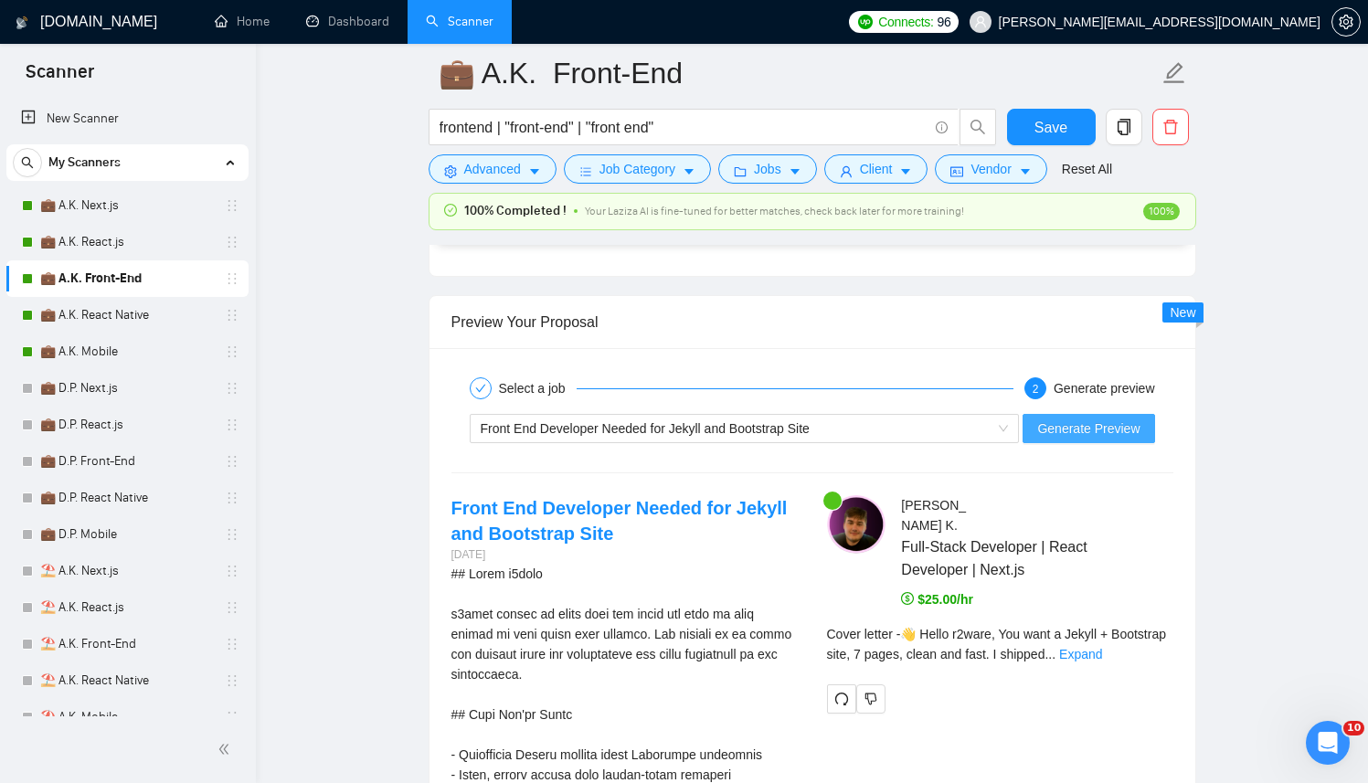
scroll to position [3379, 0]
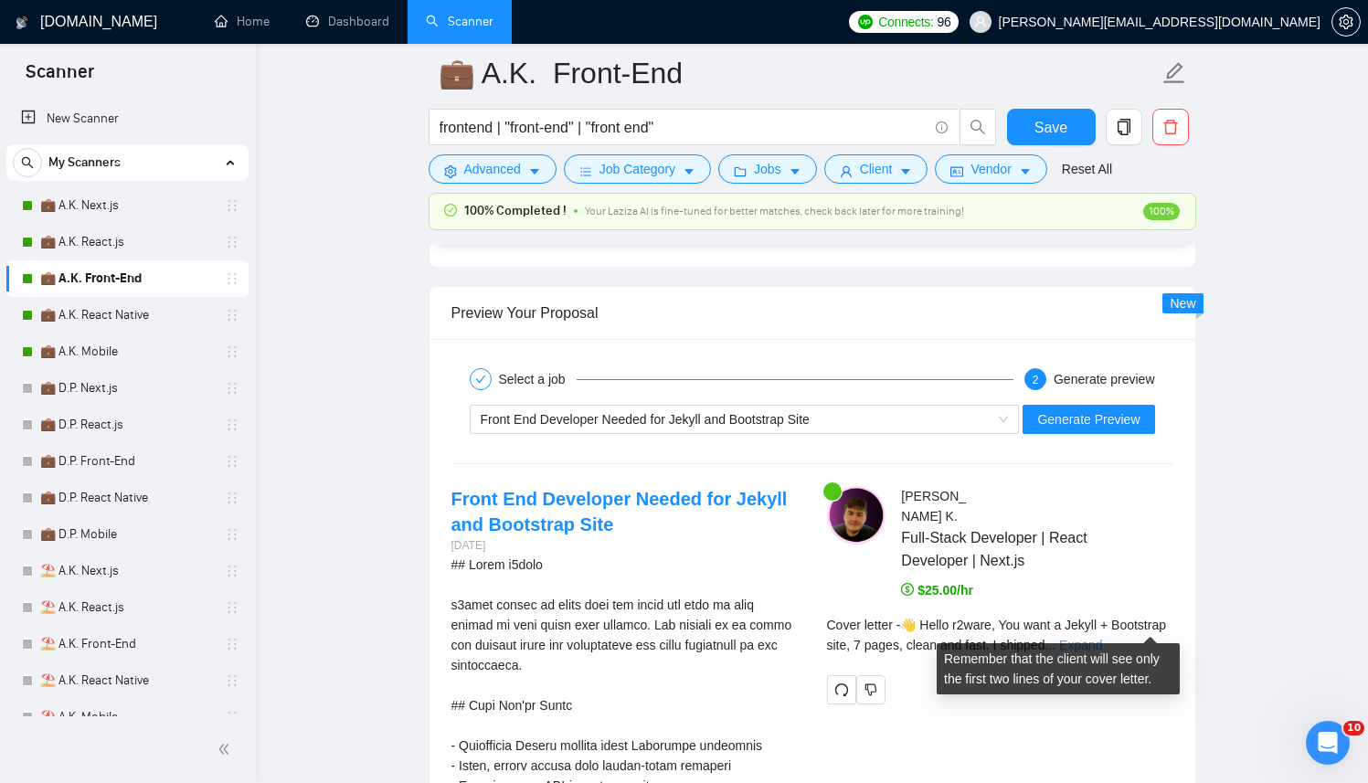
click at [1102, 638] on link "Expand" at bounding box center [1080, 645] width 43 height 15
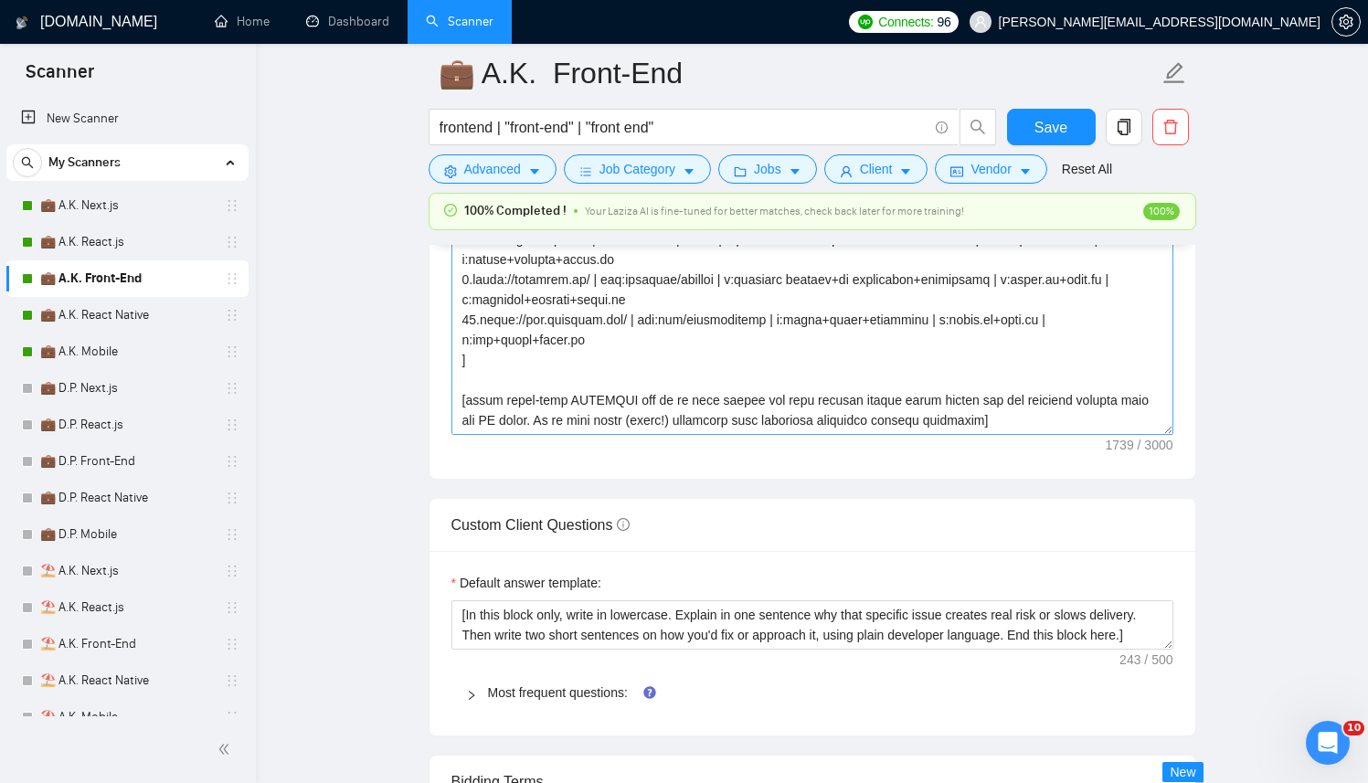
scroll to position [2259, 0]
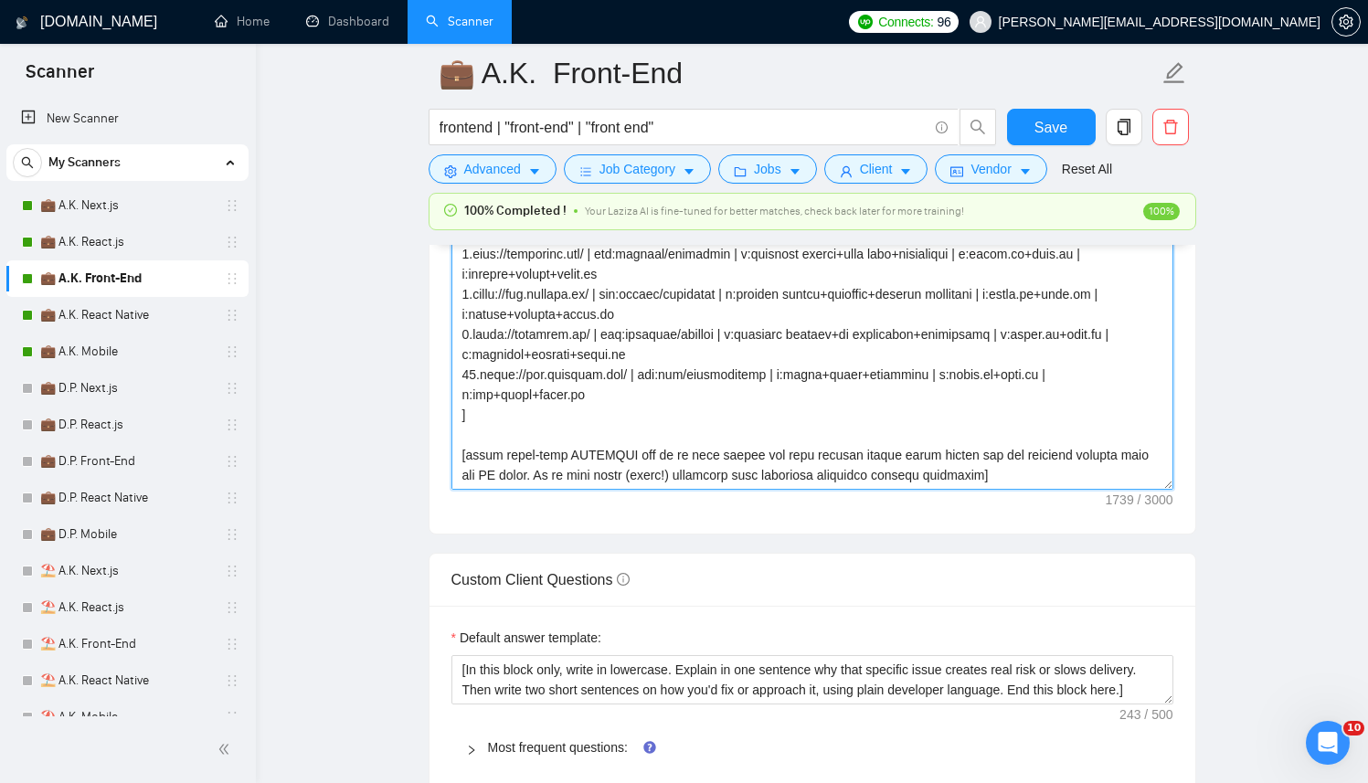
drag, startPoint x: 1027, startPoint y: 473, endPoint x: 1026, endPoint y: 494, distance: 21.0
click at [1027, 473] on textarea "Cover letter template:" at bounding box center [813, 284] width 722 height 411
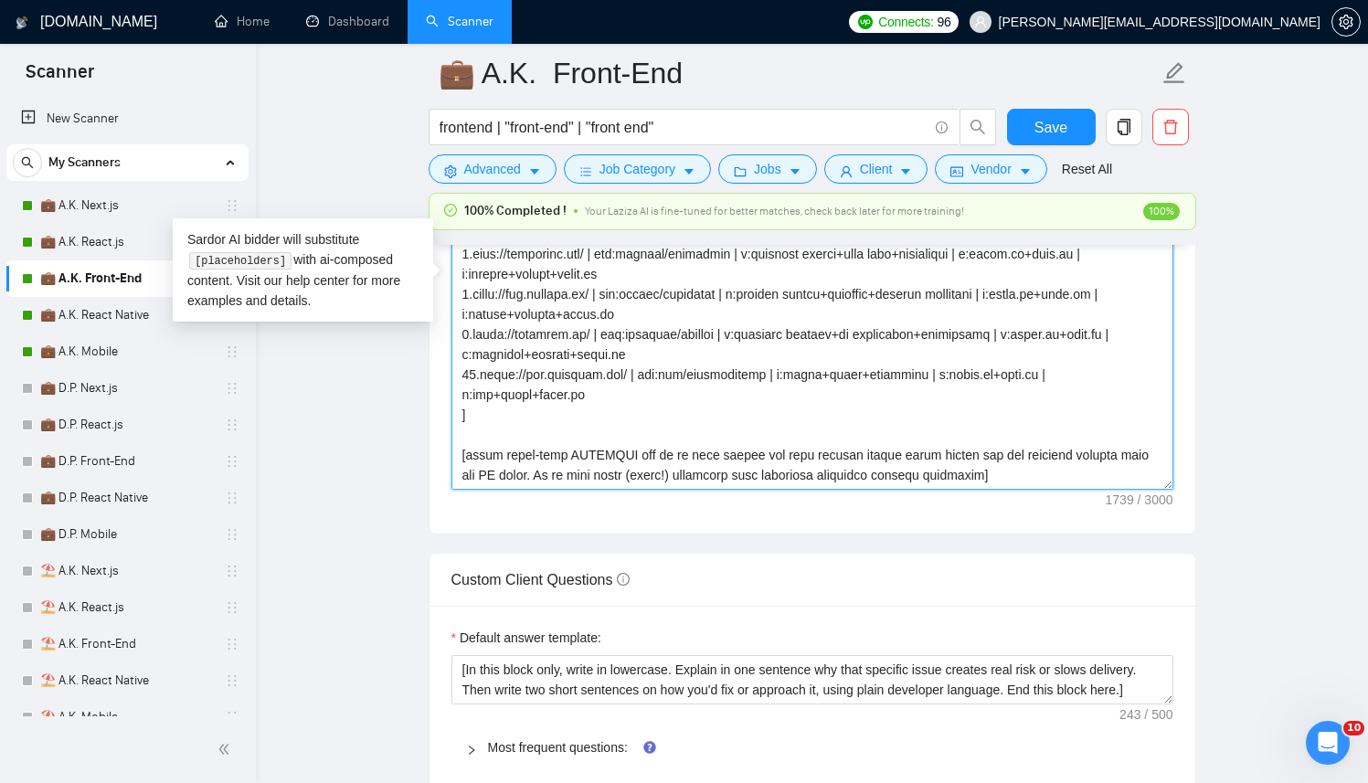
click at [911, 476] on textarea "Cover letter template:" at bounding box center [813, 284] width 722 height 411
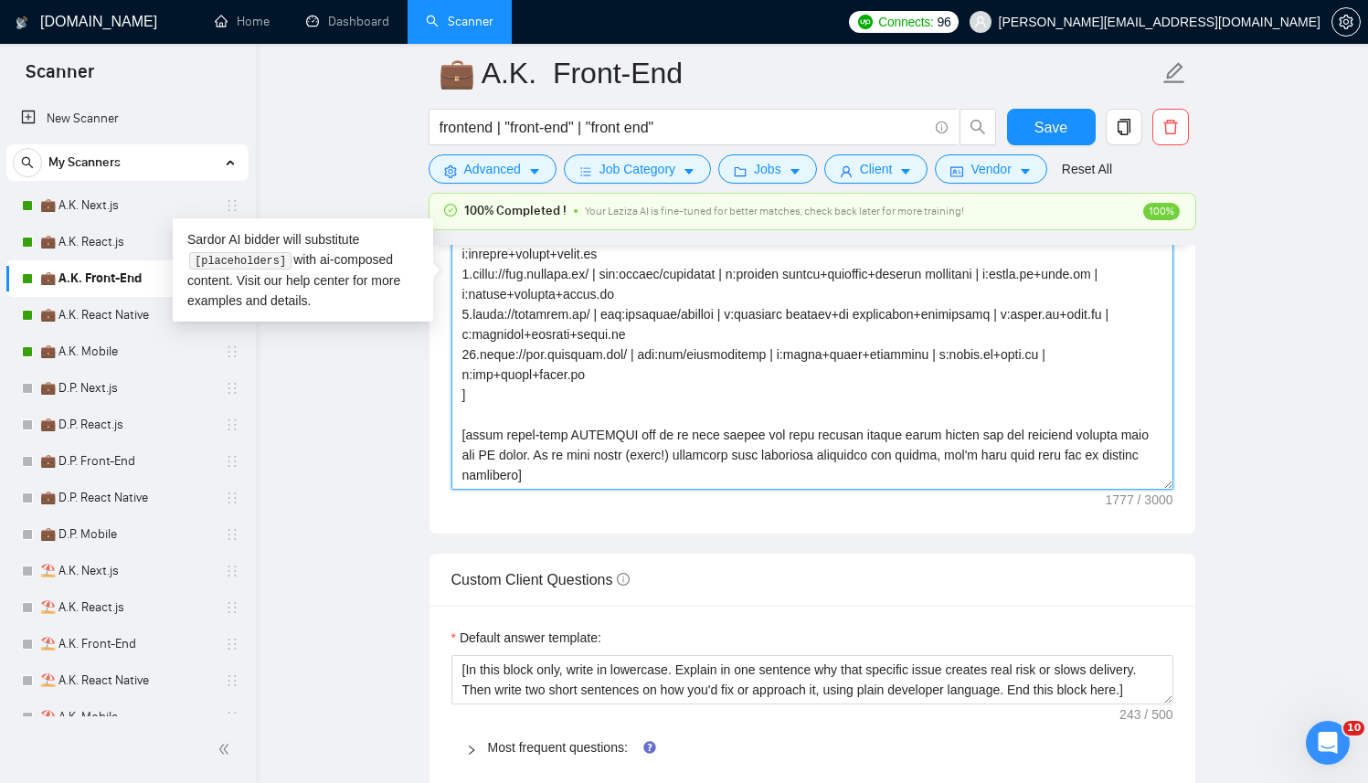
scroll to position [154, 0]
click at [635, 481] on textarea "Cover letter template:" at bounding box center [813, 284] width 722 height 411
drag, startPoint x: 635, startPoint y: 481, endPoint x: 545, endPoint y: 478, distance: 90.5
click at [545, 478] on textarea "Cover letter template:" at bounding box center [813, 284] width 722 height 411
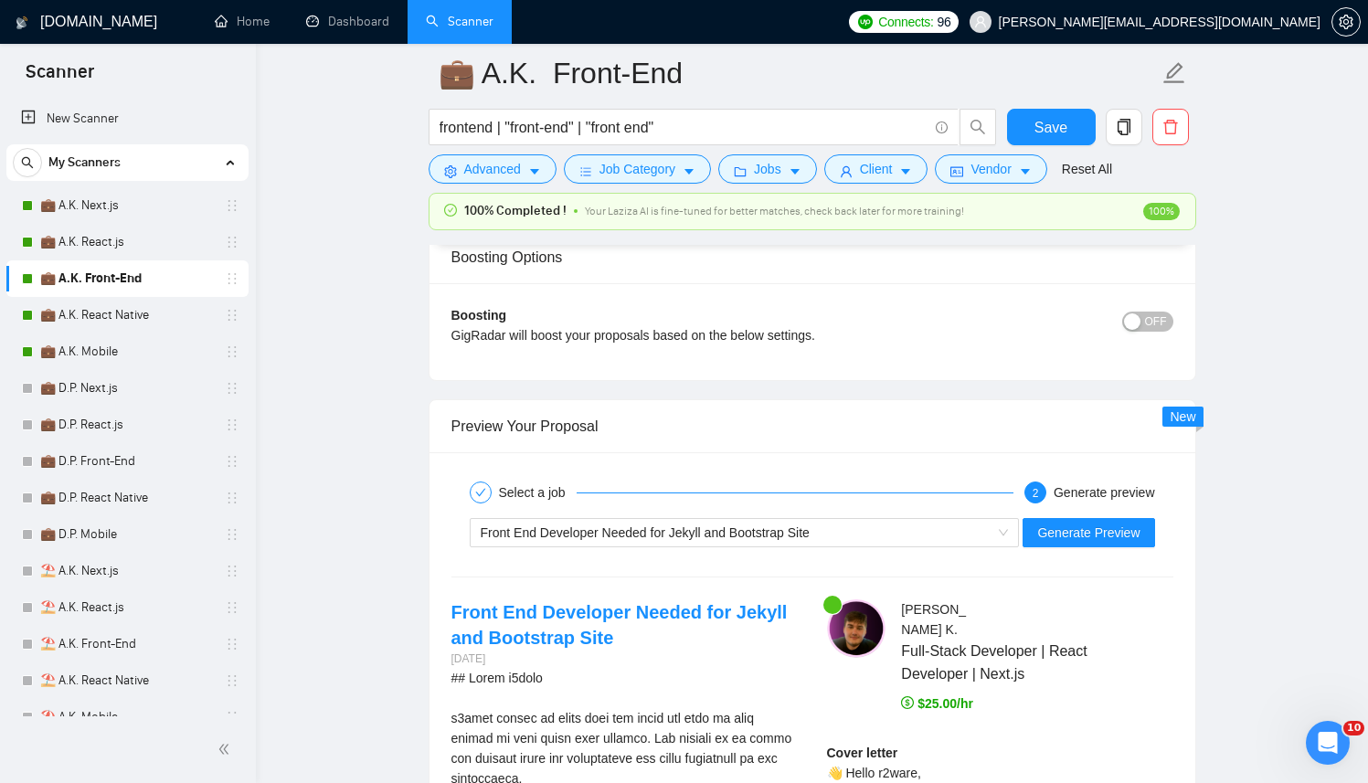
scroll to position [3289, 0]
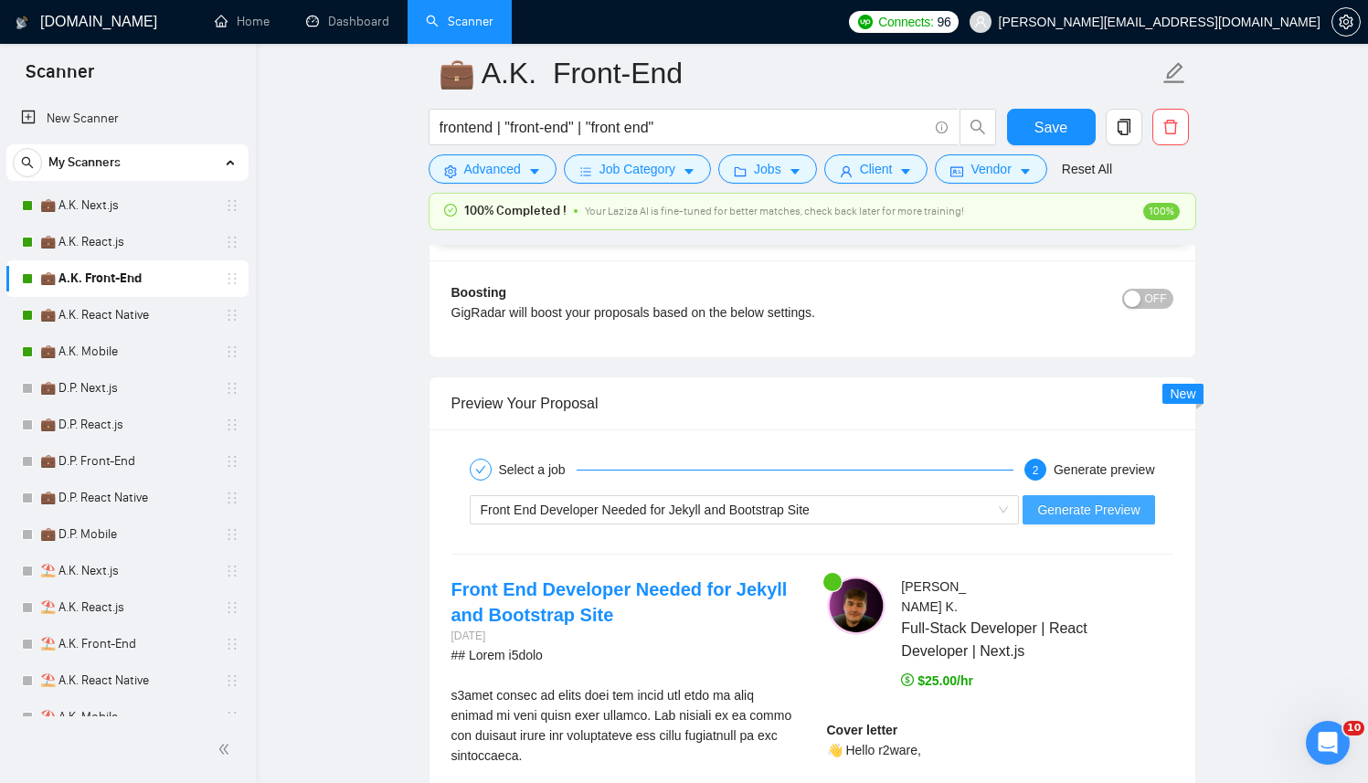
drag, startPoint x: 1111, startPoint y: 532, endPoint x: 1116, endPoint y: 517, distance: 15.6
drag, startPoint x: 1117, startPoint y: 515, endPoint x: 1154, endPoint y: 494, distance: 43.4
click at [1117, 515] on span "Generate Preview" at bounding box center [1088, 510] width 102 height 20
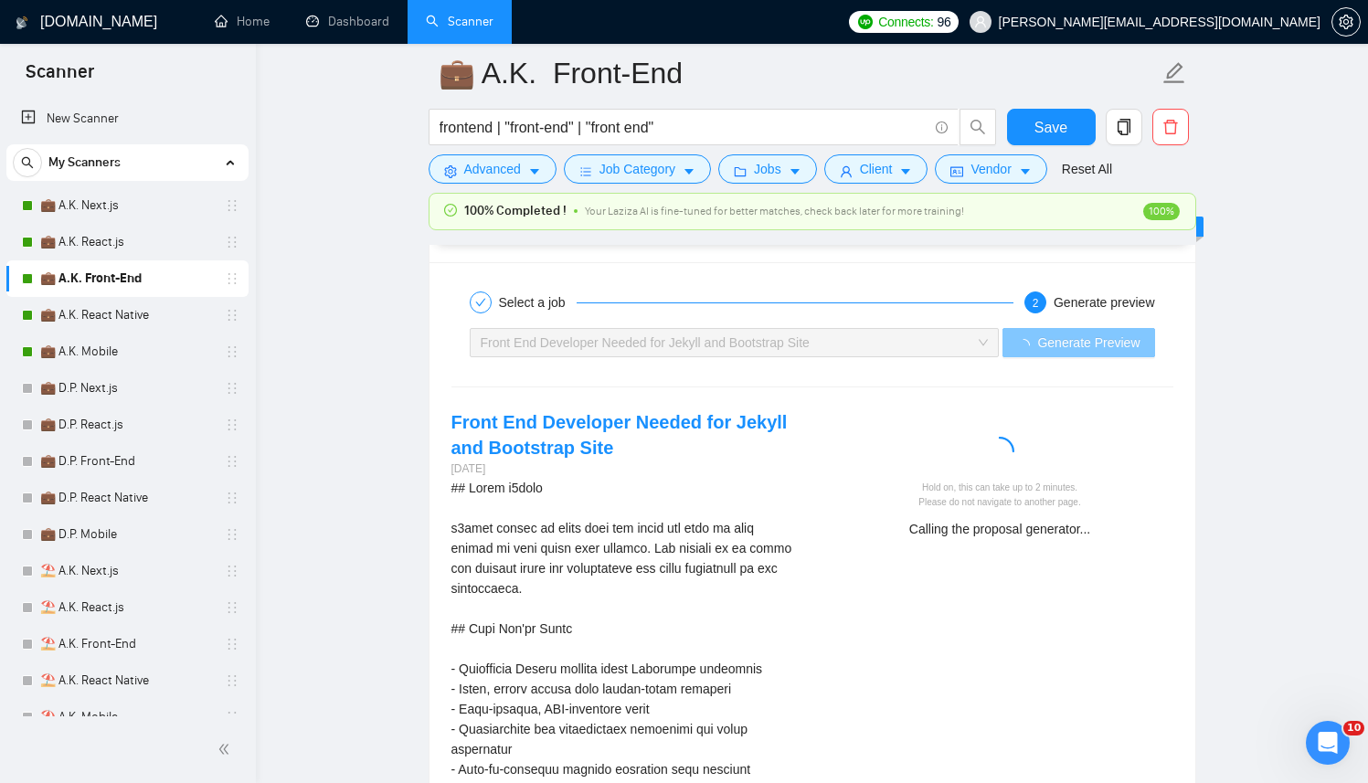
scroll to position [3464, 0]
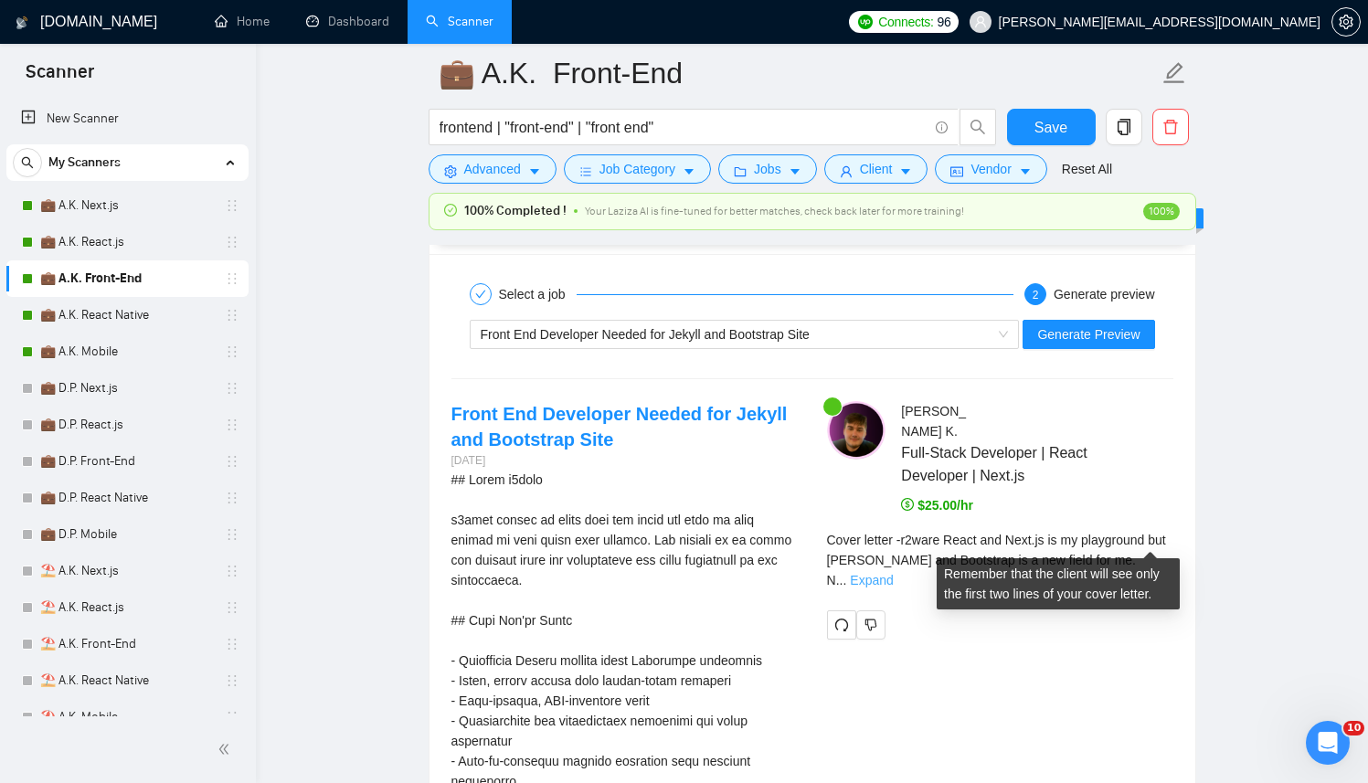
click at [893, 573] on link "Expand" at bounding box center [871, 580] width 43 height 15
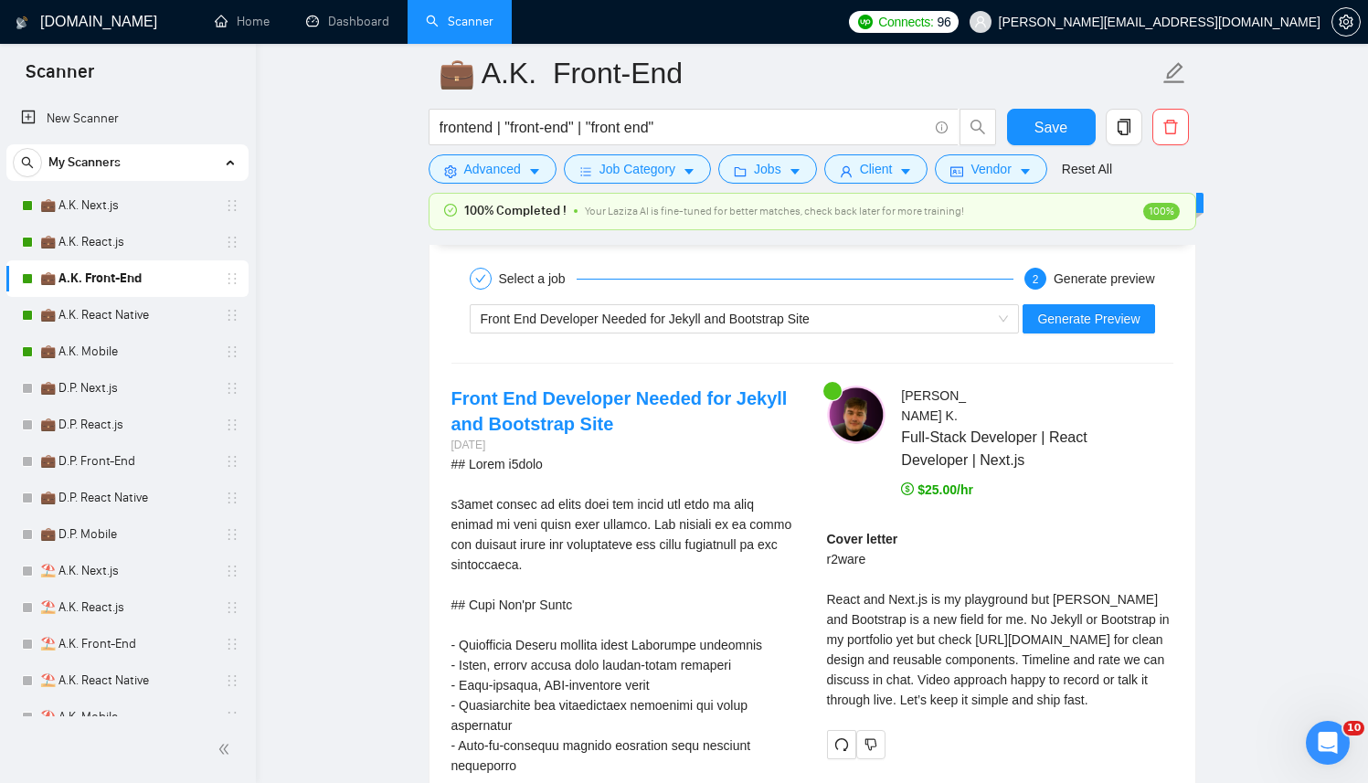
scroll to position [3495, 0]
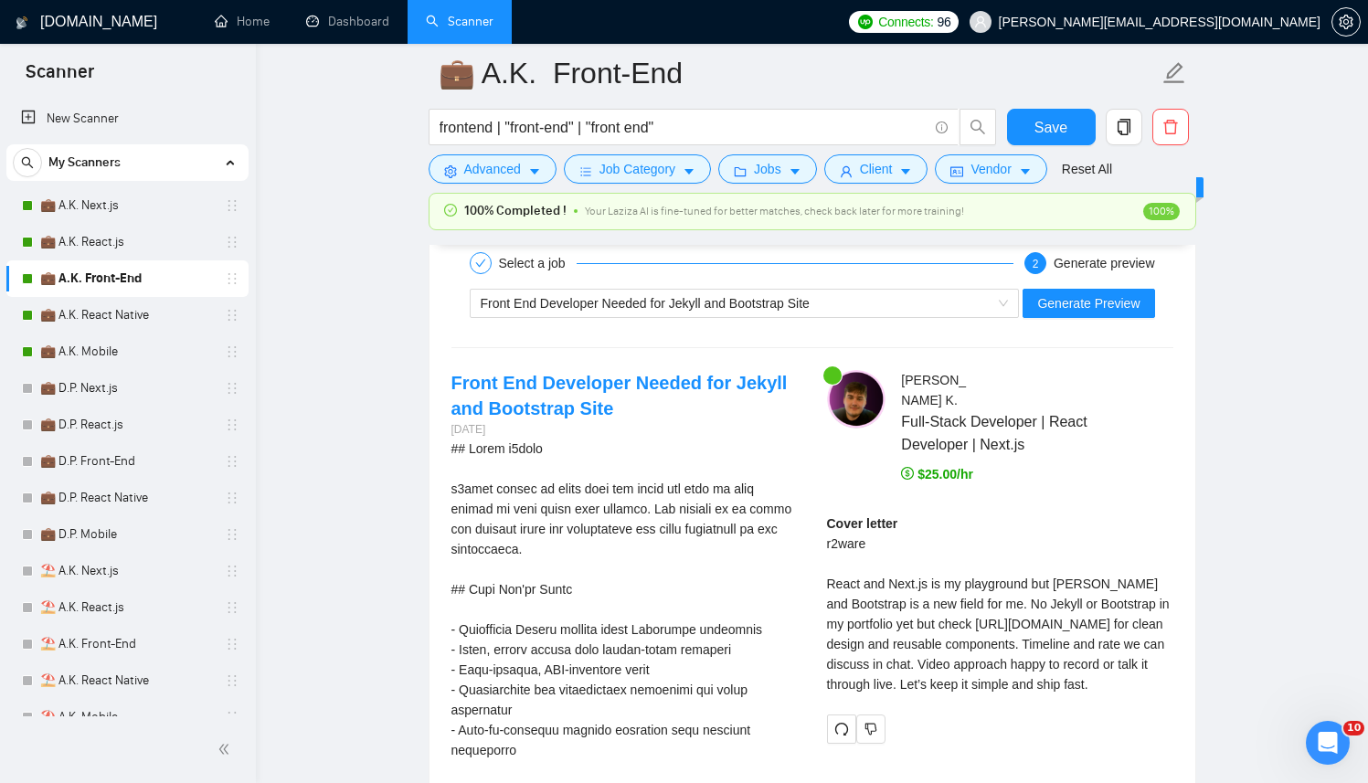
drag, startPoint x: 1096, startPoint y: 660, endPoint x: 1150, endPoint y: 628, distance: 62.7
click at [1143, 635] on div "Cover letter r2ware React and Next.js is my playground but [PERSON_NAME] and Bo…" at bounding box center [1000, 611] width 346 height 194
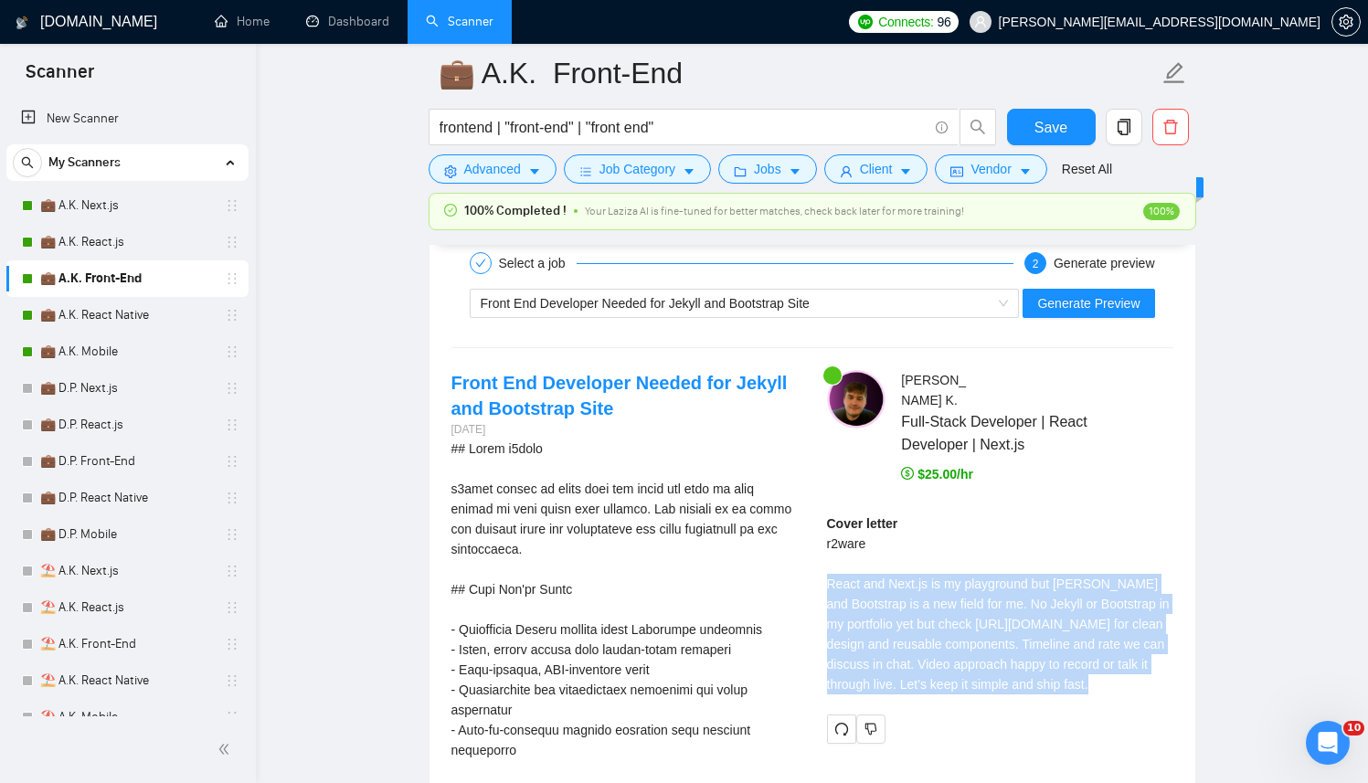
drag, startPoint x: 1116, startPoint y: 667, endPoint x: 817, endPoint y: 562, distance: 316.8
click at [817, 562] on div "[PERSON_NAME] Full-Stack Developer | React Developer | Next.js $25.00/hr Cover …" at bounding box center [1001, 556] width 376 height 373
copy div "React and Next.js is my playground but [PERSON_NAME] and Bootstrap is a new fie…"
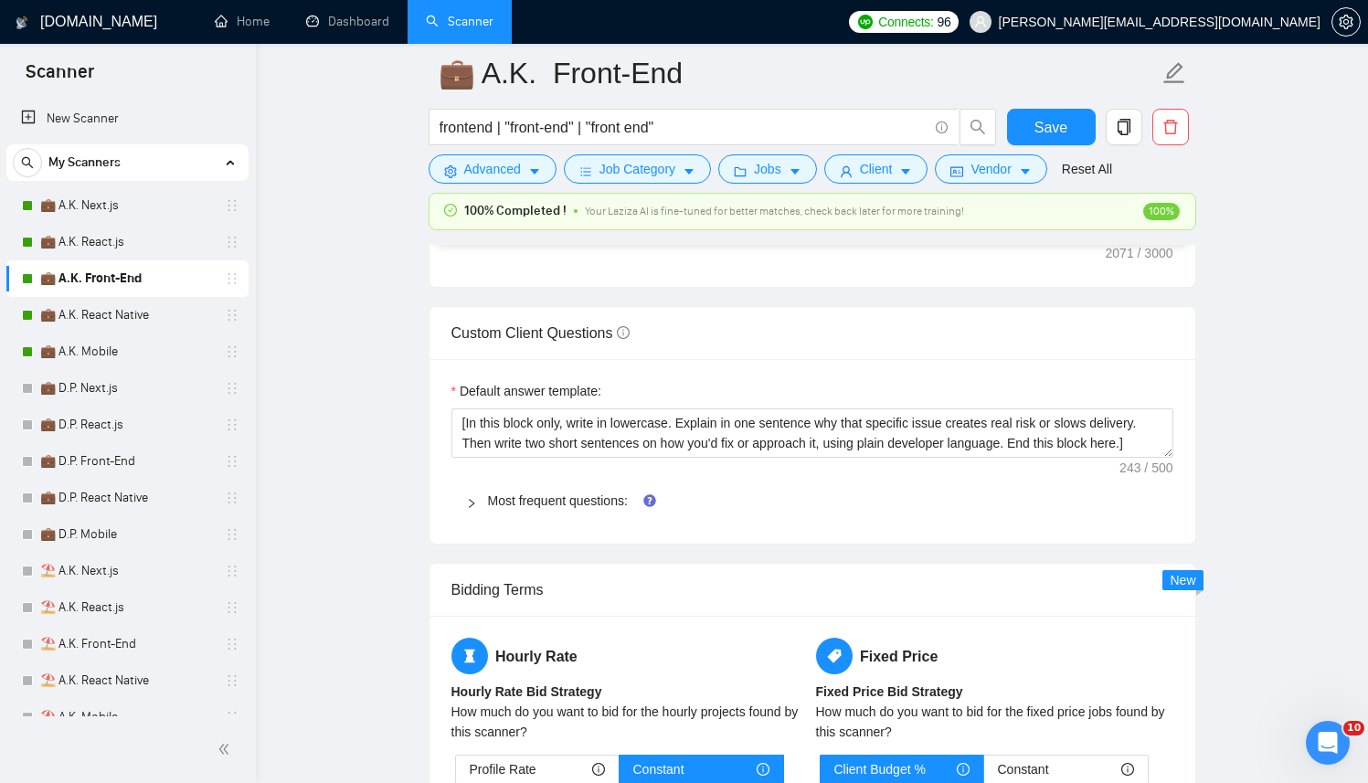
scroll to position [2275, 0]
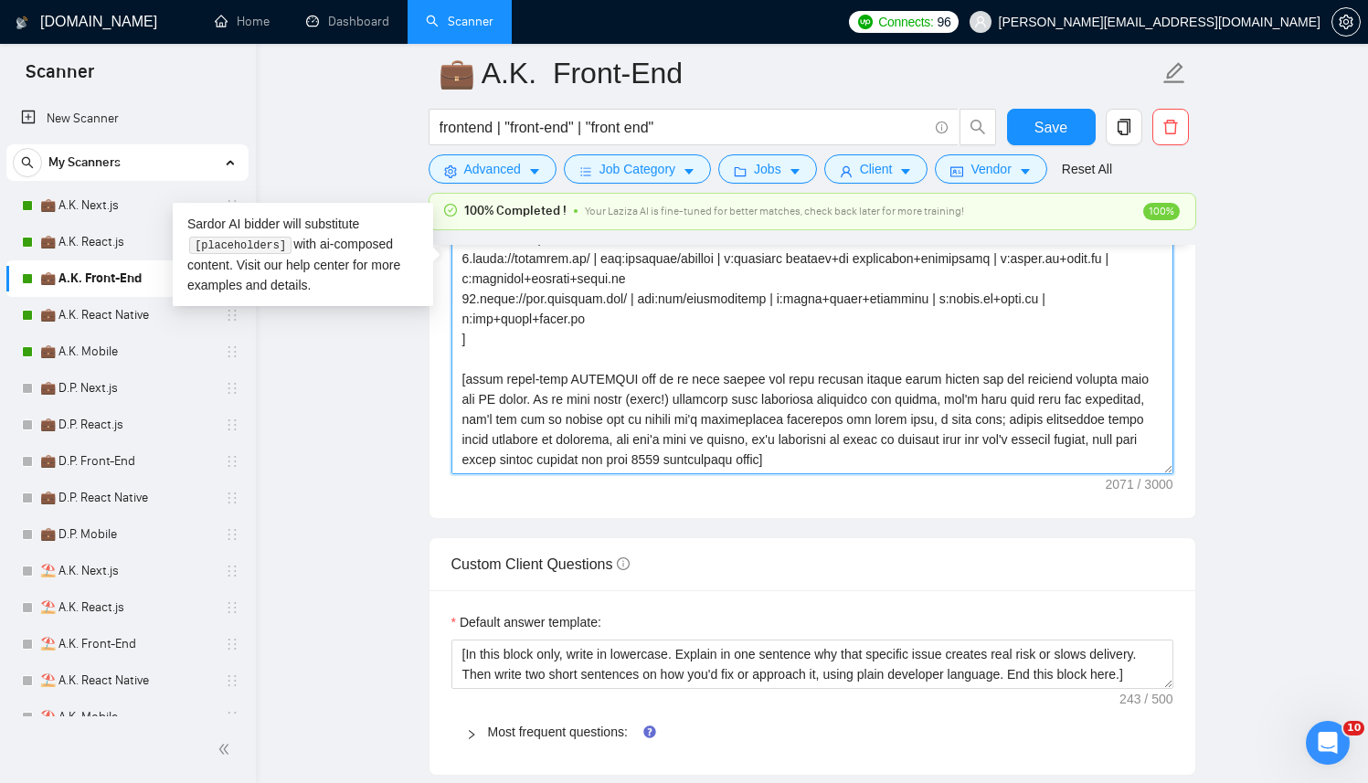
drag, startPoint x: 962, startPoint y: 463, endPoint x: 466, endPoint y: 383, distance: 501.9
click at [466, 383] on textarea "Cover letter template:" at bounding box center [813, 268] width 722 height 411
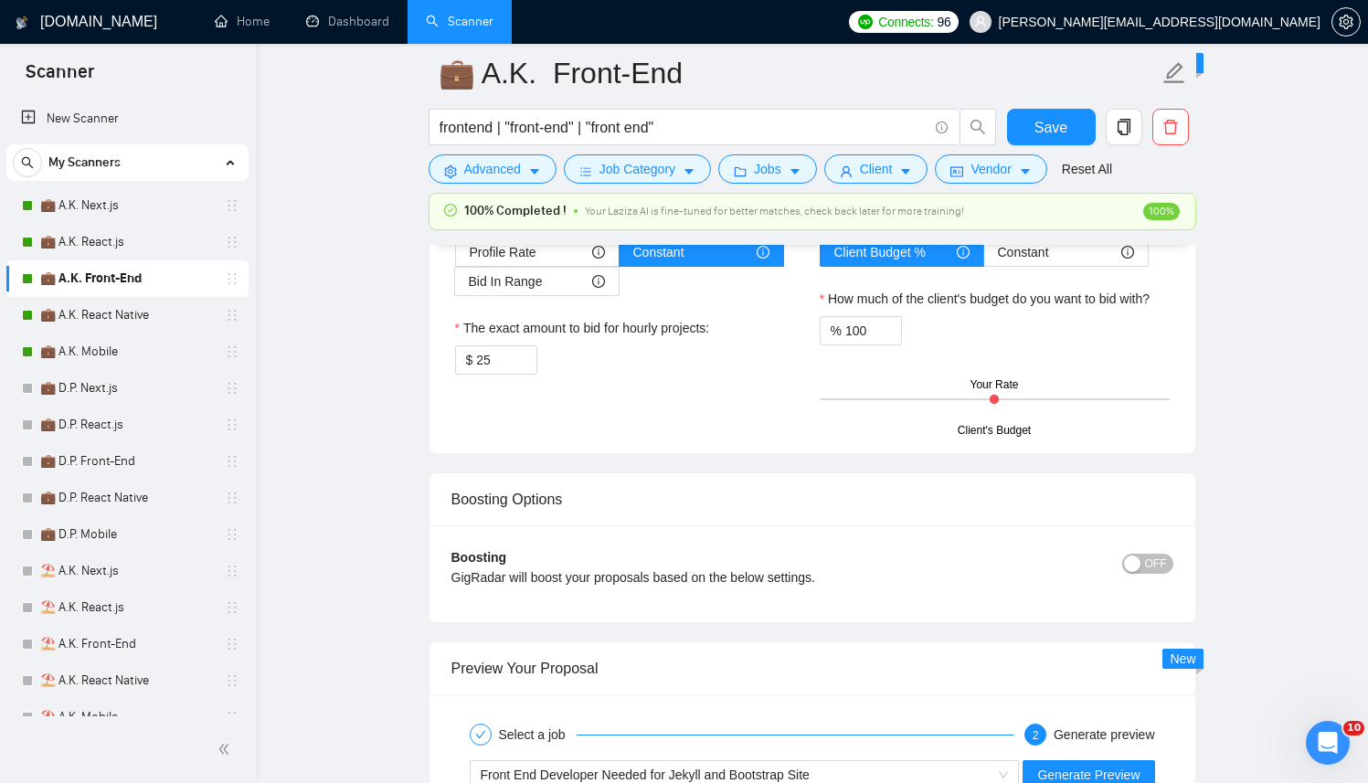
scroll to position [3057, 0]
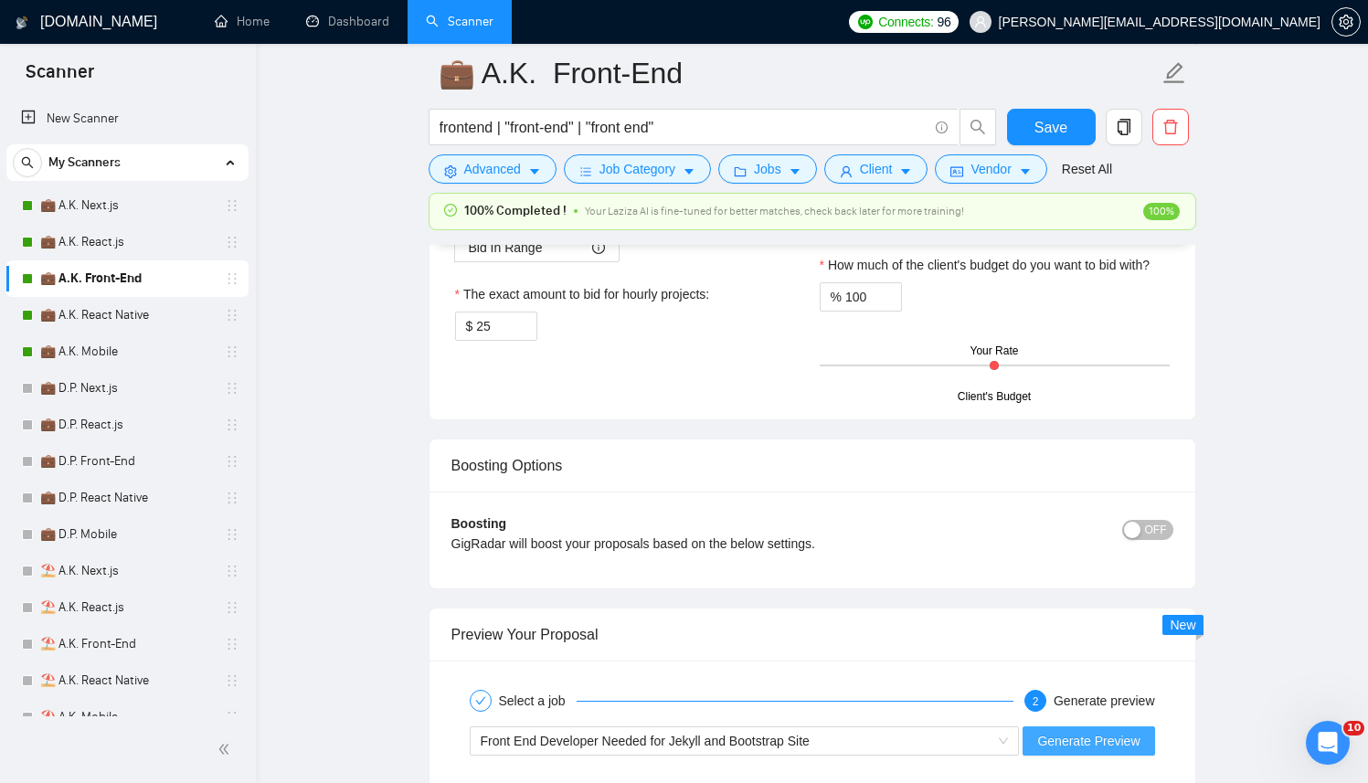
click at [1094, 738] on span "Generate Preview" at bounding box center [1088, 741] width 102 height 20
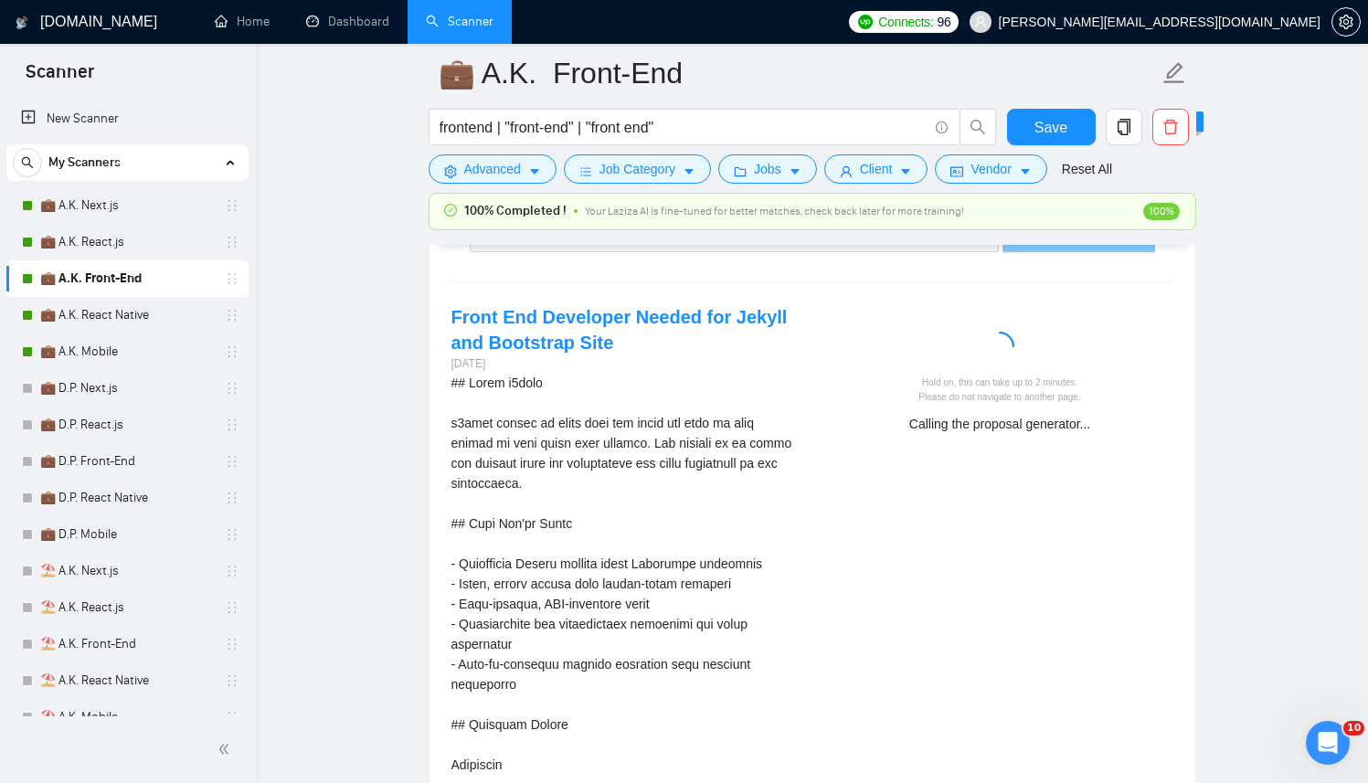
scroll to position [3581, 0]
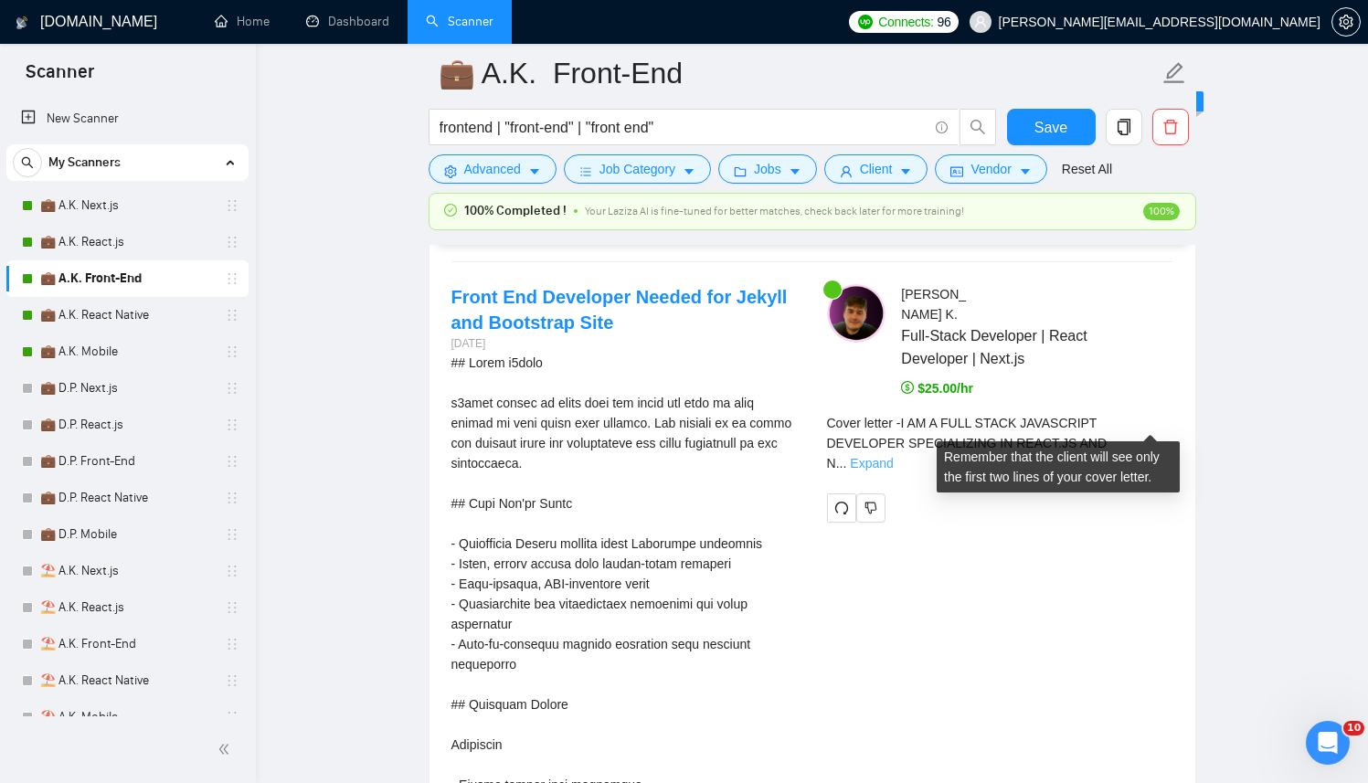
click at [893, 456] on link "Expand" at bounding box center [871, 463] width 43 height 15
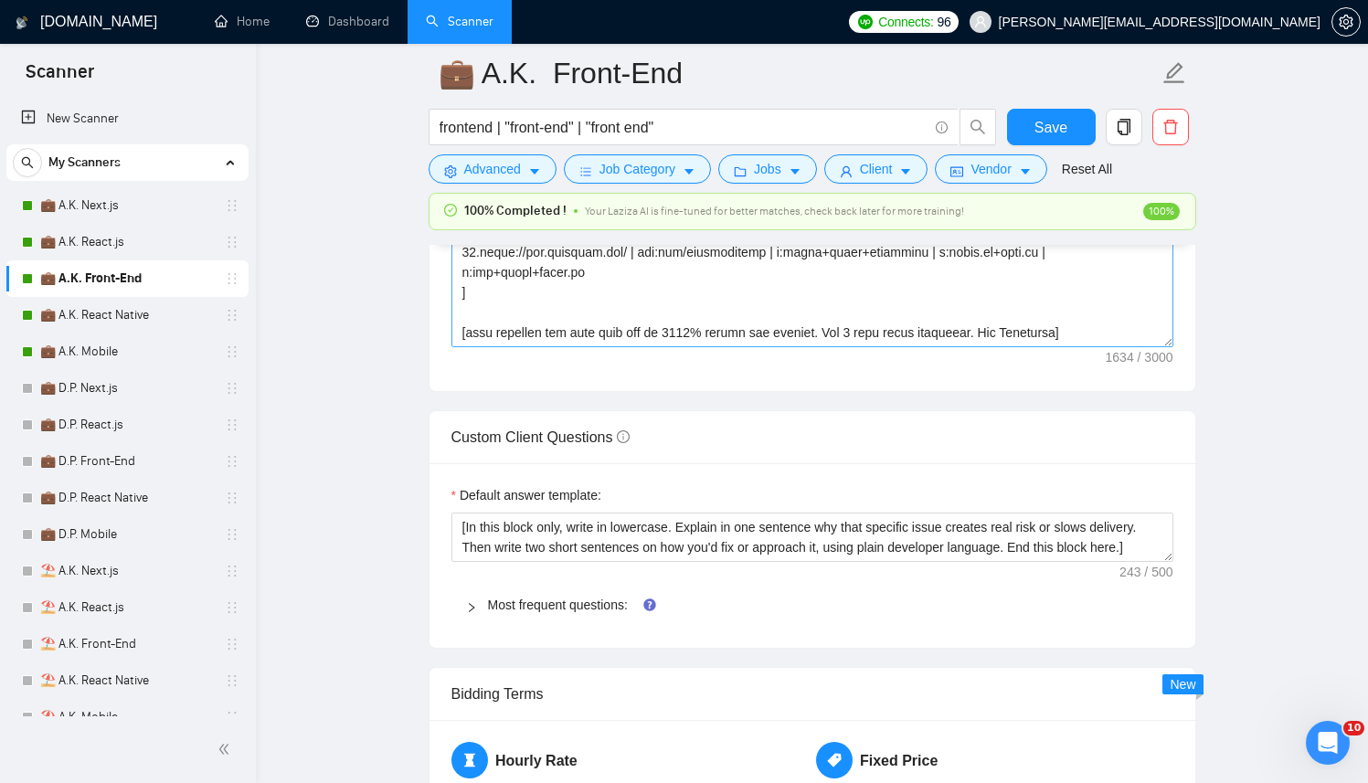
scroll to position [2373, 0]
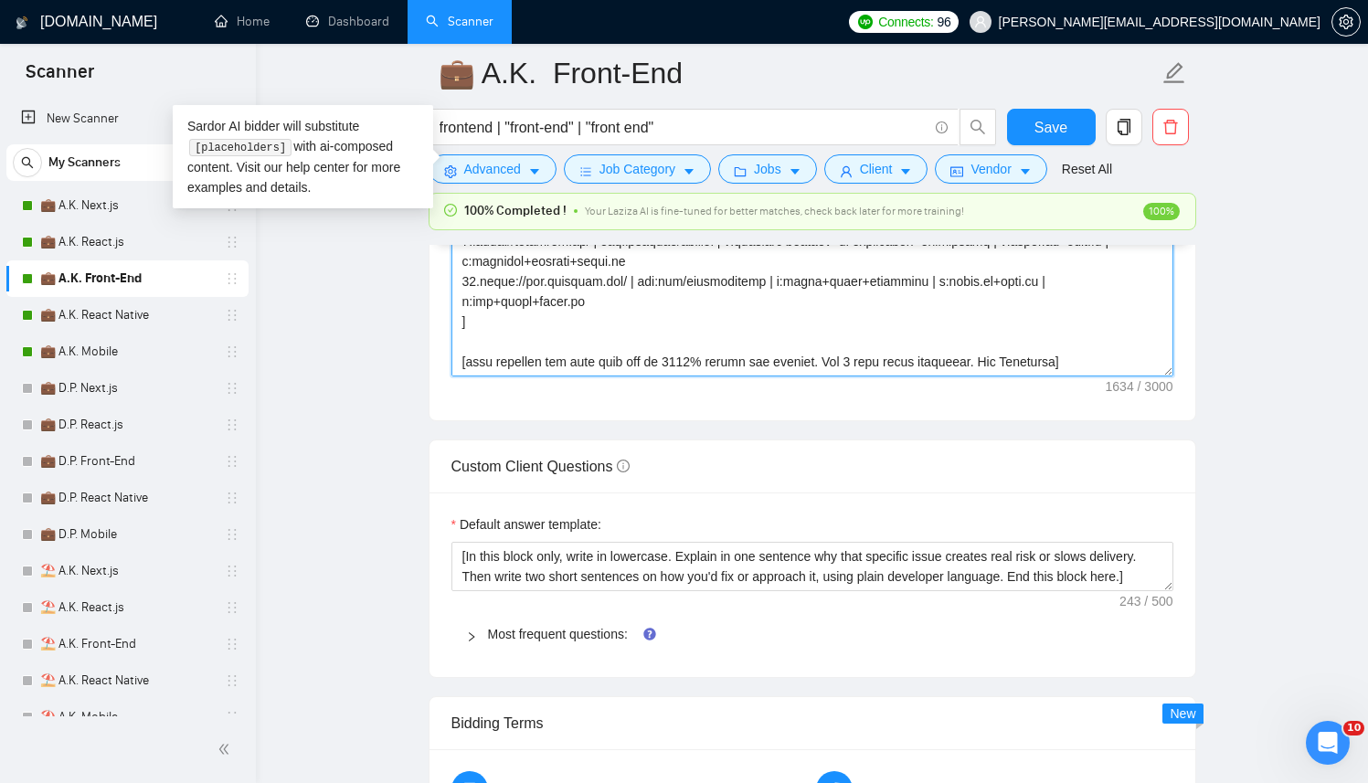
click at [855, 364] on textarea "Cover letter template:" at bounding box center [813, 170] width 722 height 411
click at [1069, 364] on textarea "Cover letter template:" at bounding box center [813, 170] width 722 height 411
click at [1070, 367] on textarea "Cover letter template:" at bounding box center [813, 170] width 722 height 411
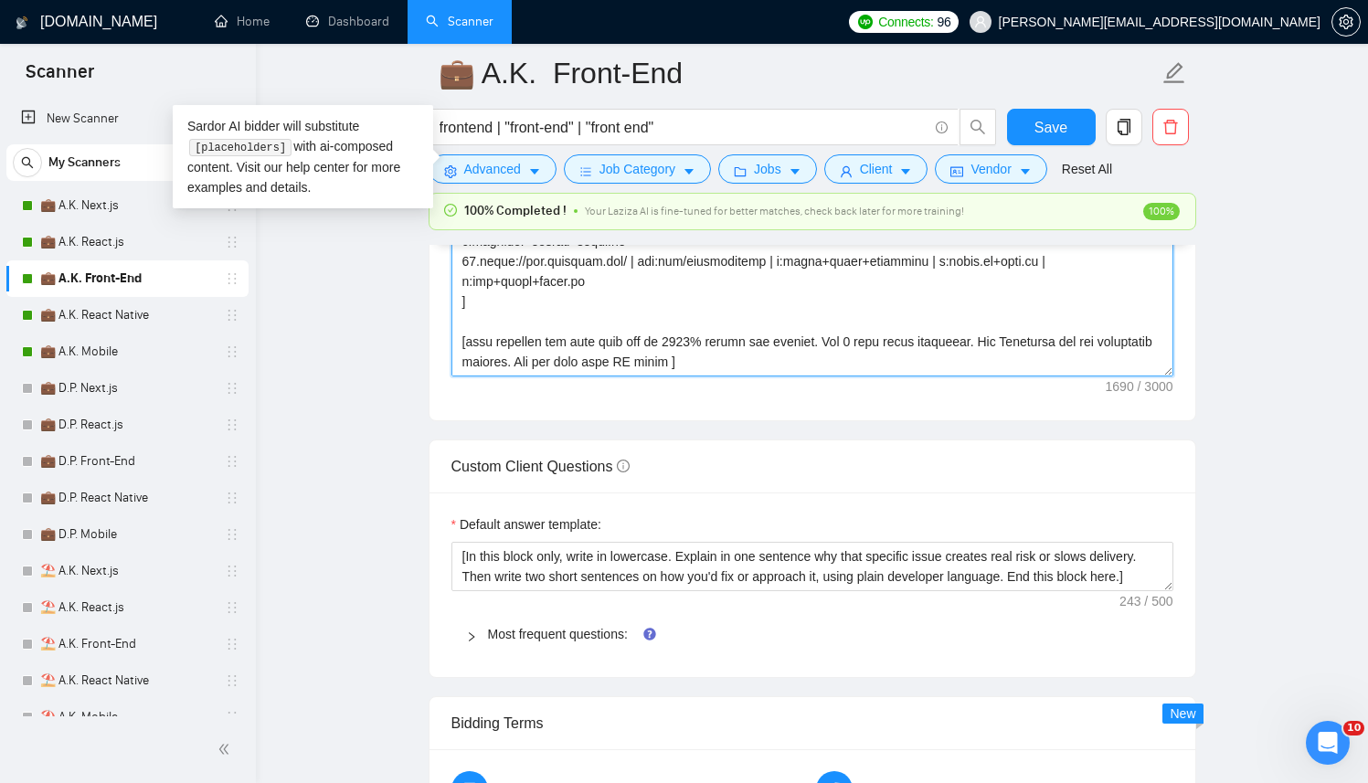
drag, startPoint x: 468, startPoint y: 343, endPoint x: 934, endPoint y: 371, distance: 467.0
click at [934, 371] on textarea "Cover letter template:" at bounding box center [813, 170] width 722 height 411
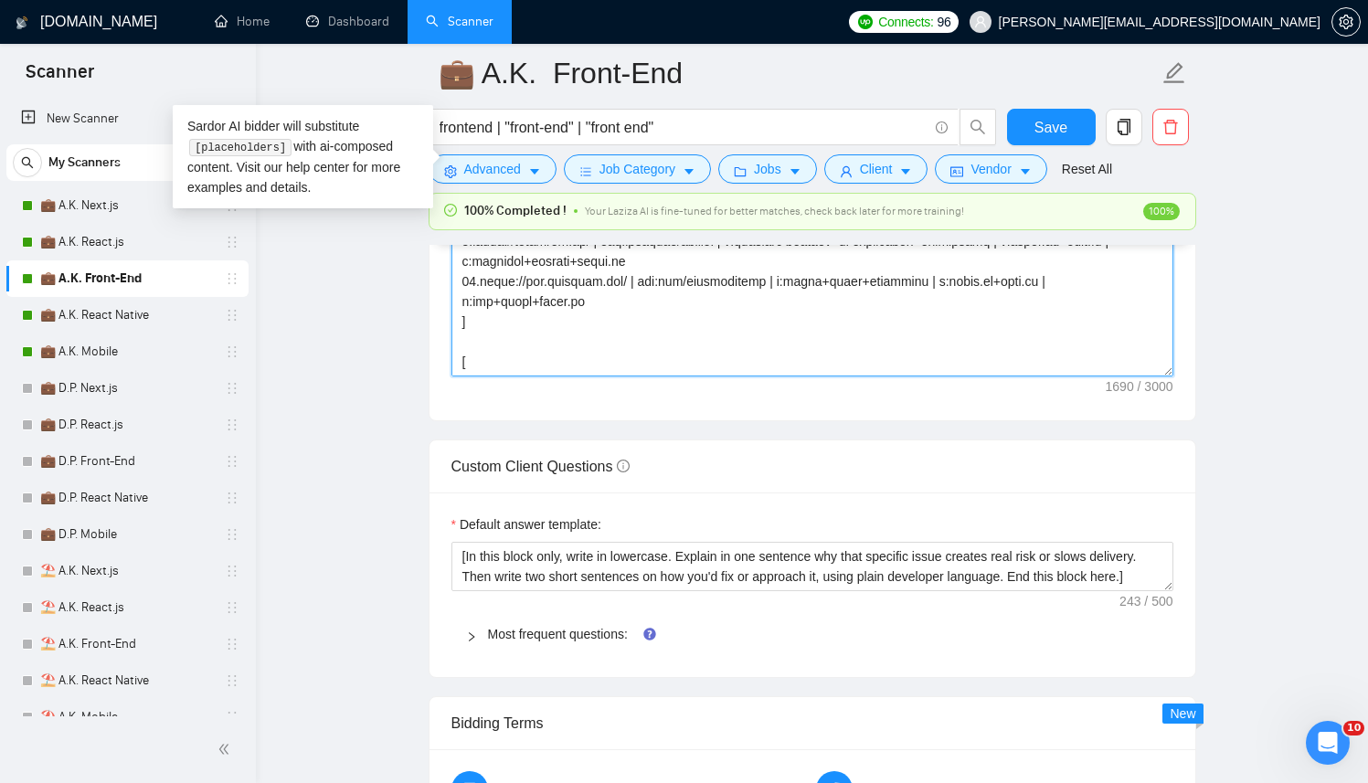
scroll to position [121, 0]
type textarea "[Successful cases DB (reference only, never output directly): 1.[URL][DOMAIN_NA…"
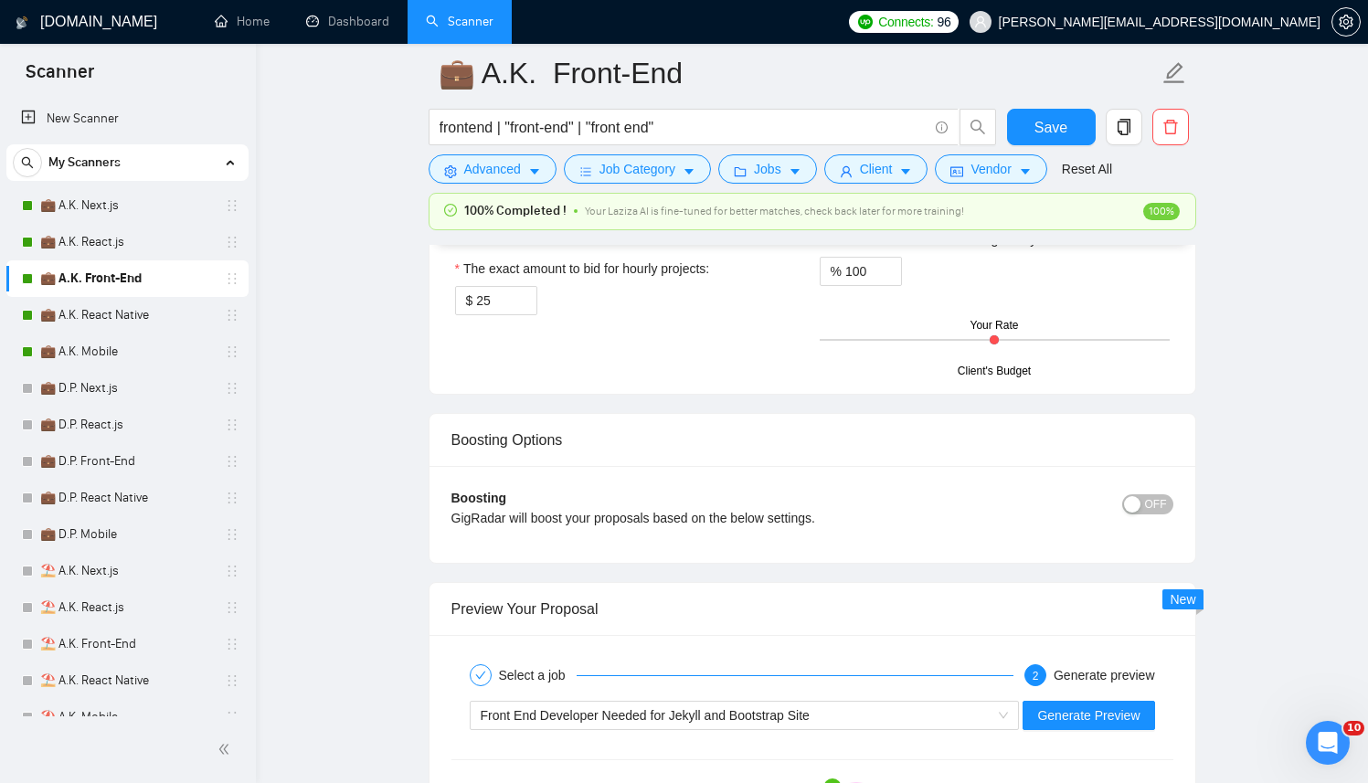
scroll to position [3157, 0]
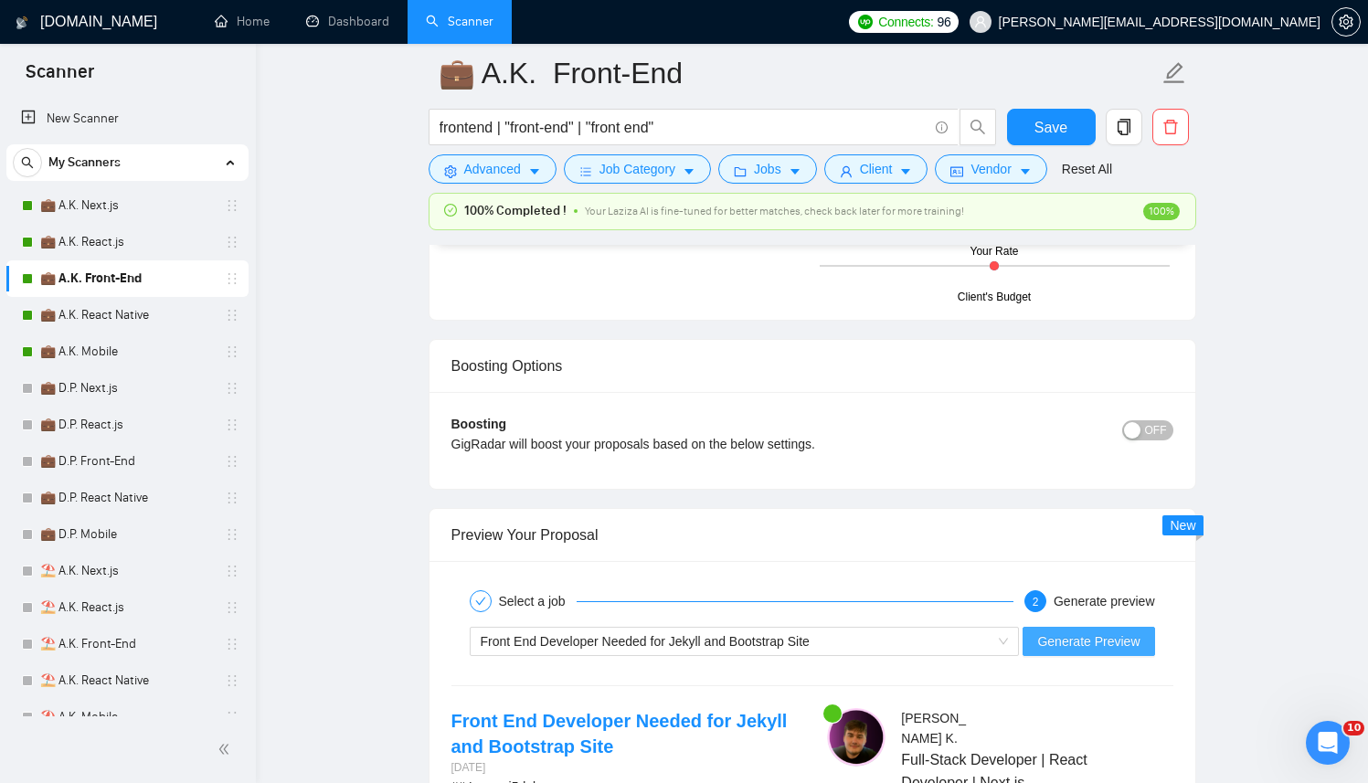
type textarea "[sell yourself in three sentences, but being honest, straightforward, human, wr…"
click at [1062, 637] on span "Generate Preview" at bounding box center [1088, 642] width 102 height 20
